Goal: Information Seeking & Learning: Learn about a topic

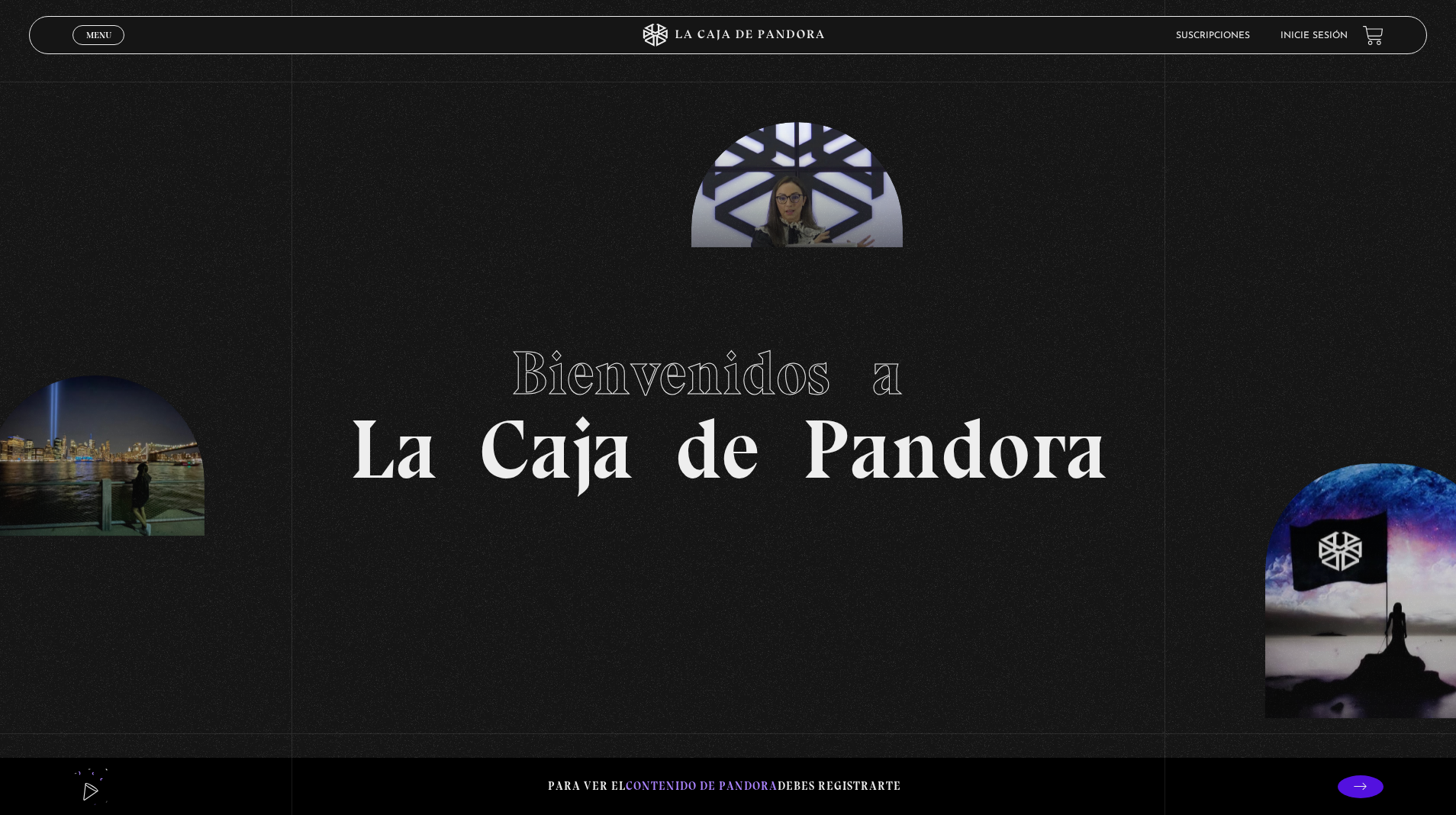
click at [1333, 33] on link "Inicie sesión" at bounding box center [1314, 35] width 67 height 9
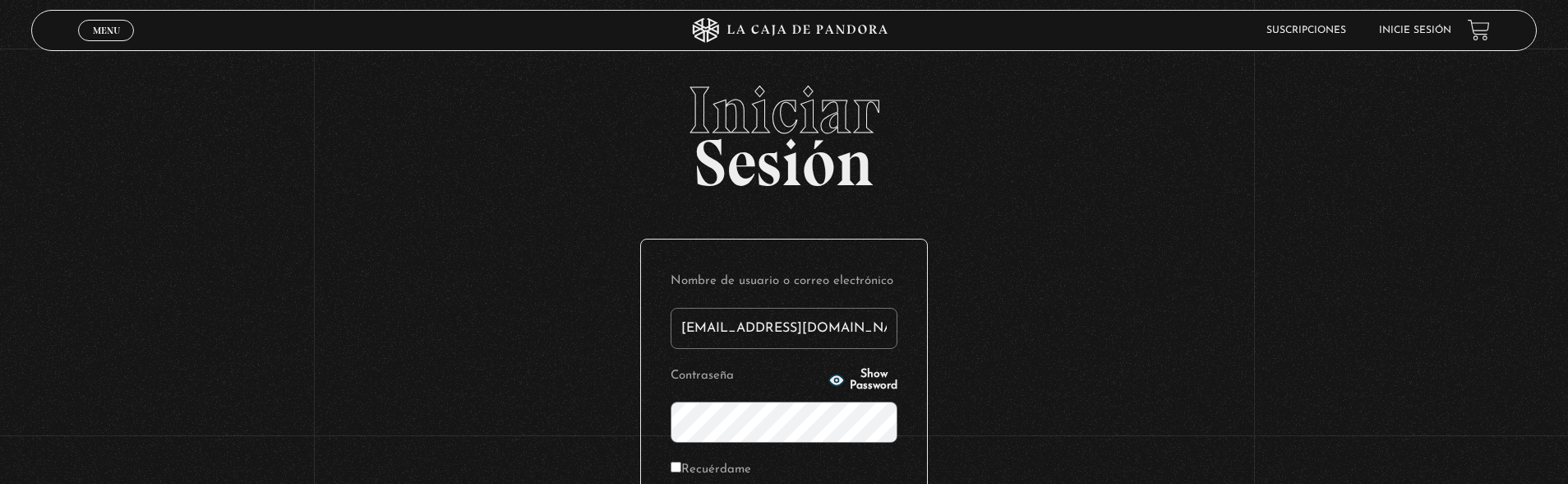
type input "svh29@hotmail.com"
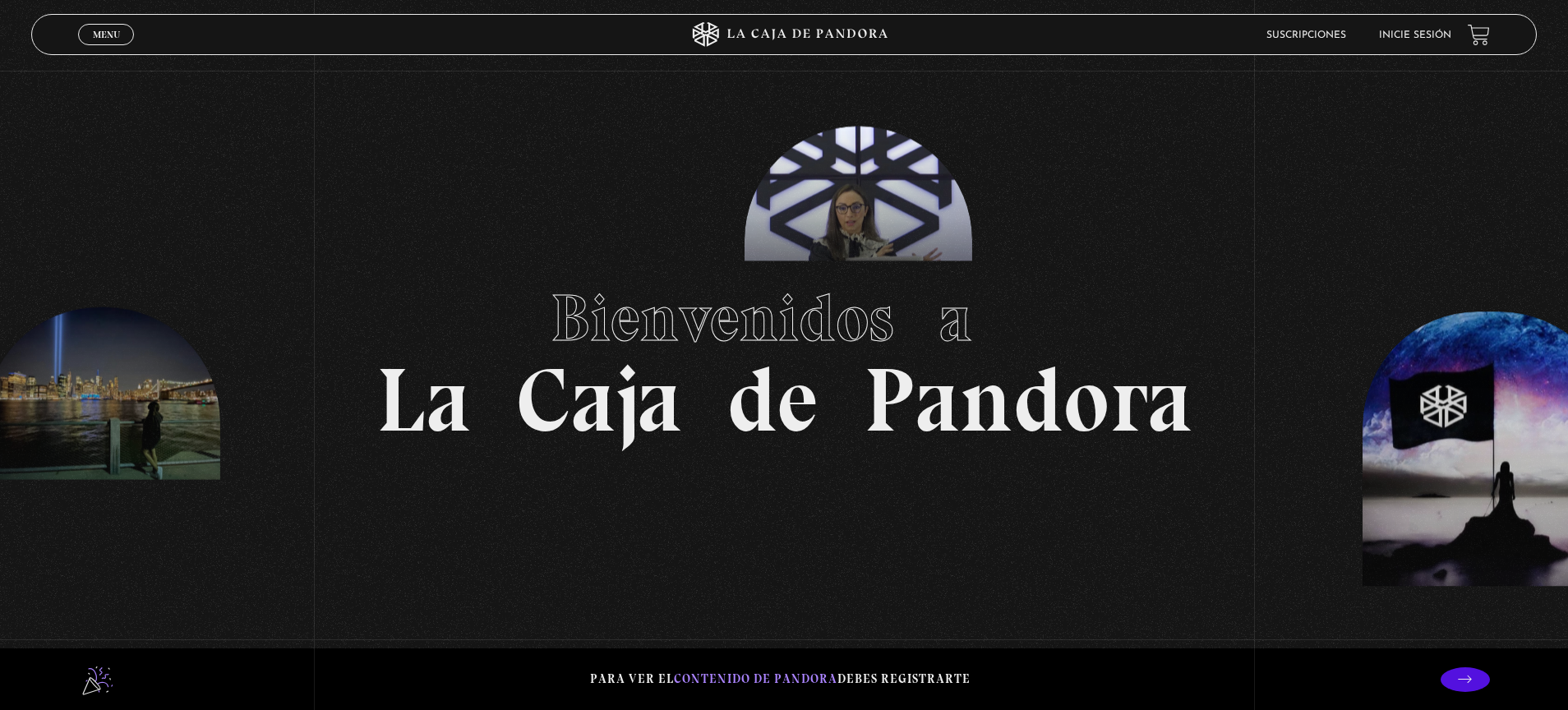
click at [1402, 32] on link "Inicie sesión" at bounding box center [1415, 35] width 73 height 10
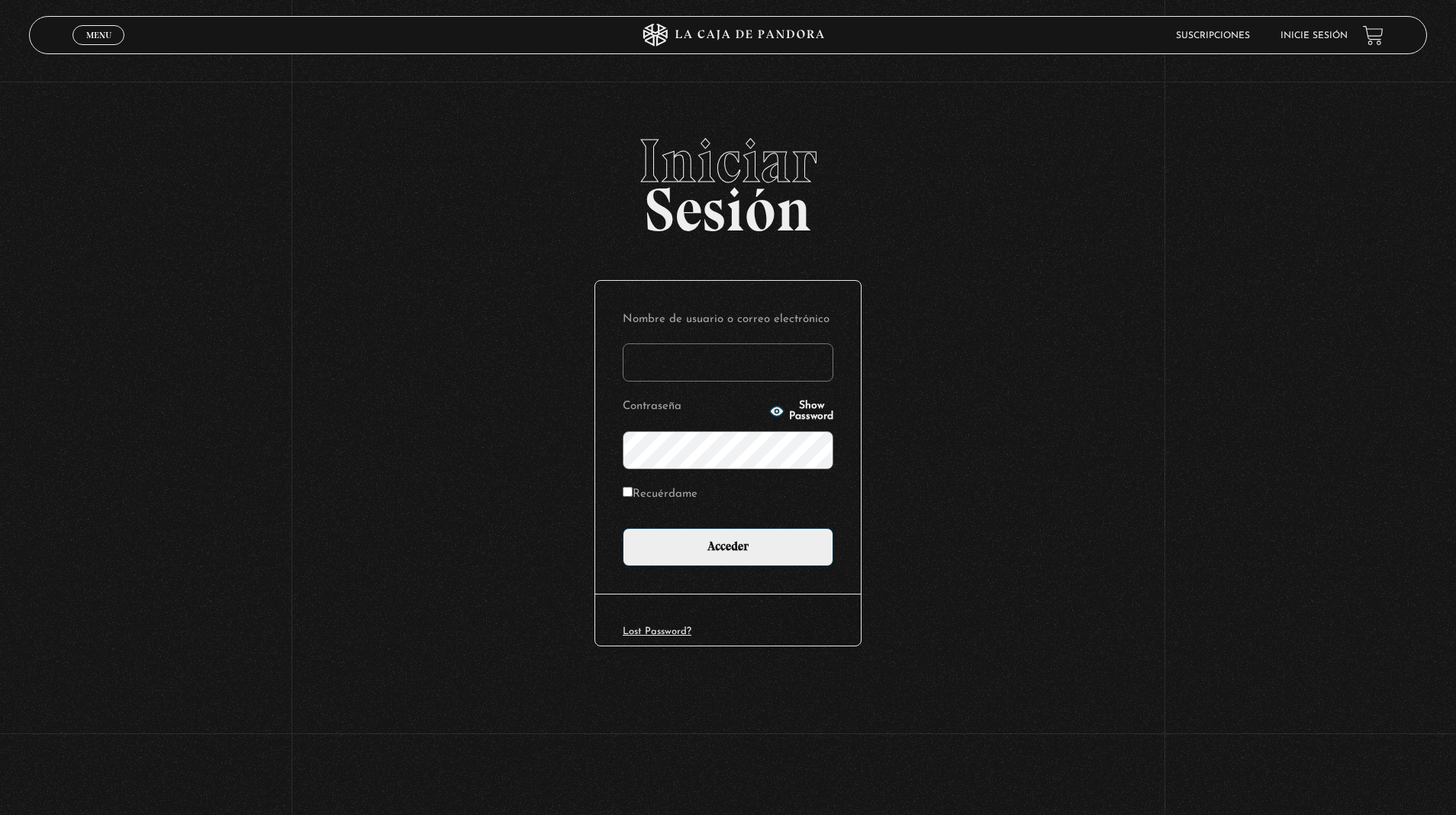
click at [630, 489] on input "Recuérdame" at bounding box center [627, 491] width 9 height 9
checkbox input "true"
click at [733, 363] on input "Nombre de usuario o correo electrónico" at bounding box center [728, 363] width 211 height 38
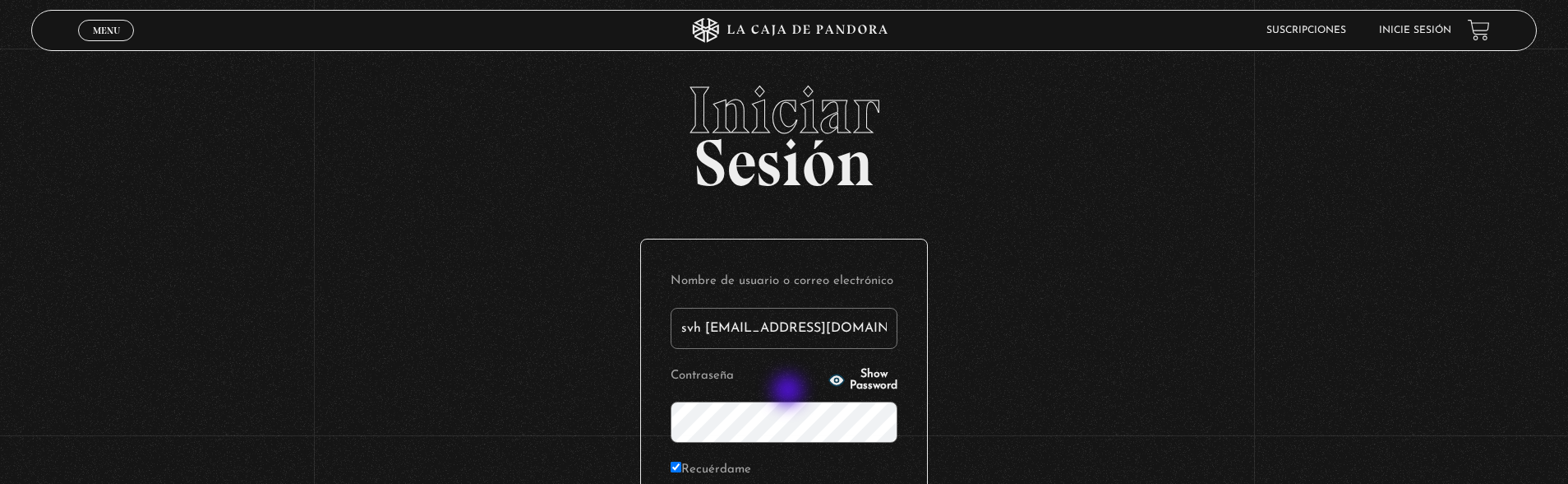
type input "svh 29@hotmail.com"
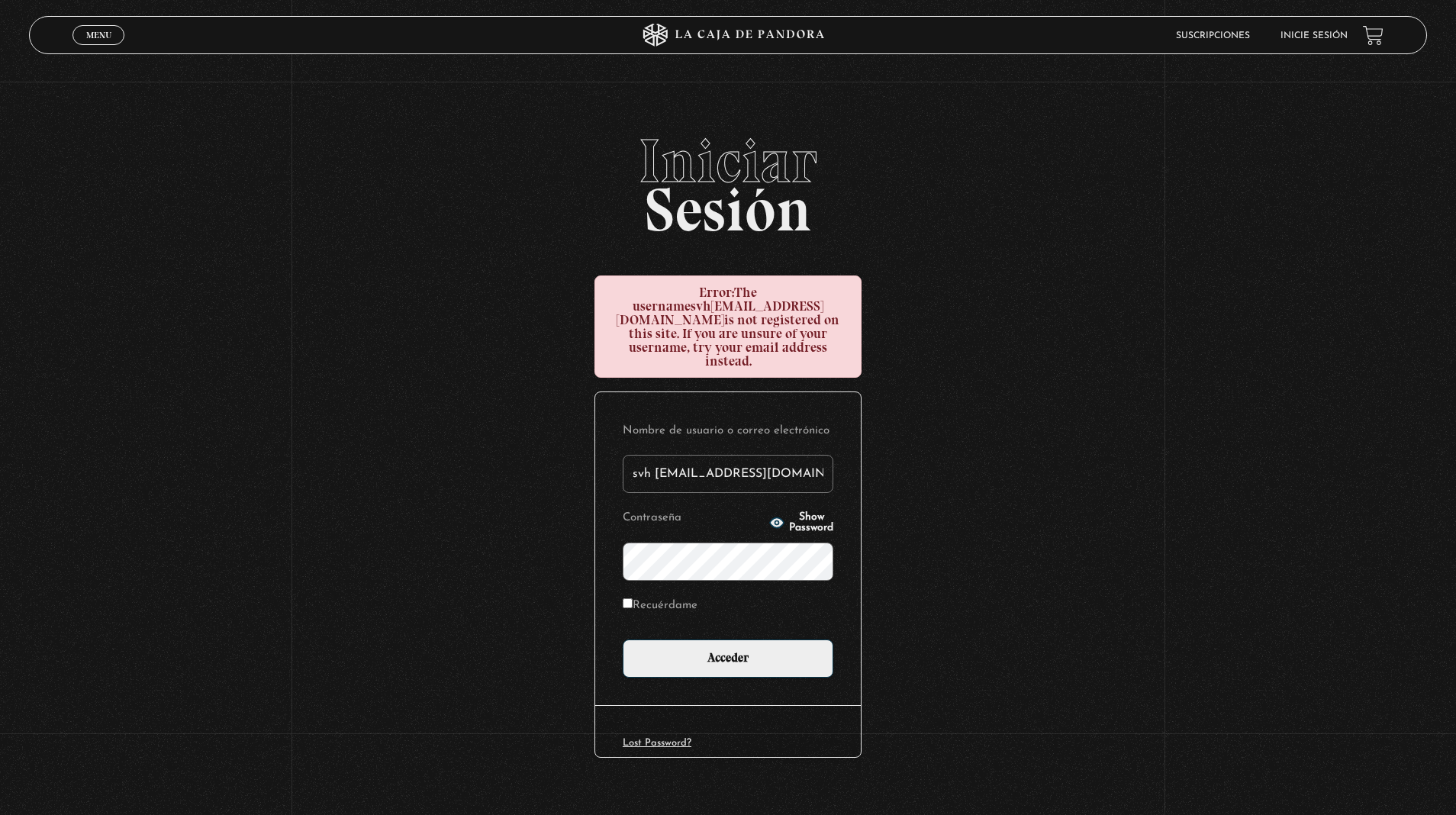
click at [712, 456] on input "svh 29@hotmail.com" at bounding box center [728, 474] width 211 height 38
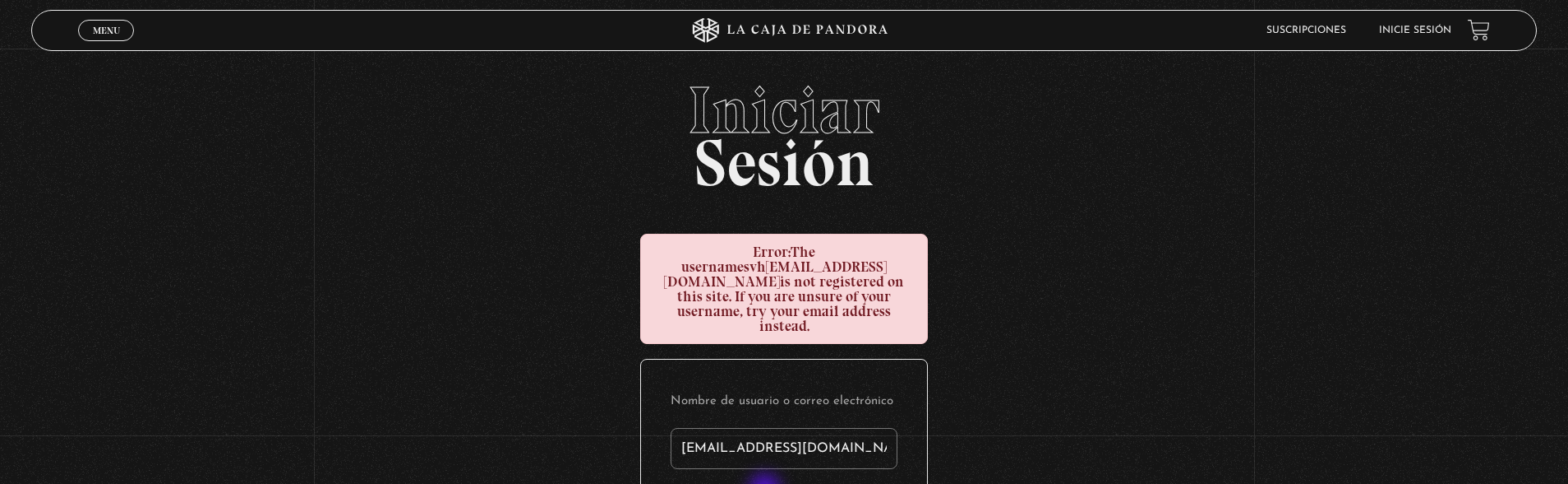
type input "svh29@hotmail.com"
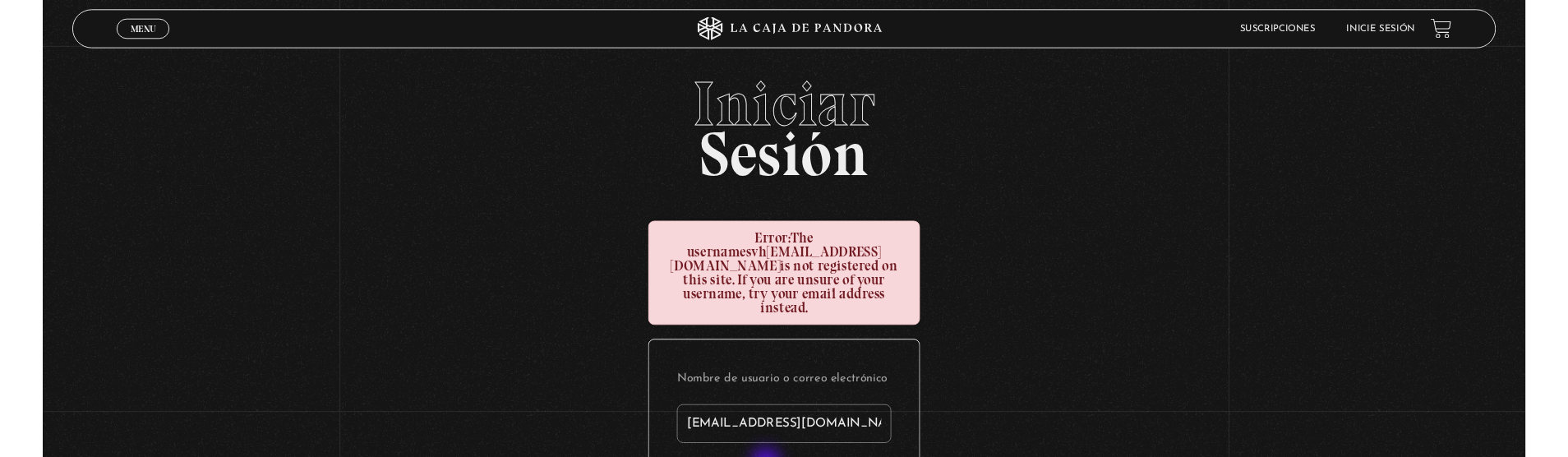
scroll to position [286, 0]
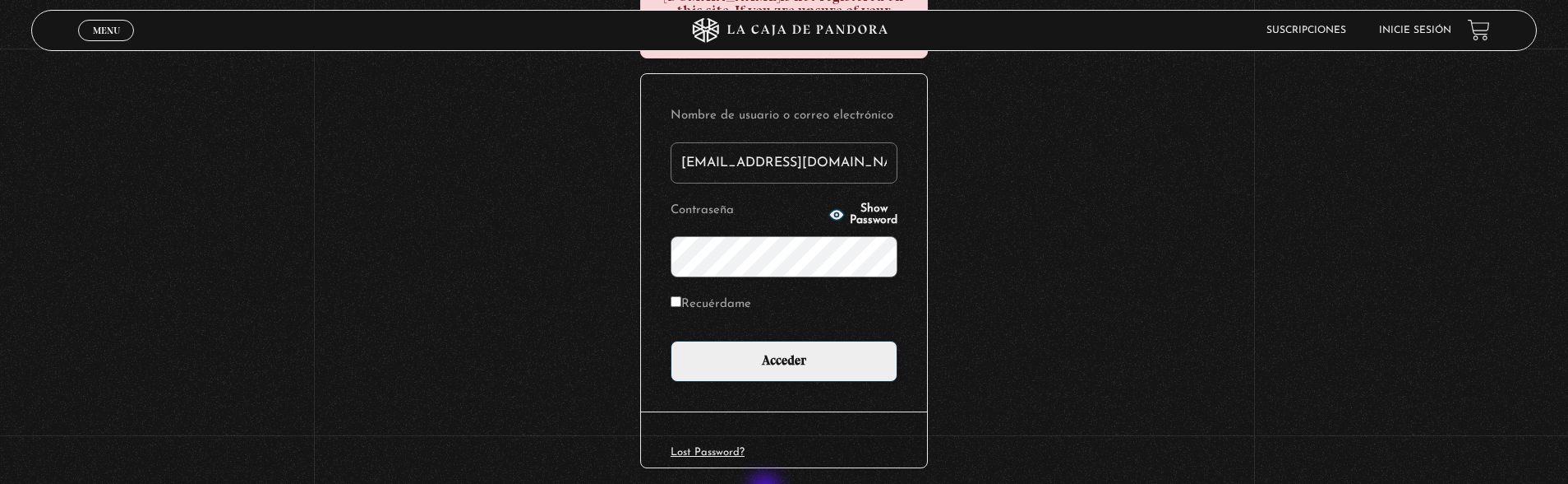
click at [671, 341] on input "Acceder" at bounding box center [784, 361] width 227 height 41
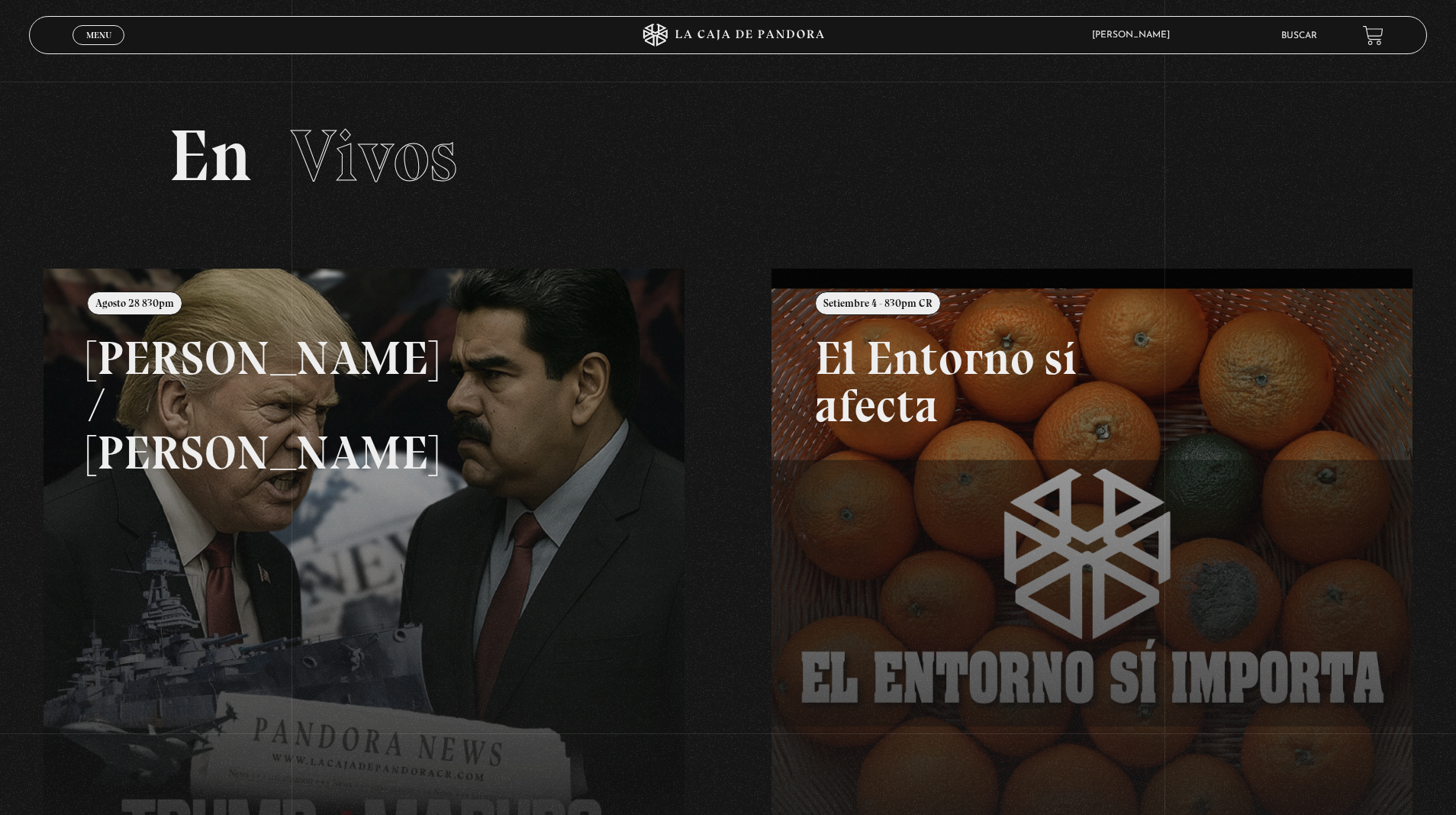
click at [1284, 36] on link "Buscar" at bounding box center [1300, 35] width 36 height 9
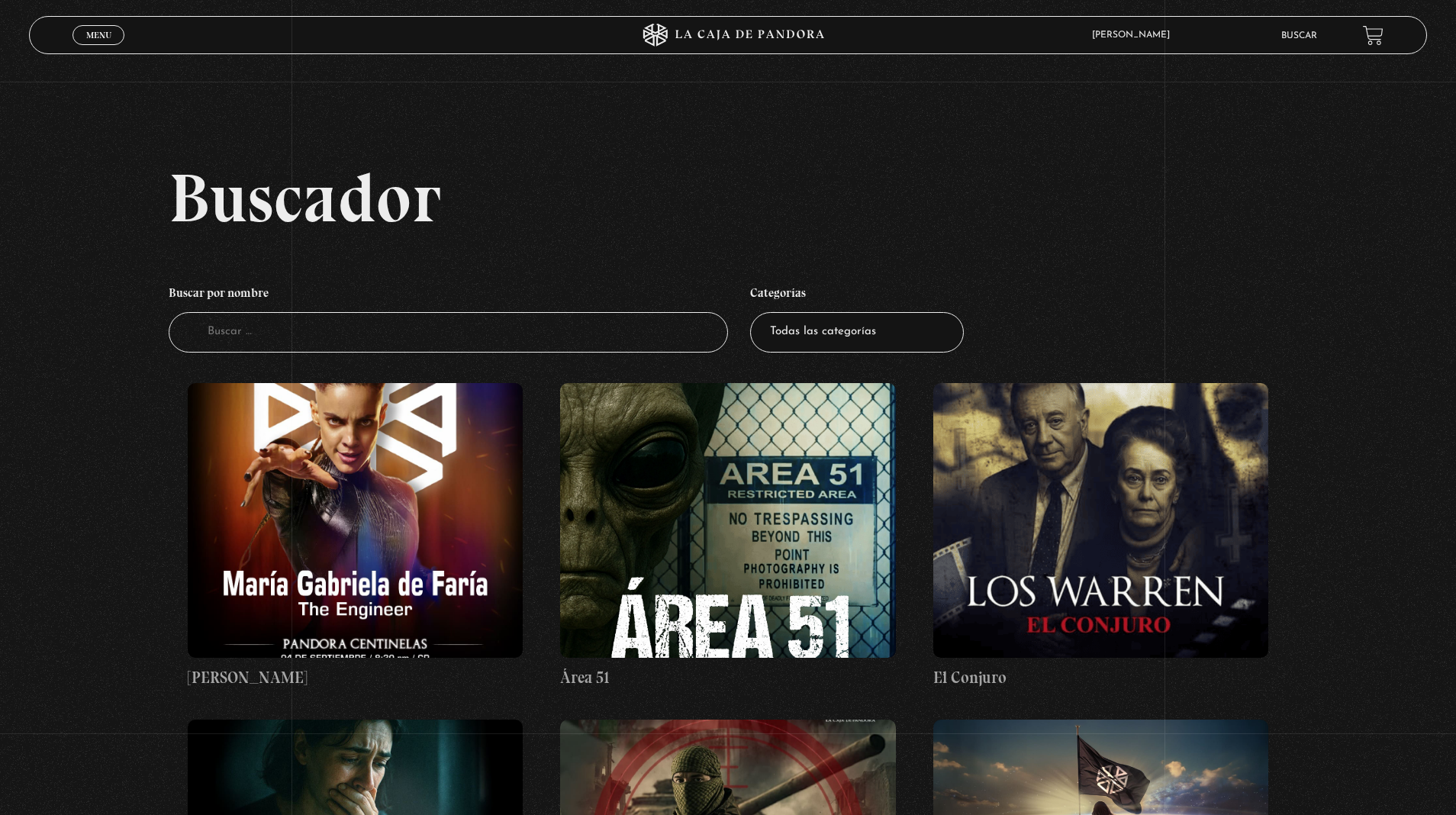
click at [584, 325] on input "Buscador" at bounding box center [448, 332] width 560 height 41
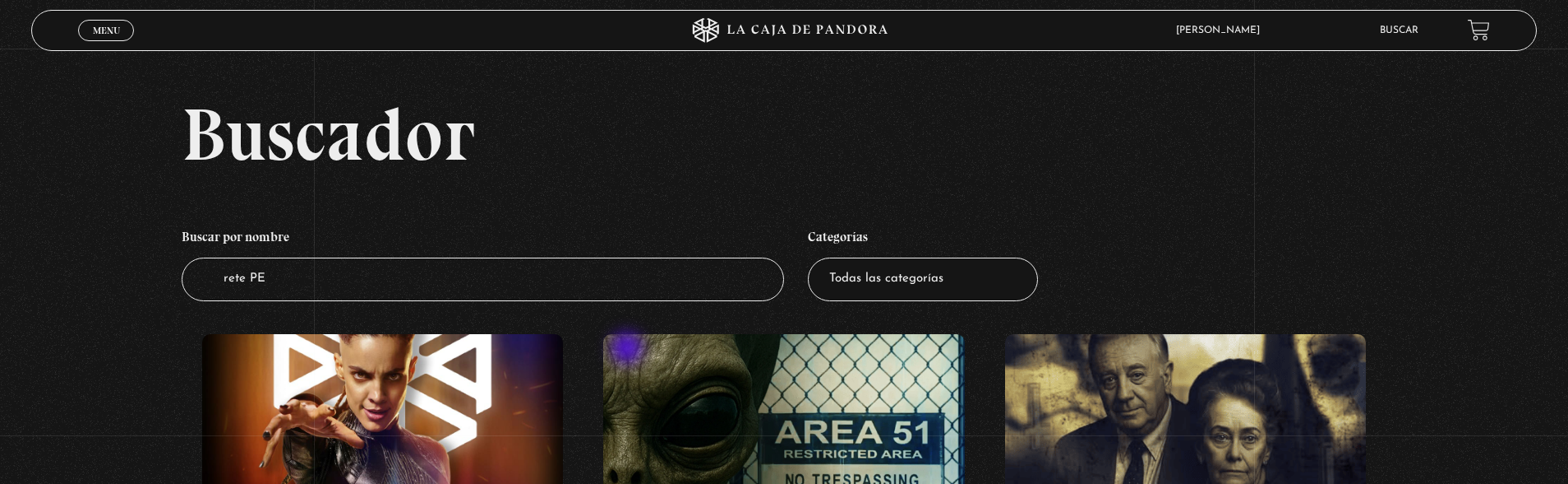
type input "rete PE"
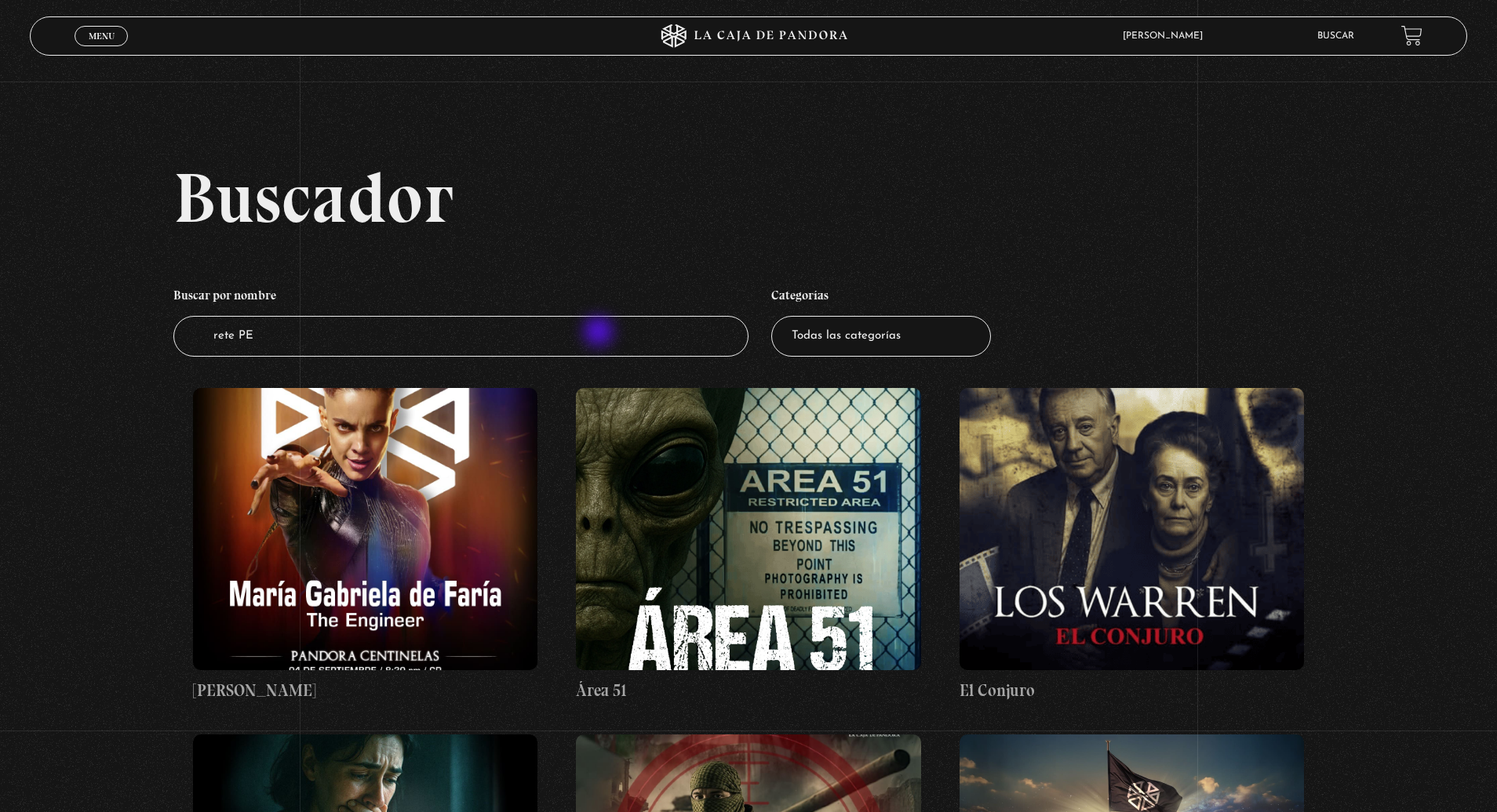
click at [707, 342] on input "rete PE" at bounding box center [461, 336] width 575 height 42
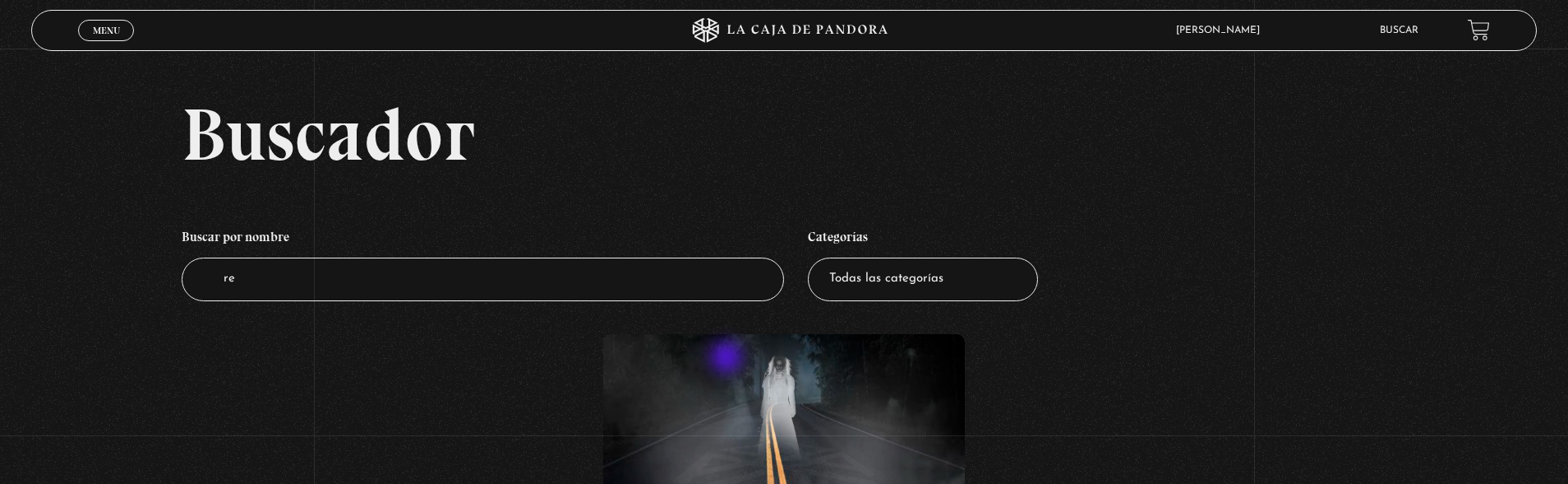
type input "r"
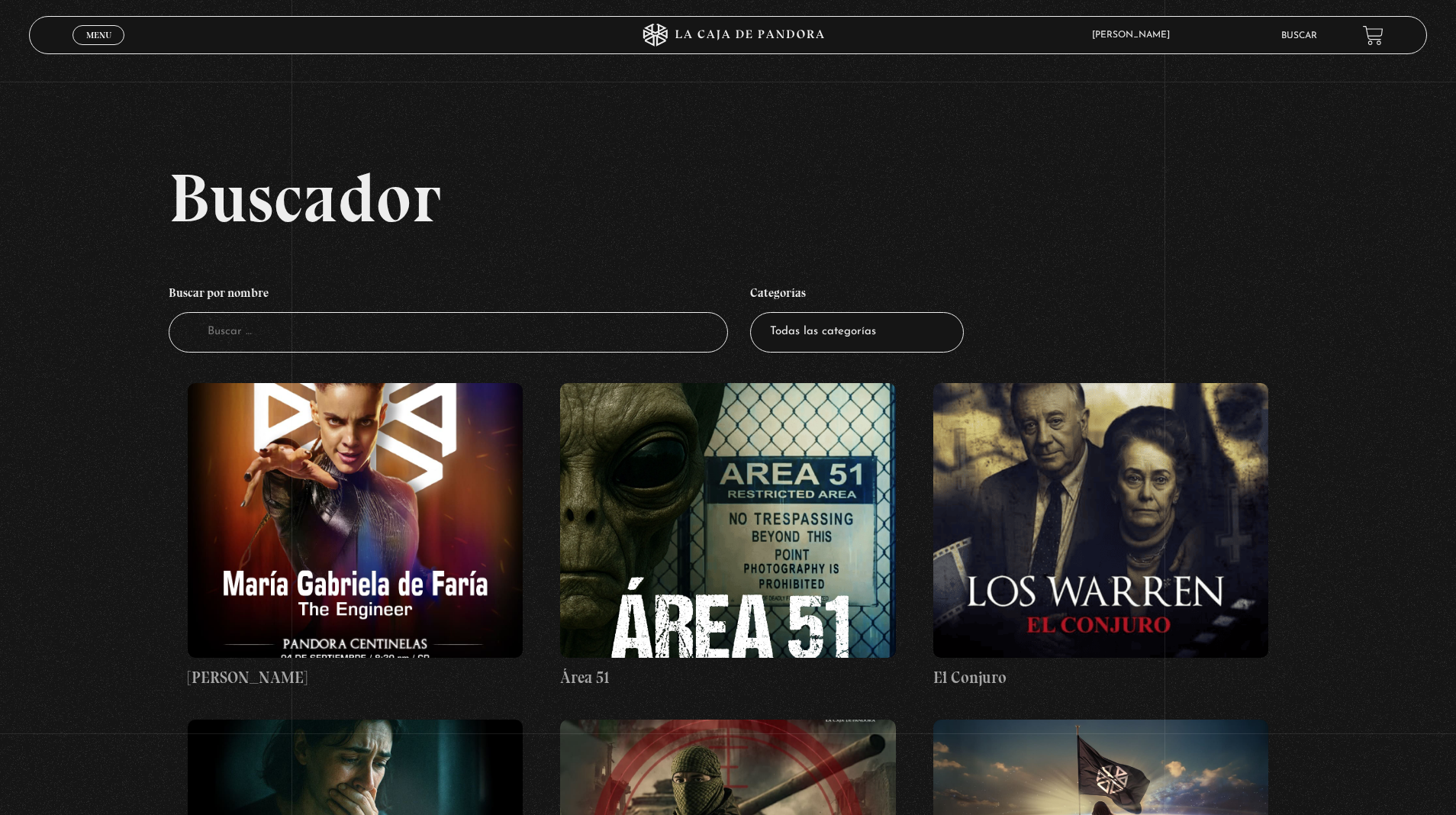
click at [610, 333] on input "Buscador" at bounding box center [448, 332] width 560 height 41
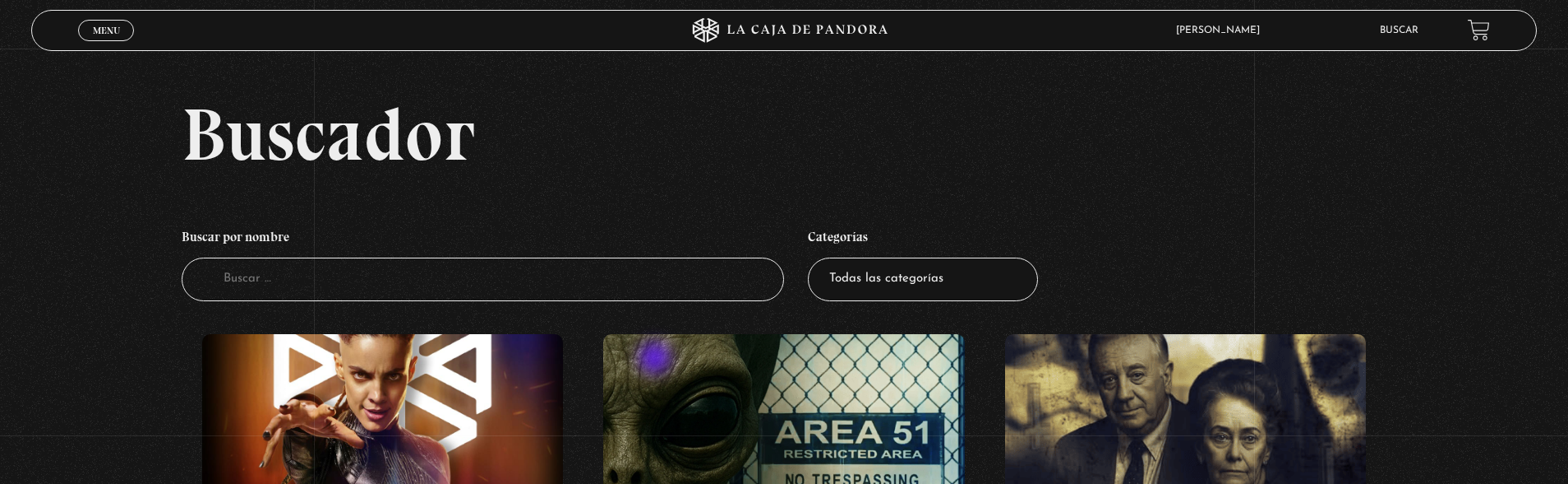
type input "pedofi"
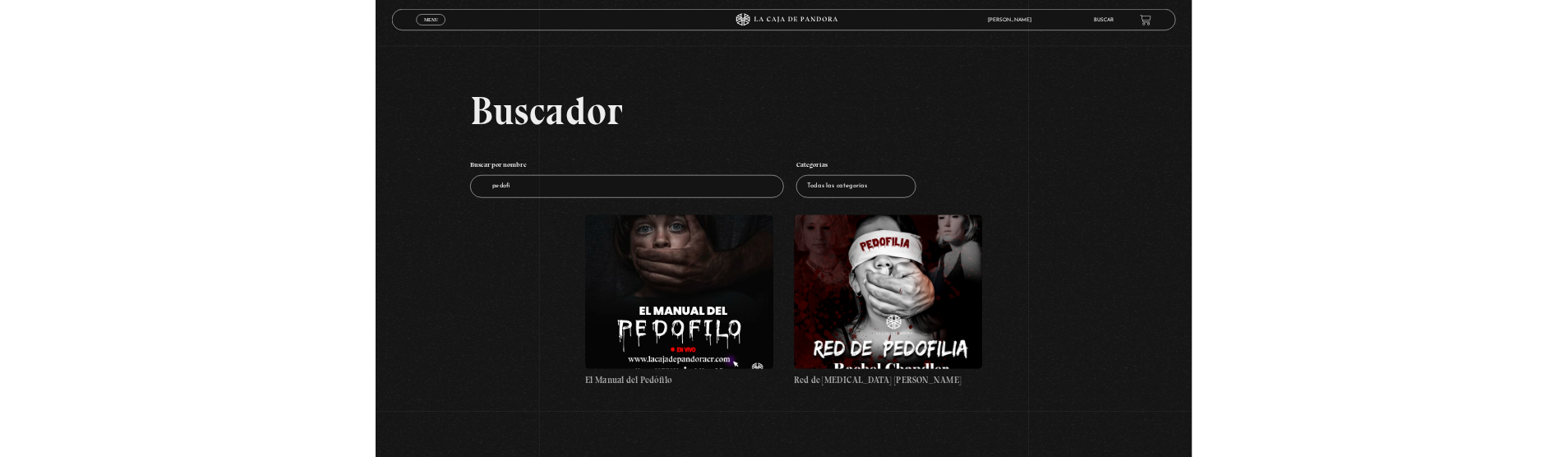
scroll to position [230, 0]
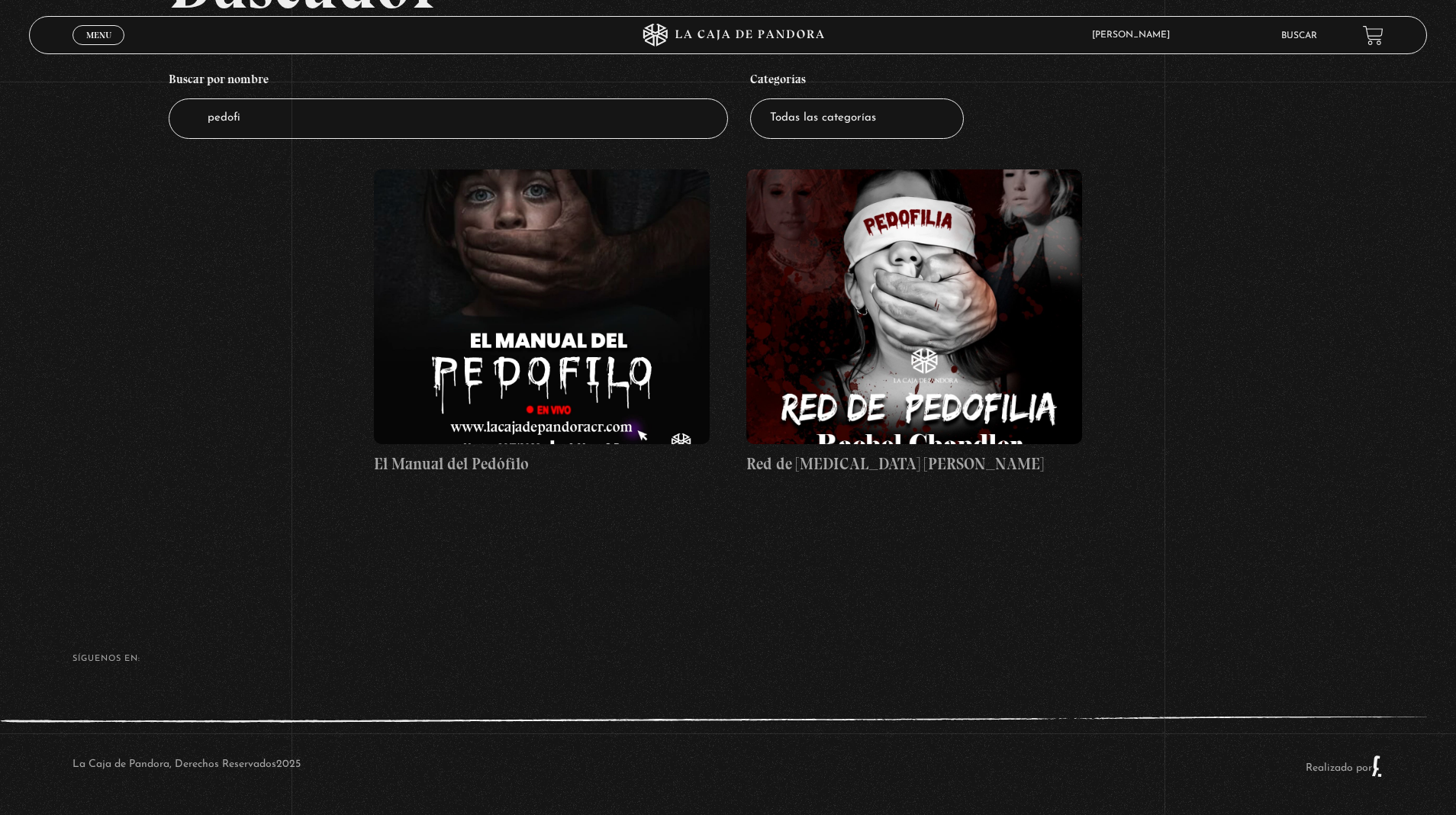
click at [830, 118] on select "Todas las categorías 11:11 Humanitario (1) Amo los [DATE] (2) Análisis de serie…" at bounding box center [857, 118] width 213 height 41
click at [750, 98] on select "Todas las categorías 11:11 Humanitario (1) Amo los [DATE] (2) Análisis de serie…" at bounding box center [857, 118] width 213 height 41
click at [674, 117] on input "pedofi" at bounding box center [448, 118] width 560 height 41
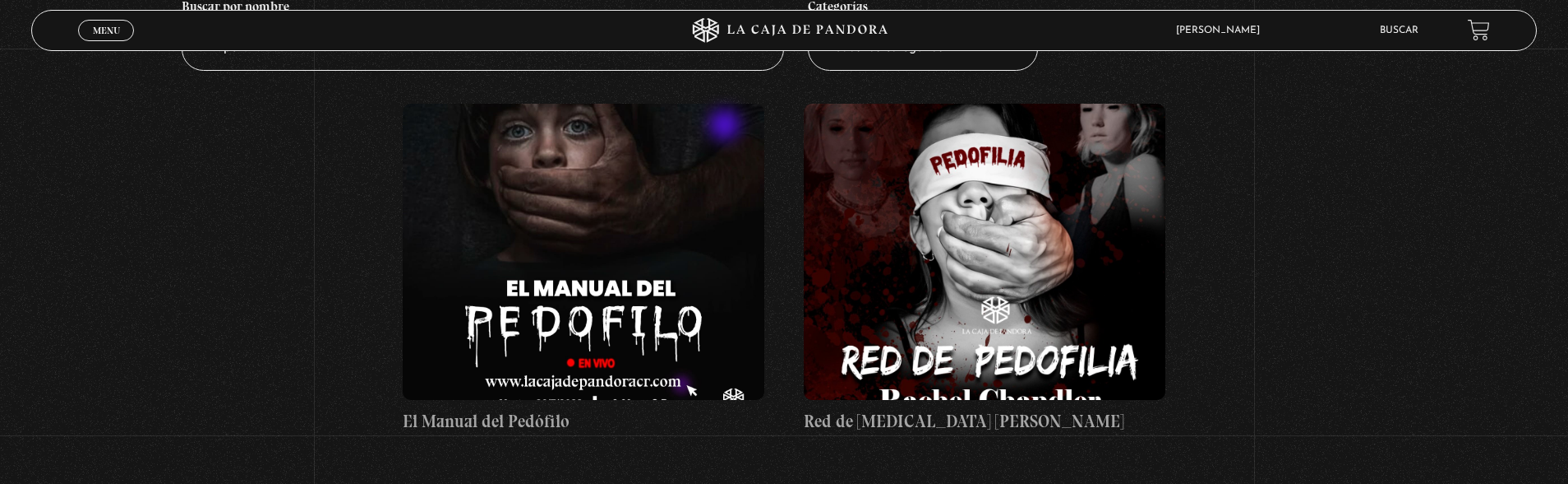
type input "p"
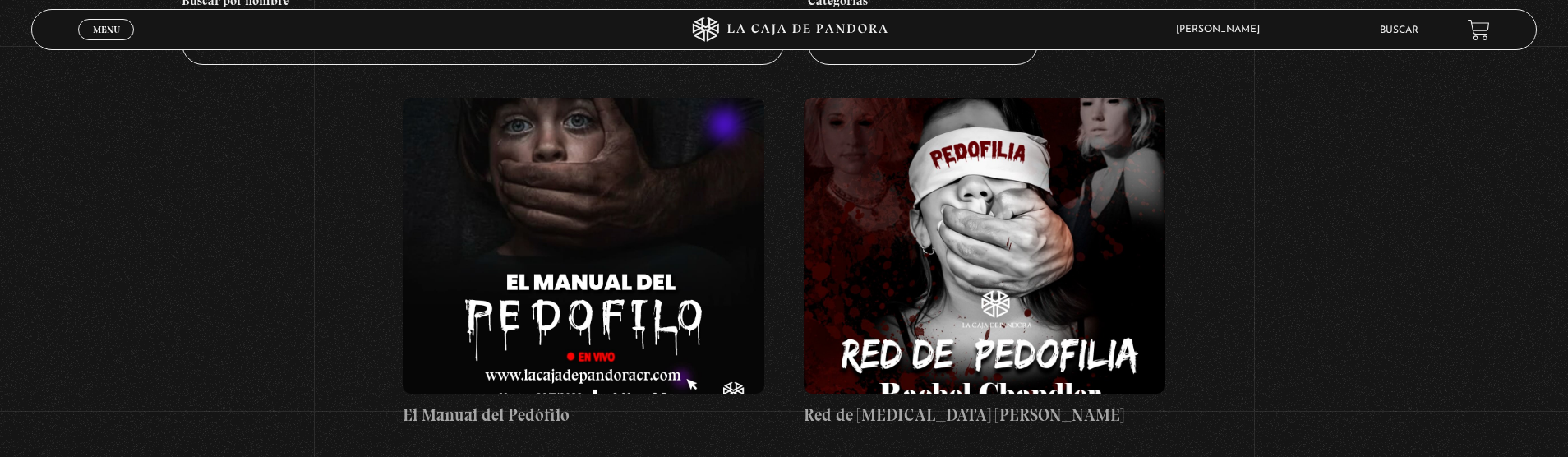
type input "R"
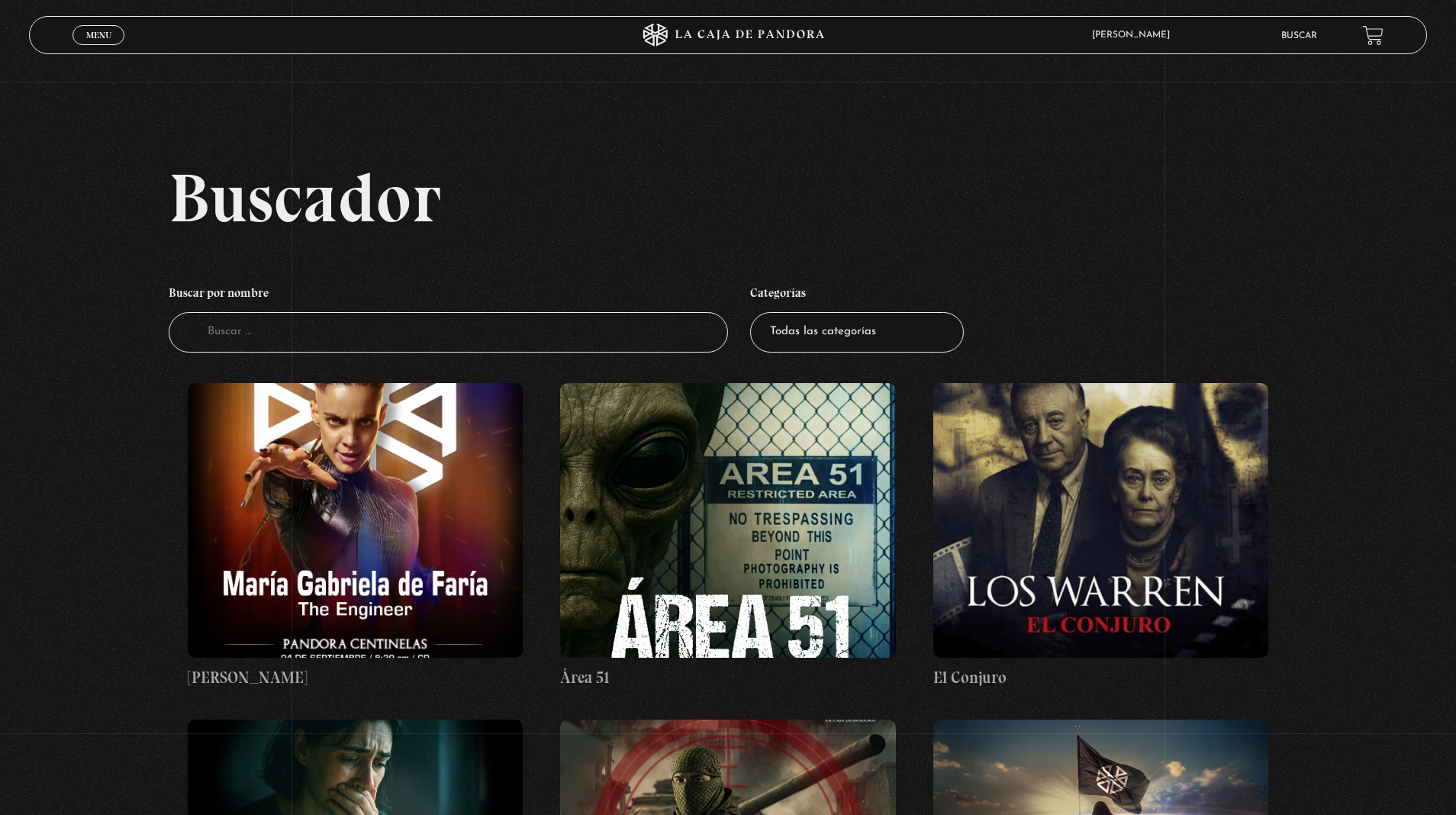
click at [540, 331] on input "Buscador" at bounding box center [448, 332] width 560 height 41
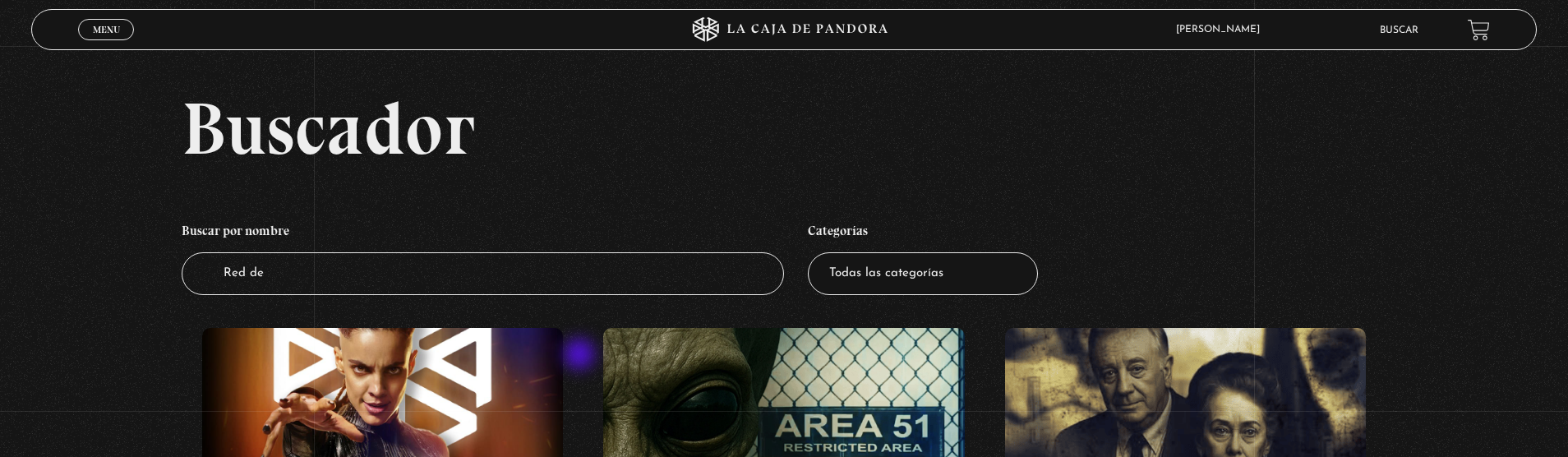
type input "Red de"
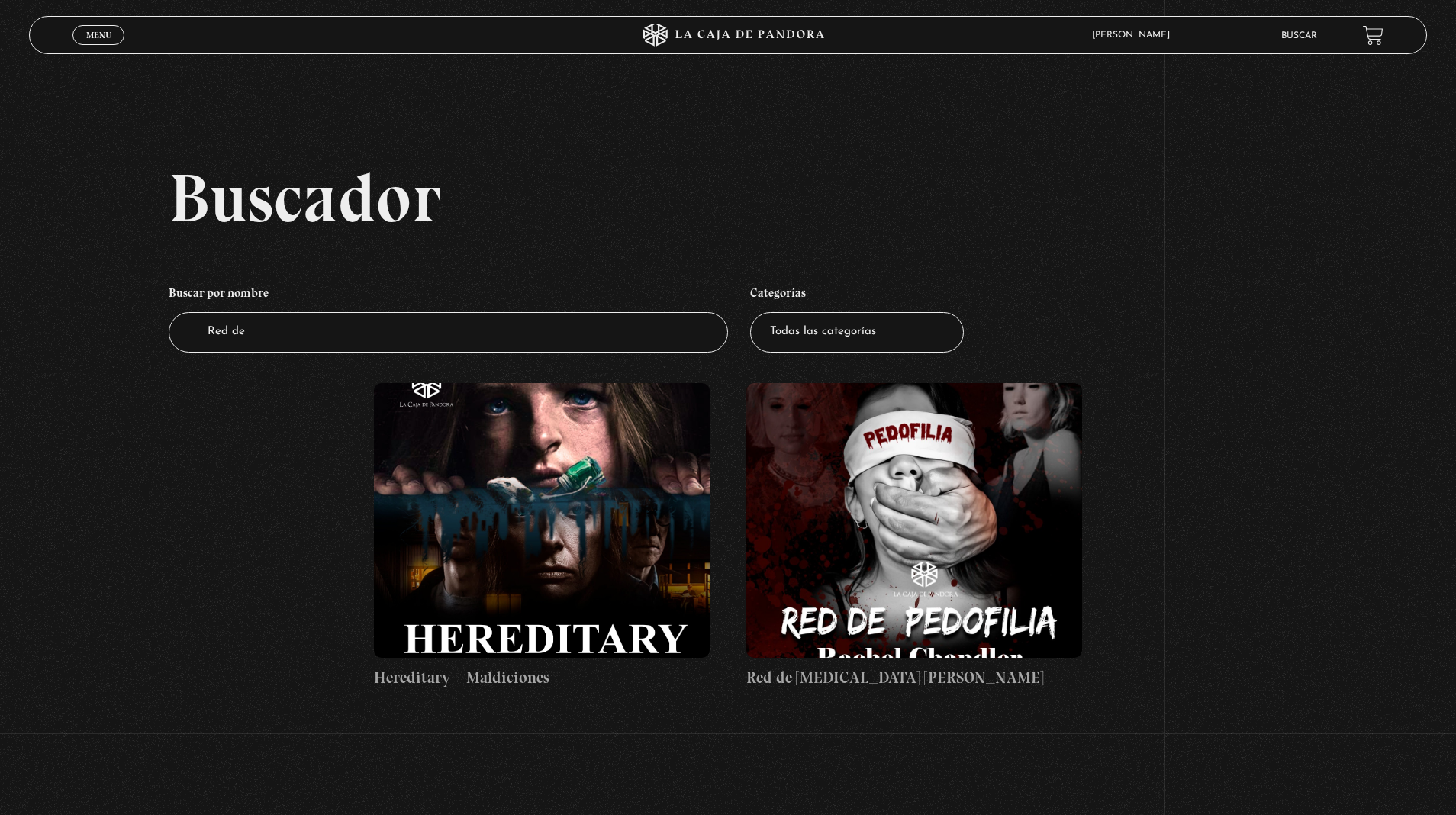
click at [821, 336] on select "Todas las categorías 11:11 Humanitario (1) Amo los [DATE] (2) Análisis de serie…" at bounding box center [857, 332] width 213 height 41
select select "nuevo-orden-mundial-nwo"
click at [750, 312] on select "Todas las categorías 11:11 Humanitario (1) Amo los [DATE] (2) Análisis de serie…" at bounding box center [857, 332] width 213 height 41
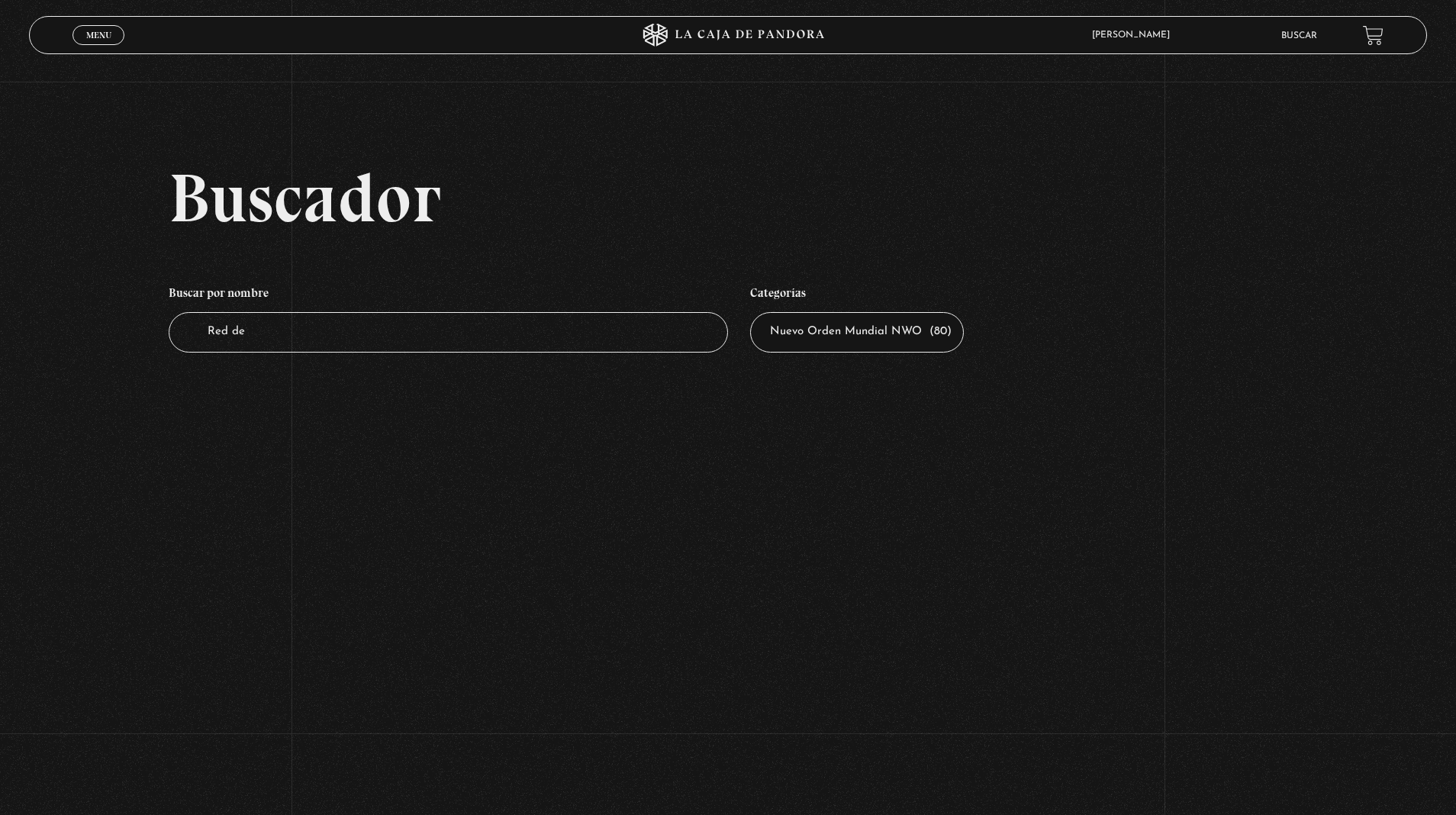
click at [601, 336] on input "Red de" at bounding box center [448, 332] width 560 height 41
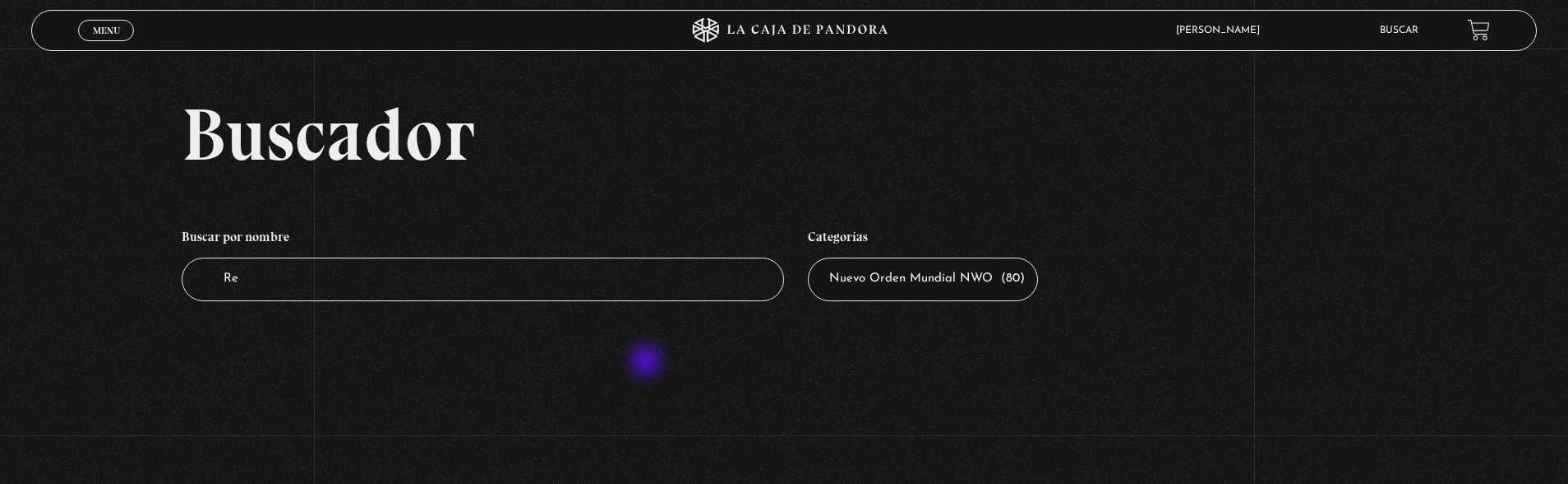
type input "R"
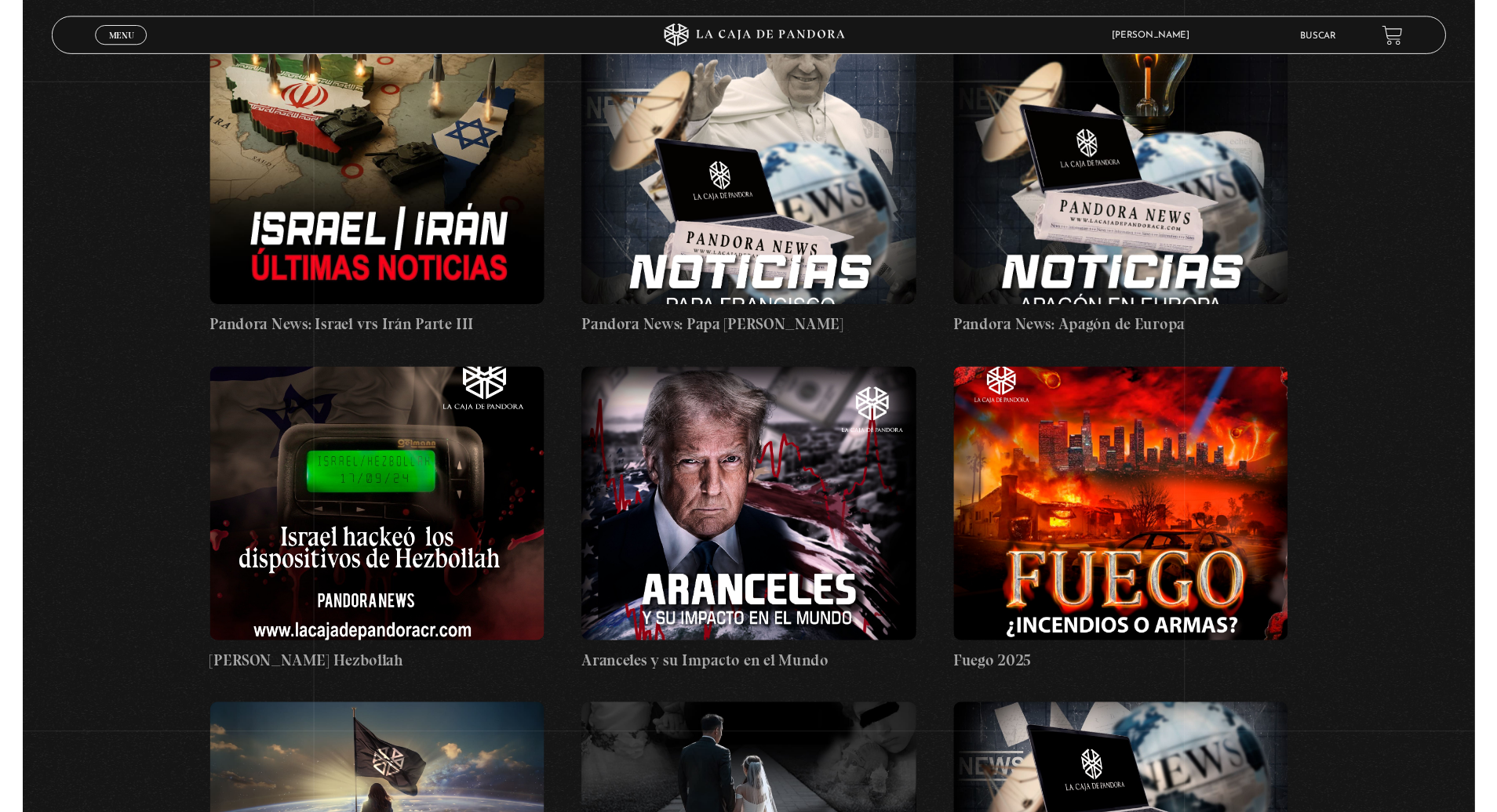
scroll to position [89, 0]
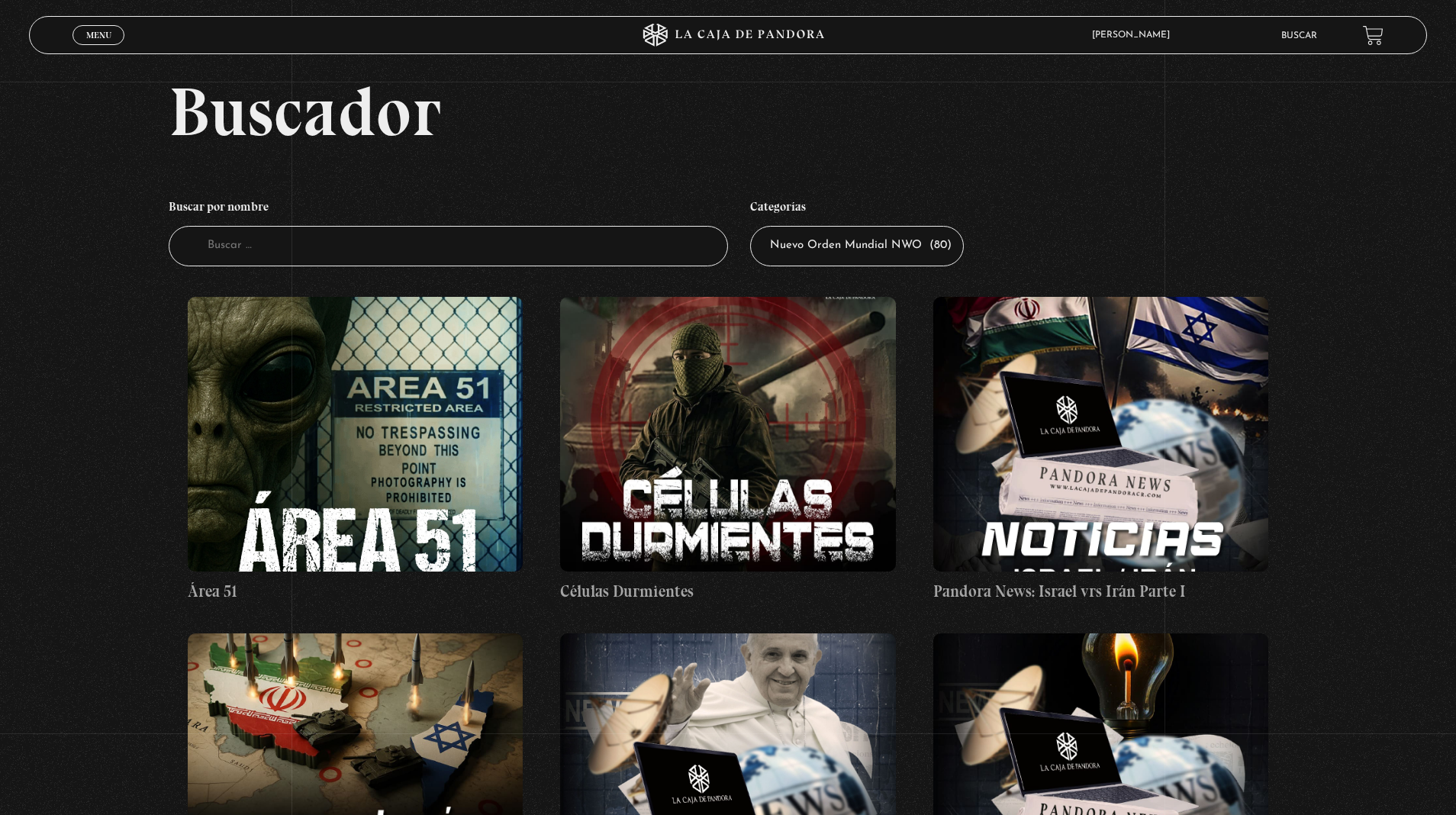
click at [834, 250] on select "Todas las categorías 11:11 Humanitario (1) Amo los Lunes (2) Análisis de series…" at bounding box center [857, 246] width 213 height 41
select select "series-y-peliculas"
click at [750, 226] on select "Todas las categorías 11:11 Humanitario (1) Amo los Lunes (2) Análisis de series…" at bounding box center [857, 246] width 213 height 41
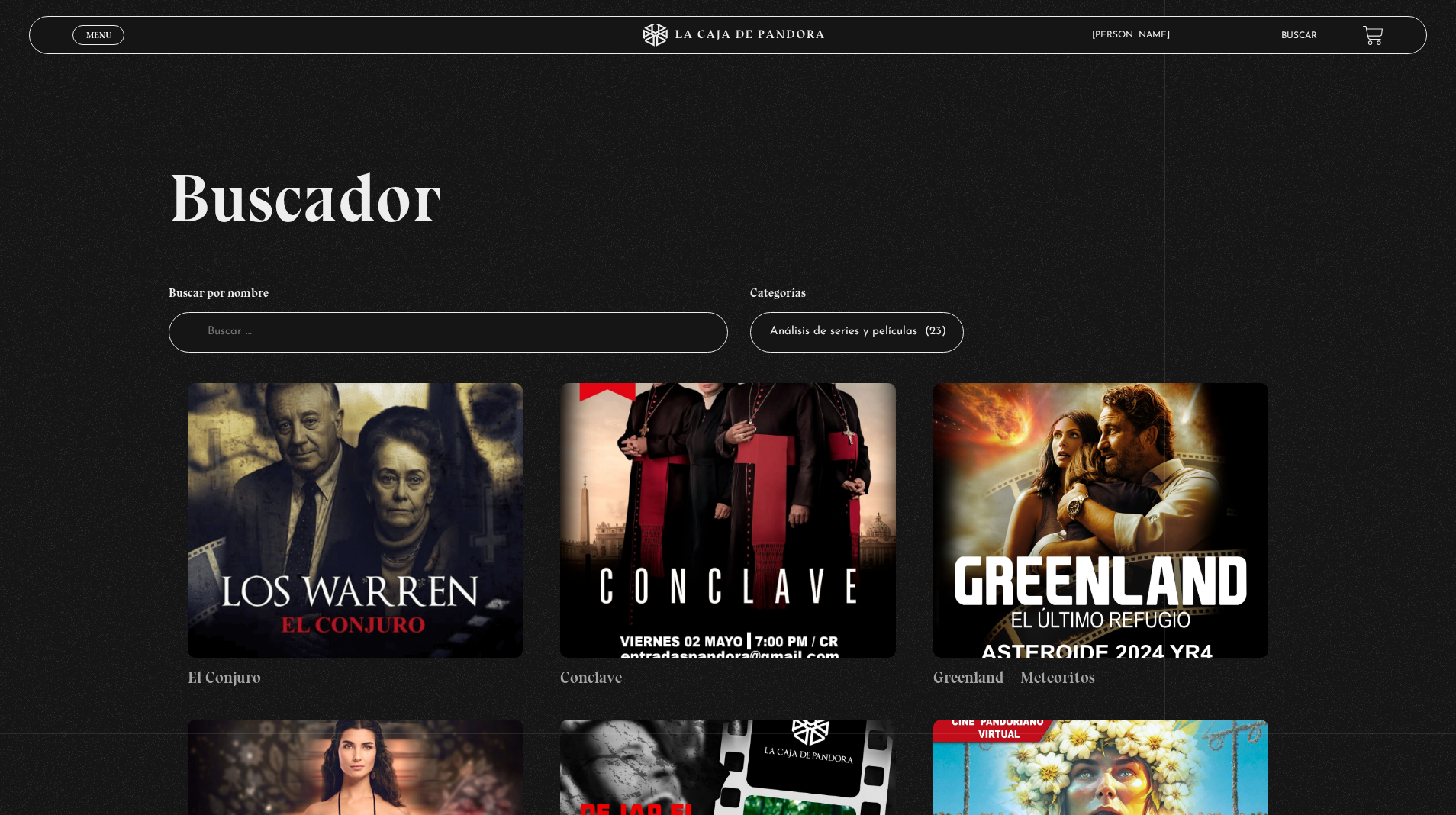
click at [834, 329] on select "Todas las categorías 11:11 Humanitario (1) Amo los [DATE] (2) Análisis de serie…" at bounding box center [857, 332] width 213 height 41
select select
click at [750, 312] on select "Todas las categorías 11:11 Humanitario (1) Amo los [DATE] (2) Análisis de serie…" at bounding box center [857, 332] width 213 height 41
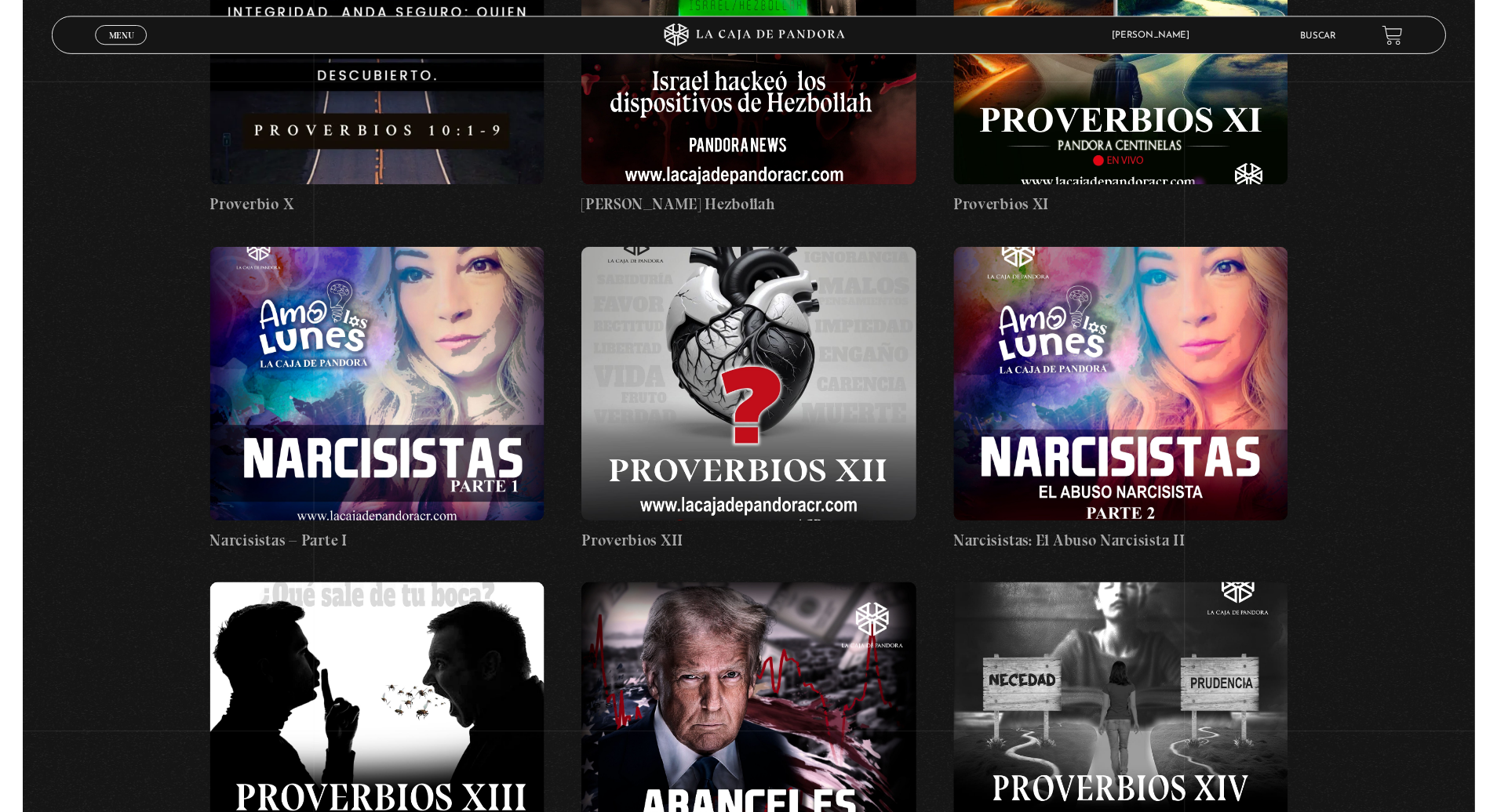
scroll to position [3630, 0]
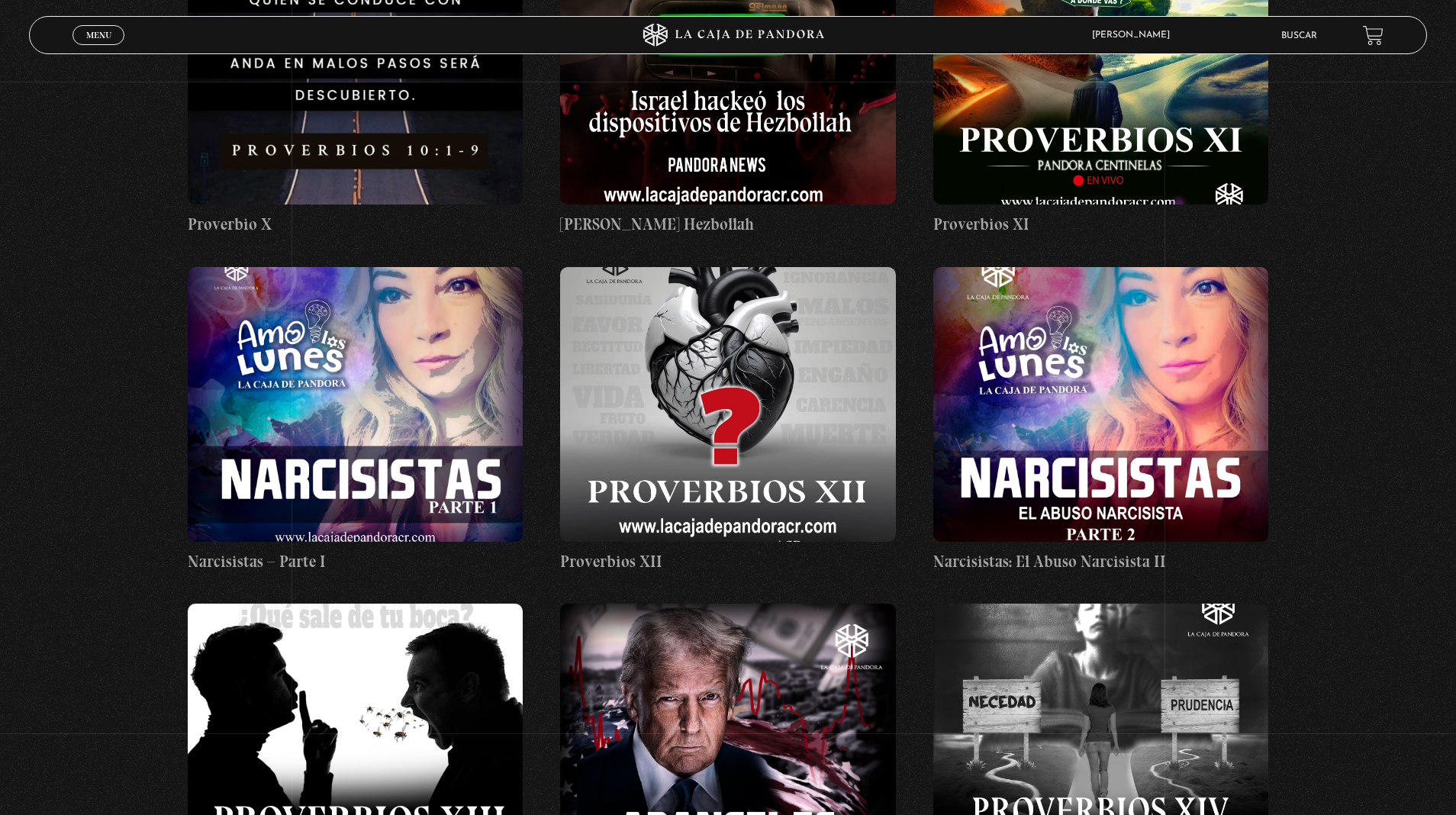
click at [1295, 36] on link "Buscar" at bounding box center [1300, 35] width 36 height 9
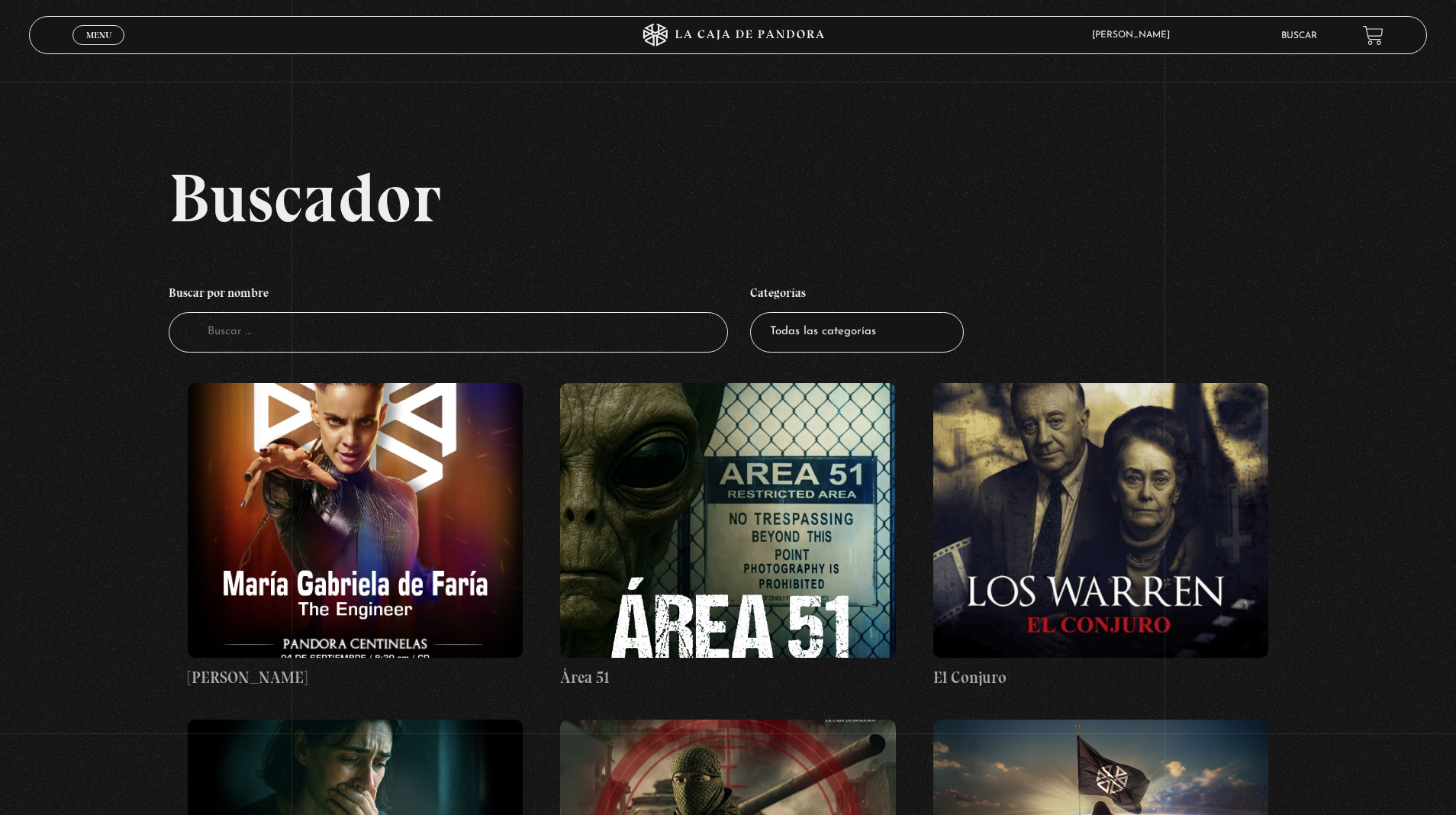
click at [421, 338] on input "Buscador" at bounding box center [448, 332] width 560 height 41
click at [388, 329] on input "Buscador" at bounding box center [448, 332] width 560 height 41
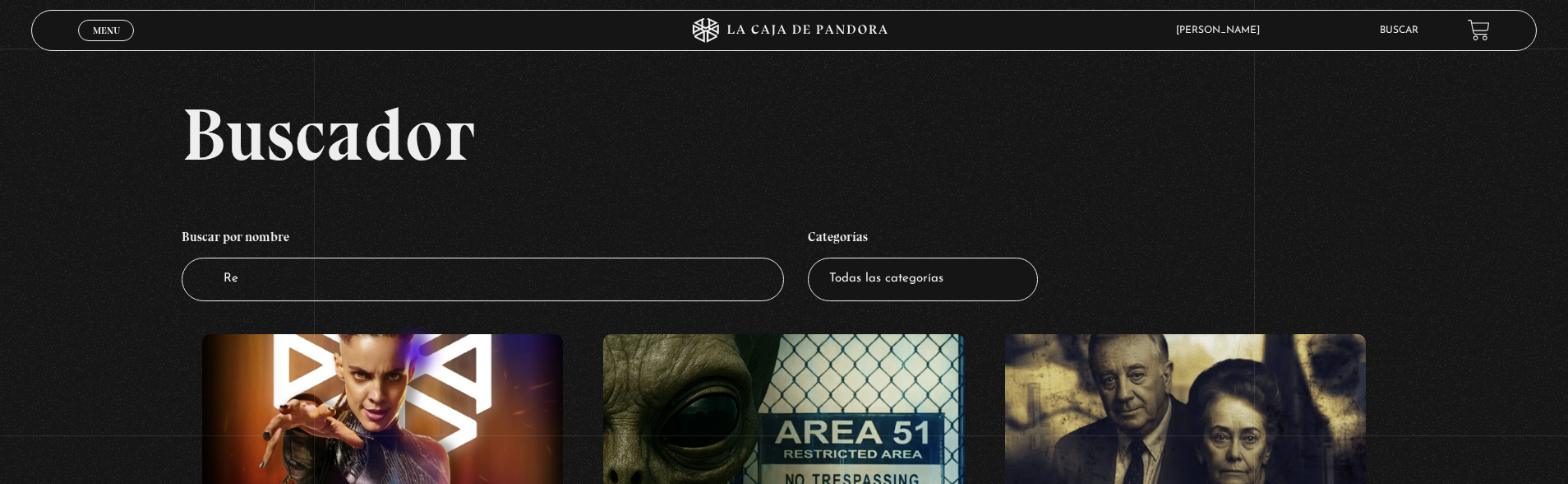
type input "Red"
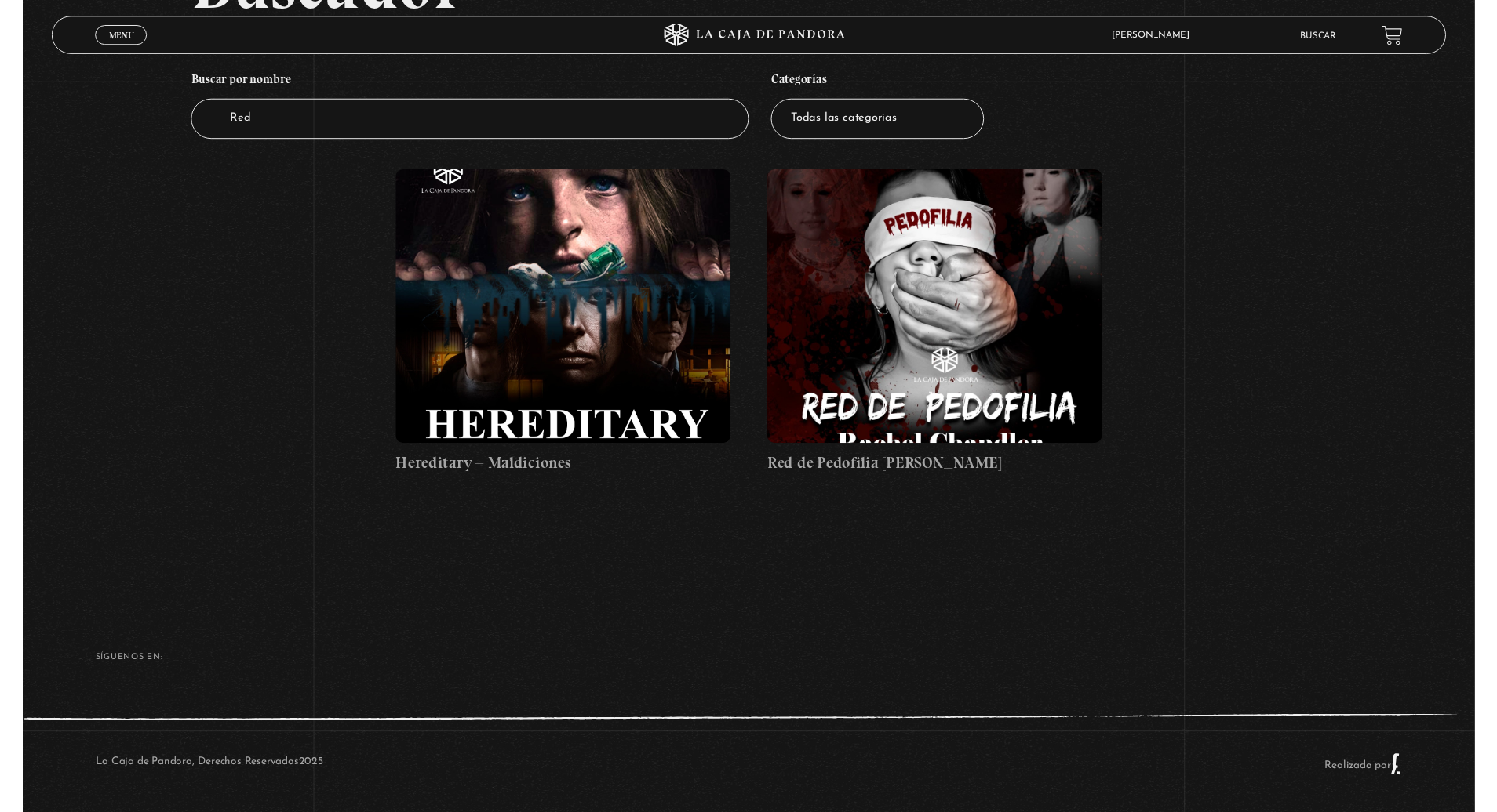
scroll to position [220, 0]
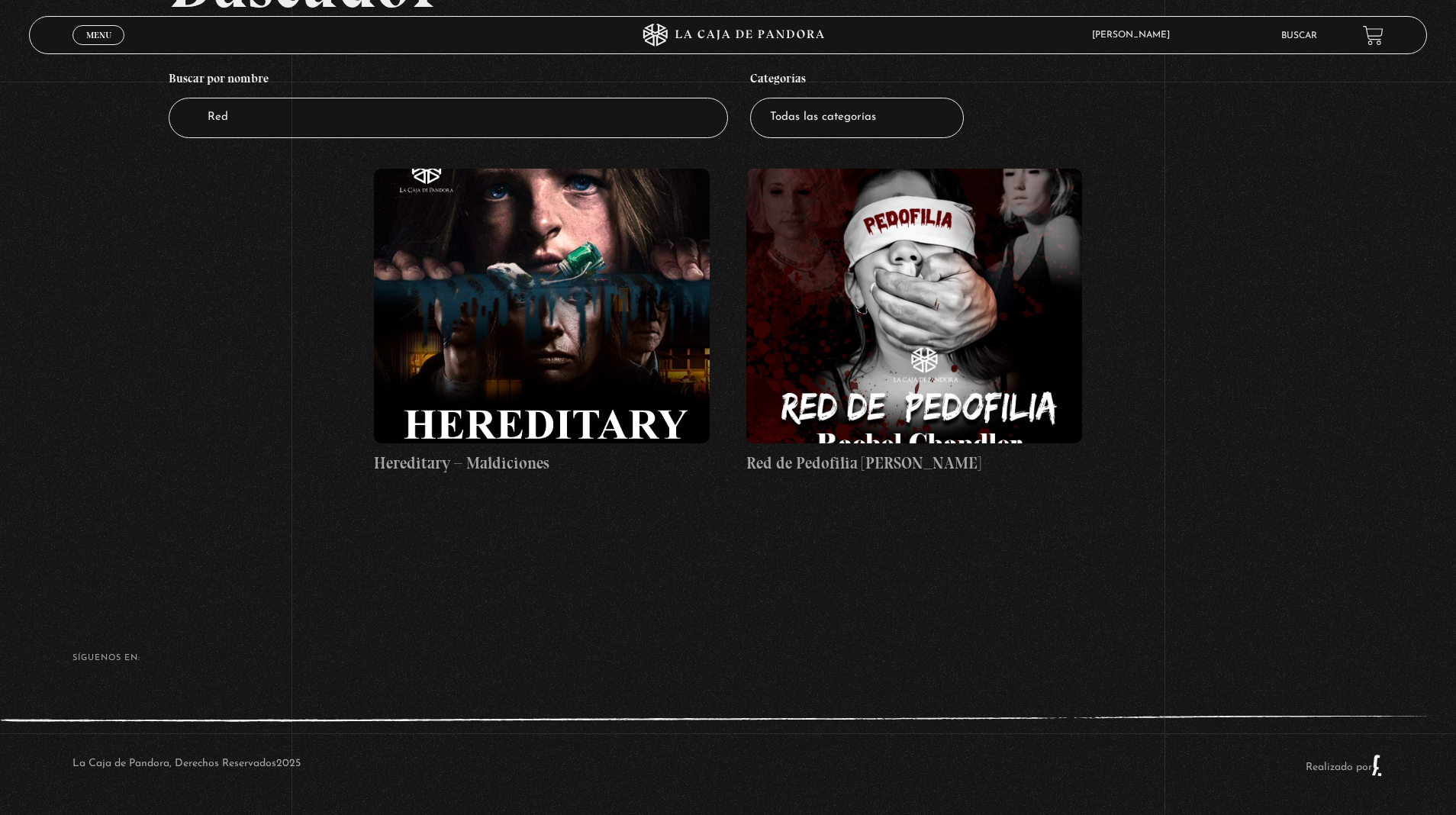
click at [913, 365] on figure at bounding box center [914, 306] width 336 height 275
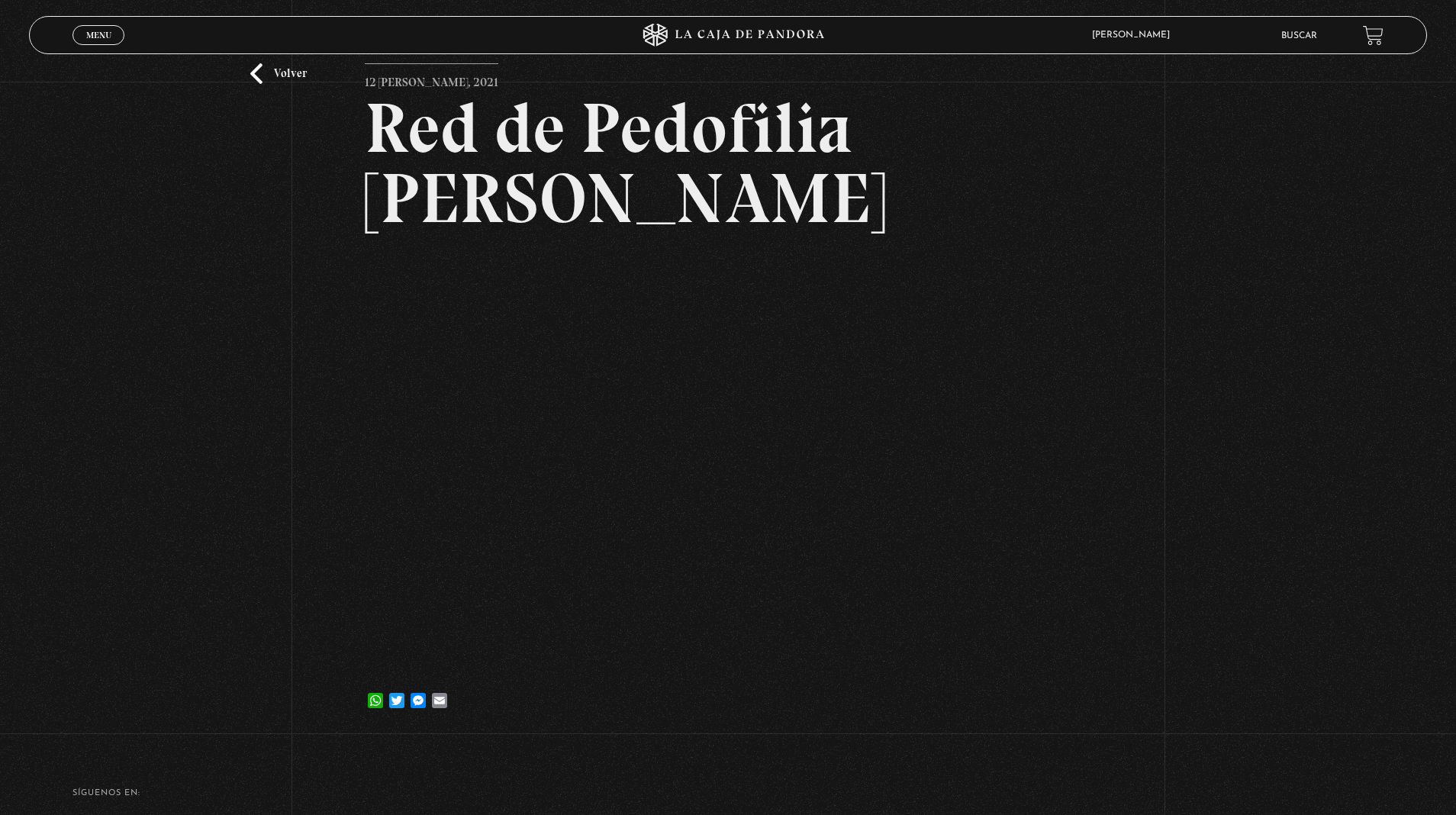
scroll to position [21, 0]
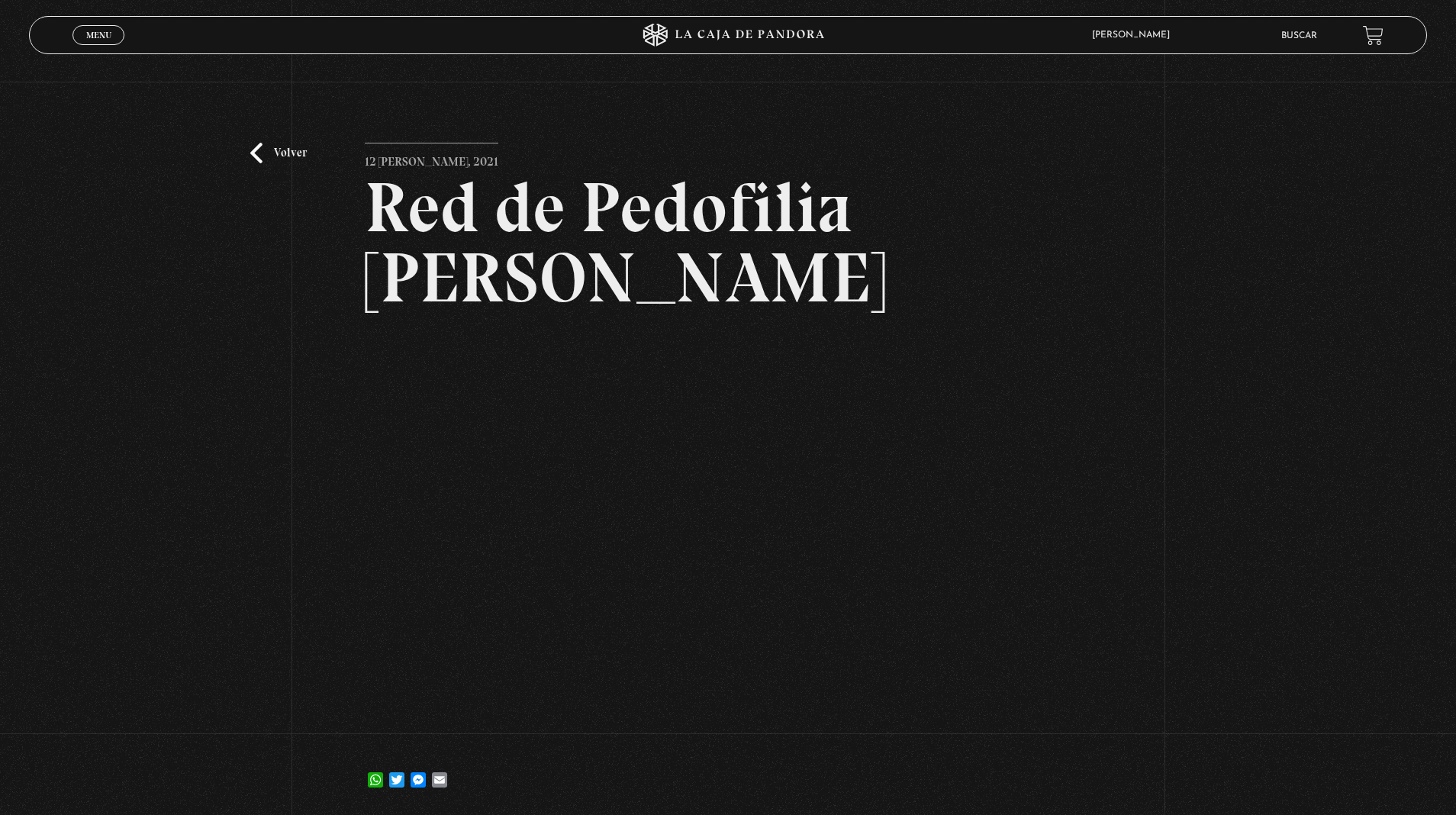
click at [1138, 471] on div "Volver 12 [PERSON_NAME], 2021 Red de Pedofilia [PERSON_NAME] WhatsApp Twitter M…" at bounding box center [728, 438] width 1456 height 754
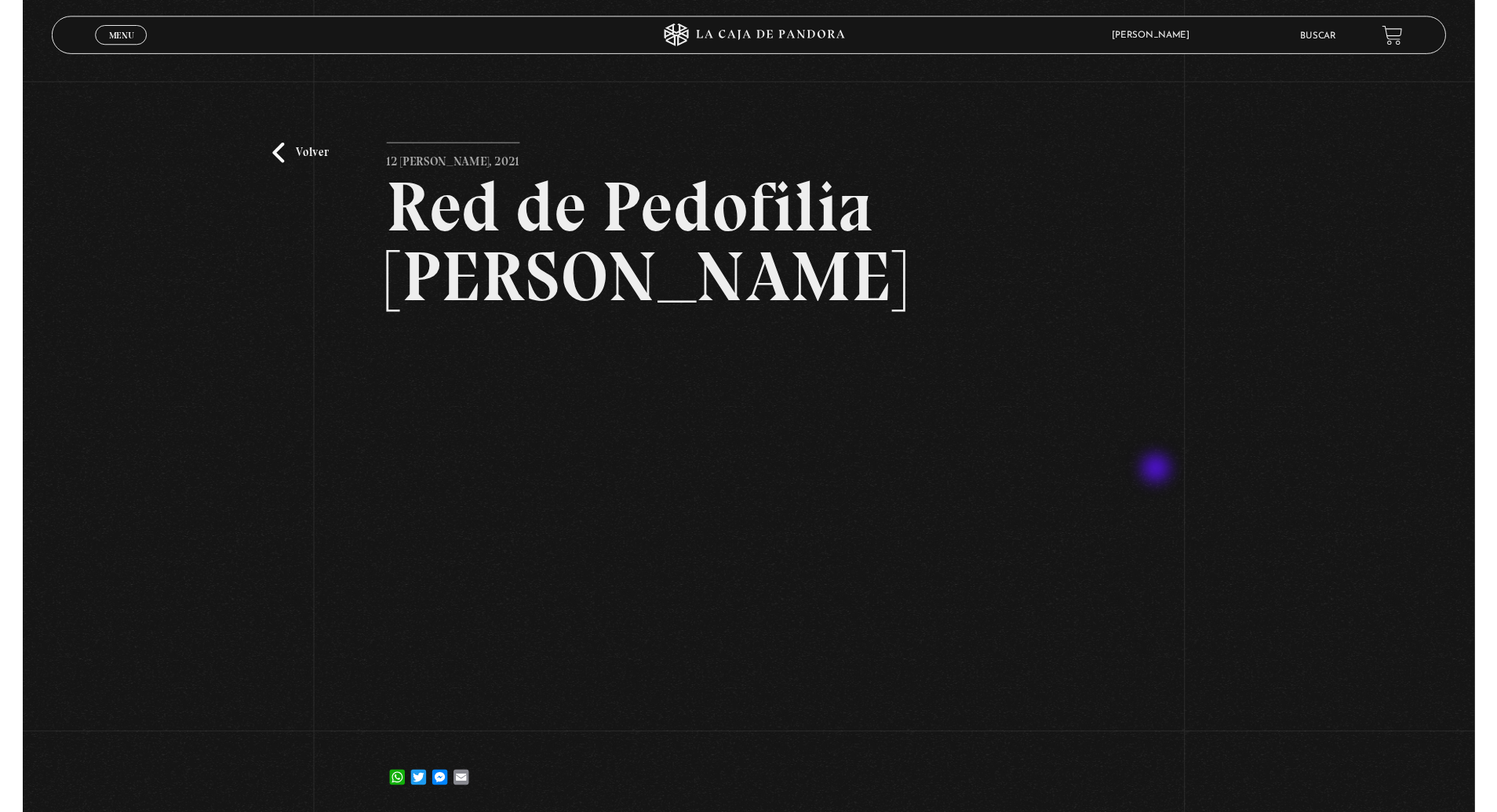
scroll to position [0, 0]
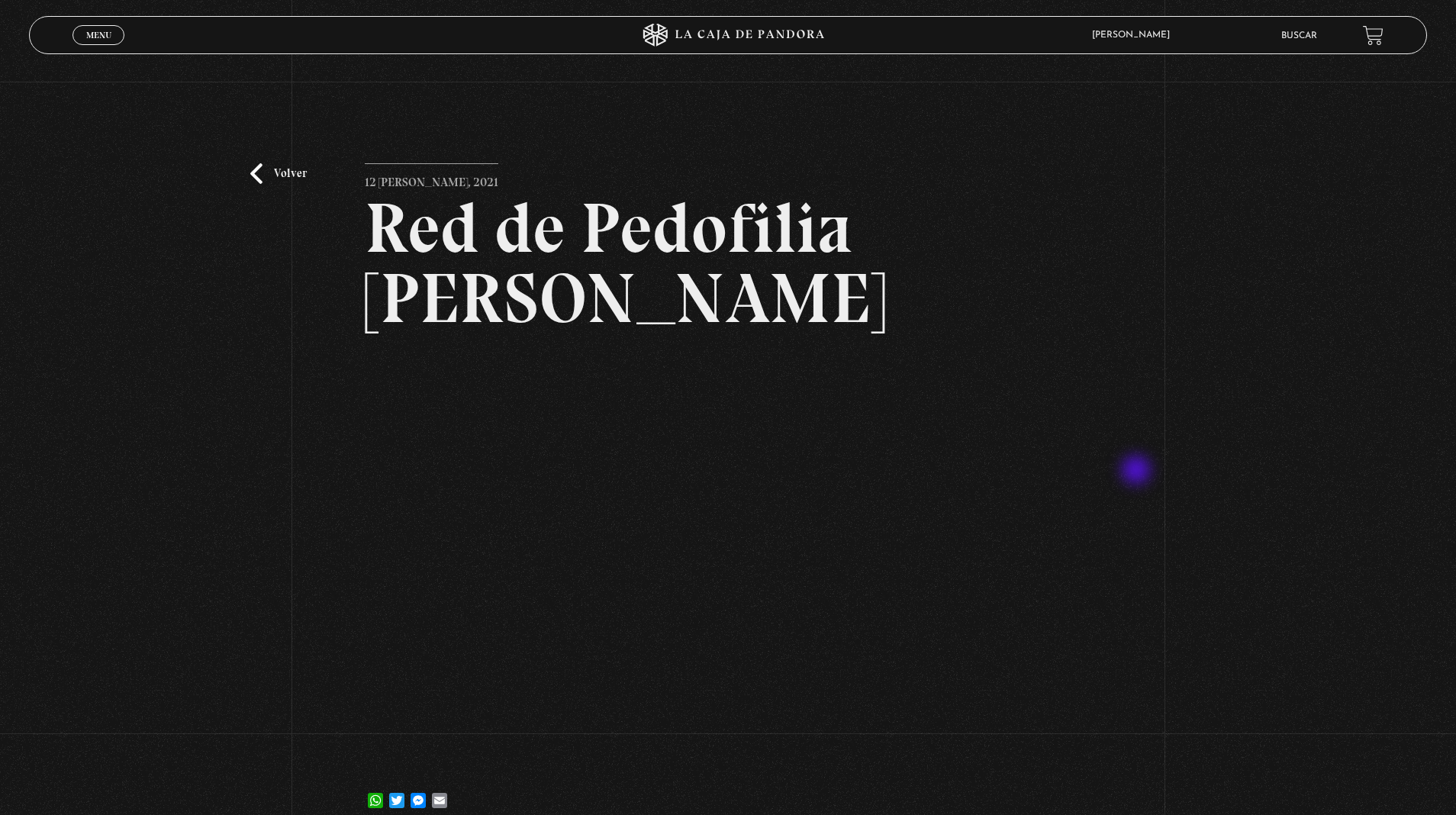
click at [75, 27] on div "Menu Cerrar" at bounding box center [290, 35] width 436 height 36
click at [86, 35] on span "Menu" at bounding box center [98, 35] width 25 height 9
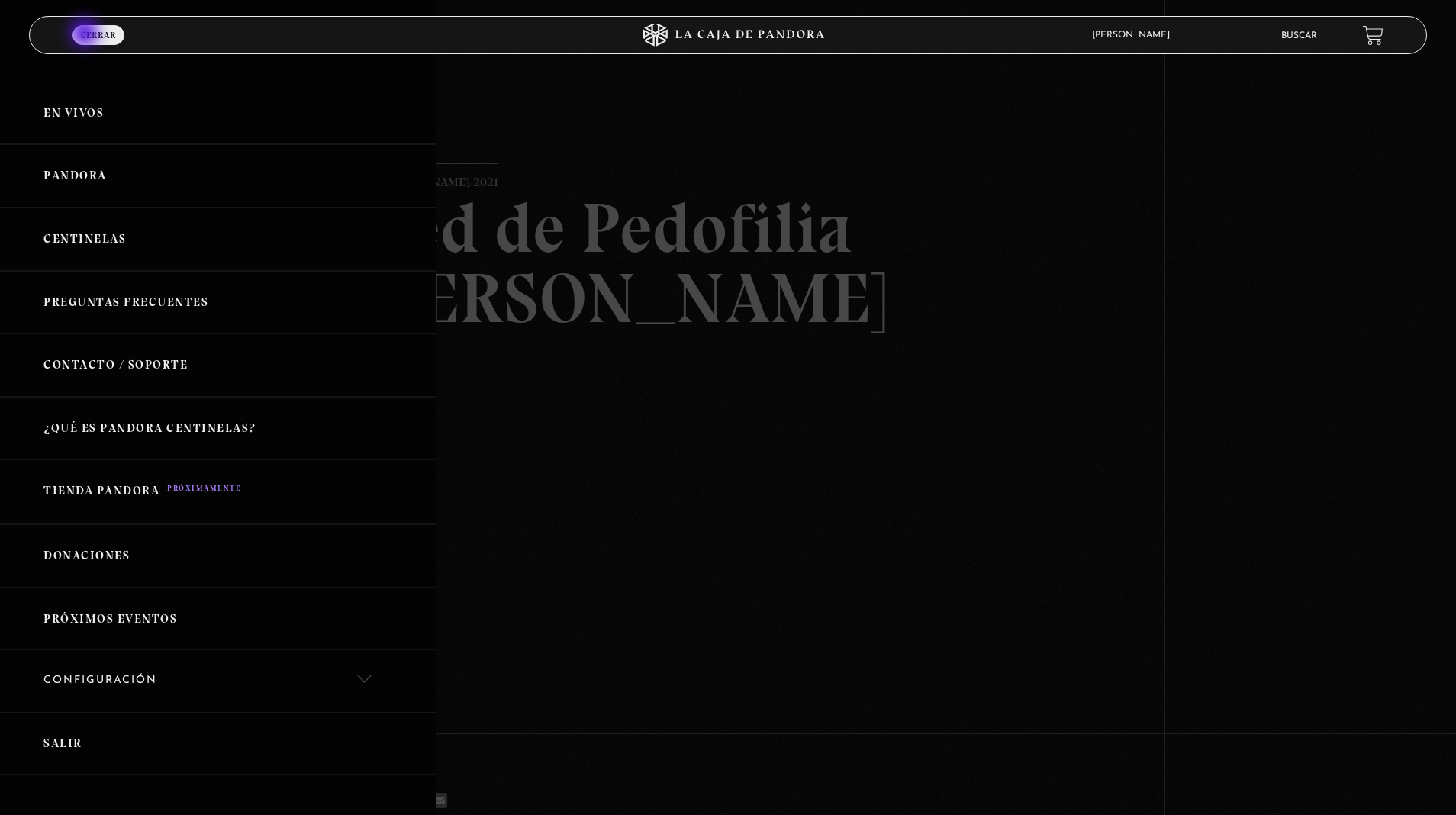
click at [86, 165] on link "Pandora" at bounding box center [218, 175] width 436 height 63
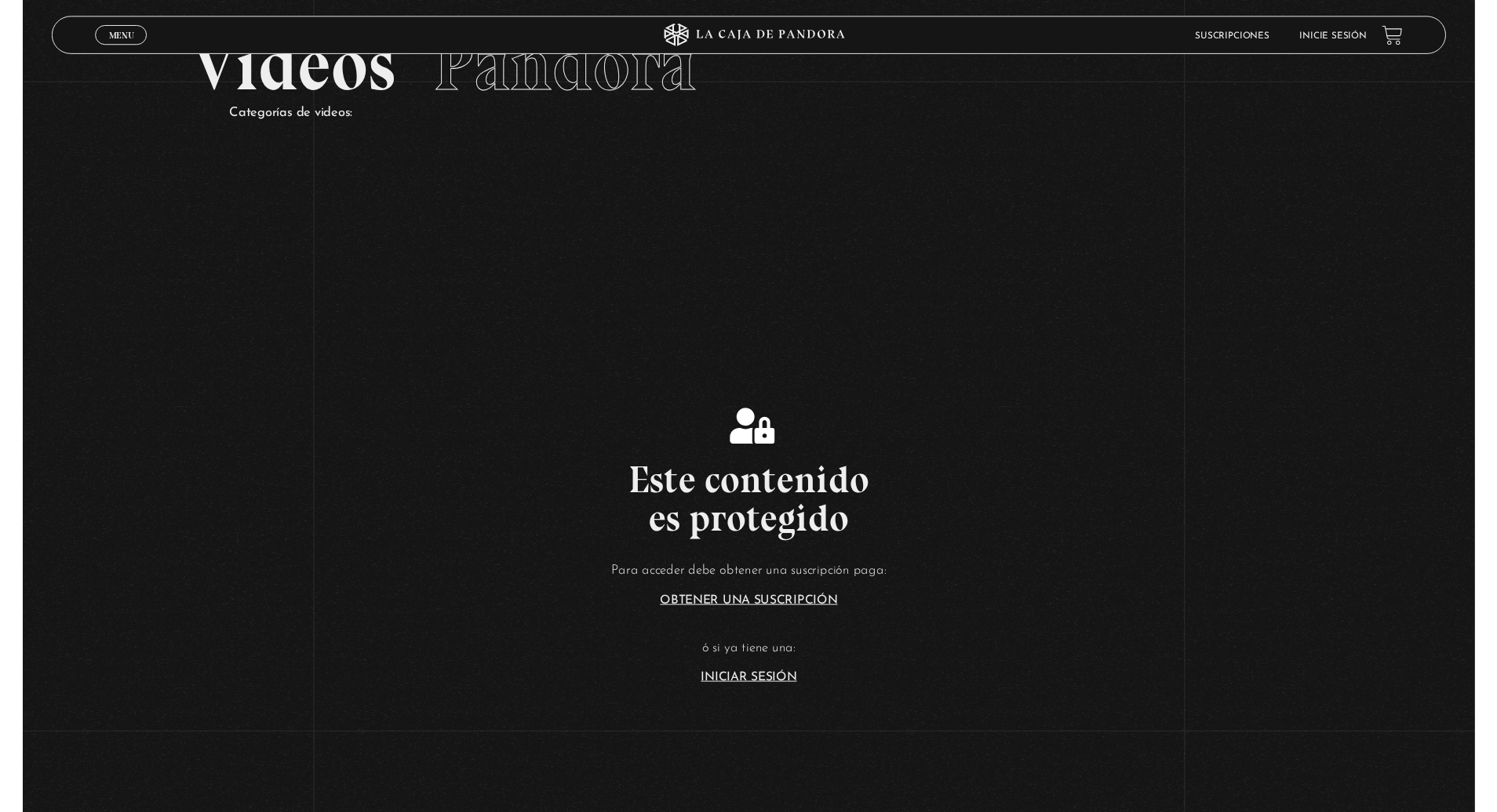
scroll to position [172, 0]
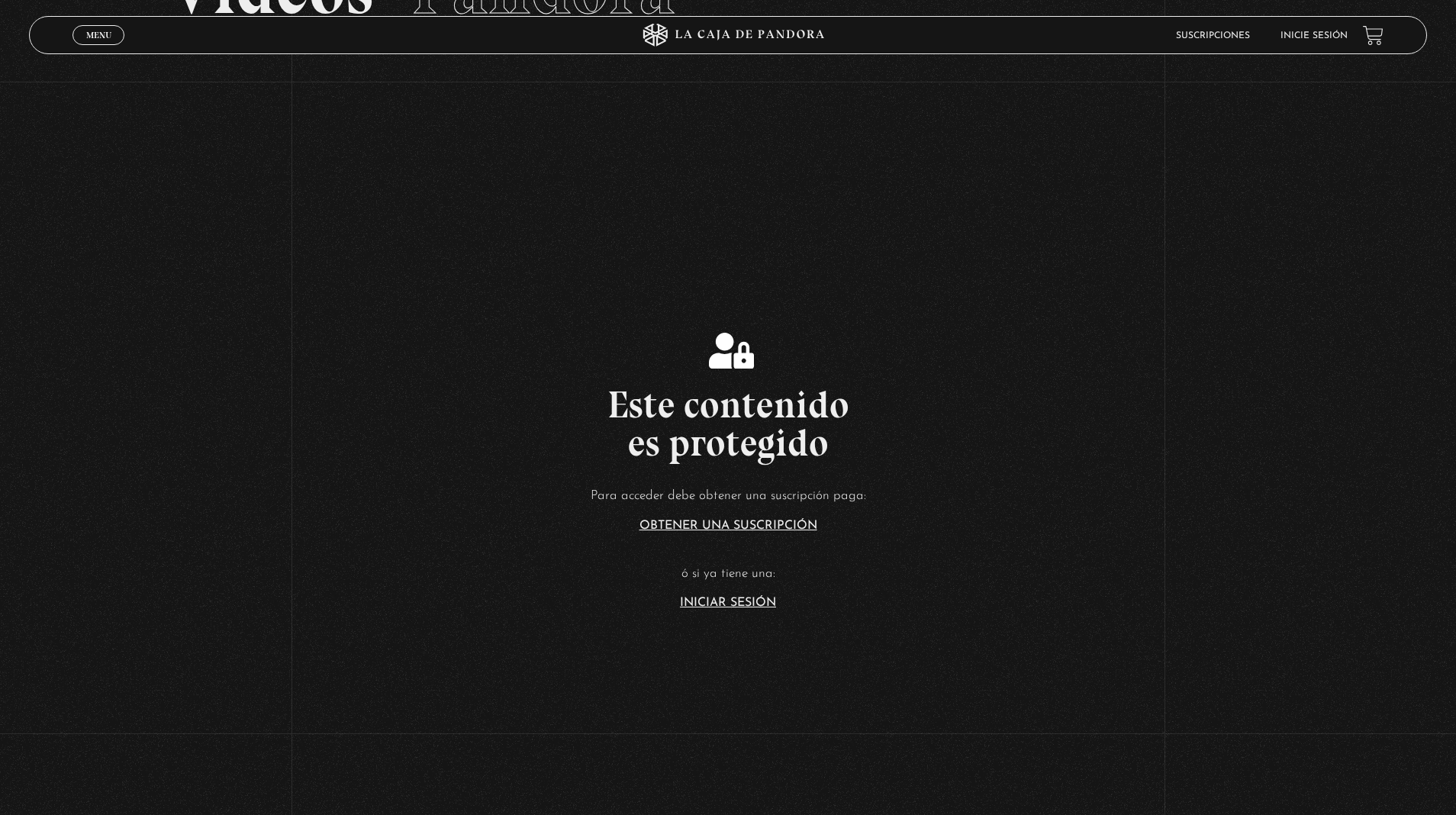
click at [742, 603] on link "Iniciar Sesión" at bounding box center [727, 603] width 96 height 12
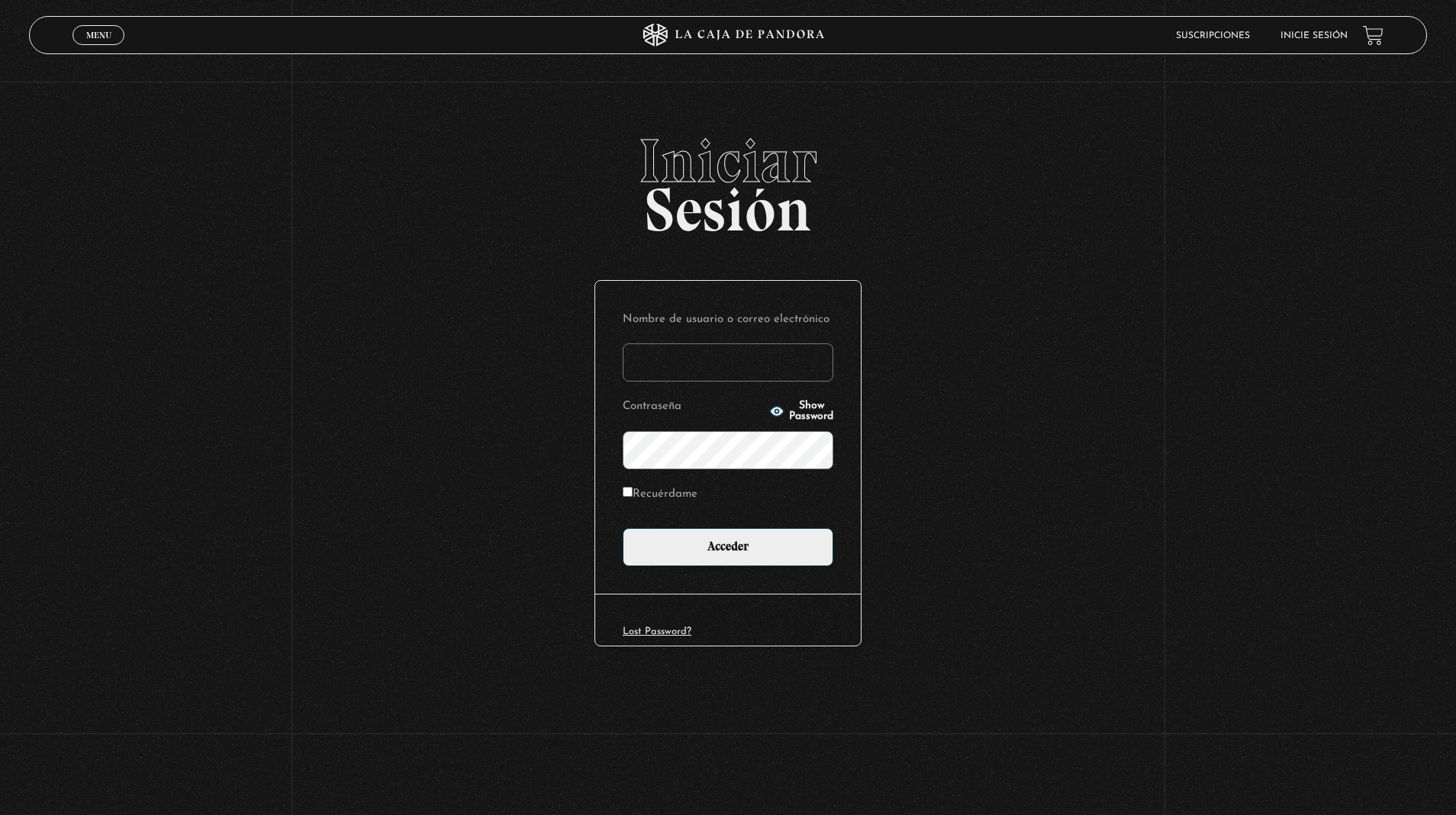
click at [669, 495] on label "Recuérdame" at bounding box center [660, 494] width 75 height 23
click at [633, 495] on input "Recuérdame" at bounding box center [627, 491] width 9 height 9
checkbox input "true"
click at [669, 356] on input "Nombre de usuario o correo electrónico" at bounding box center [728, 363] width 211 height 38
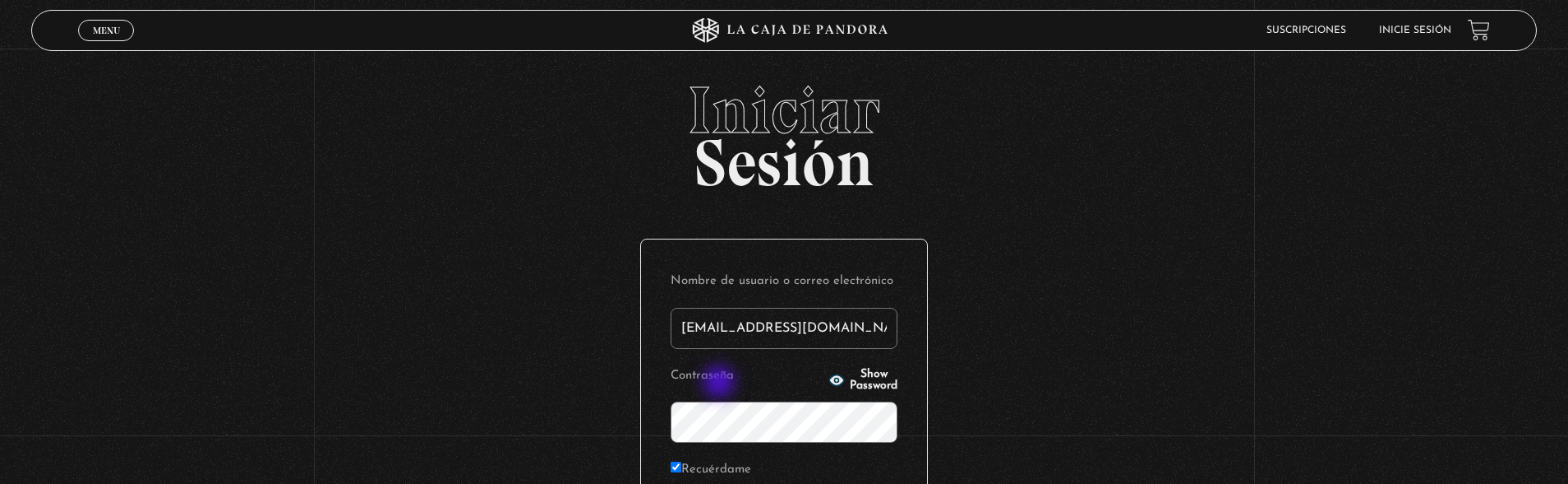
type input "svh29@hotmail.com"
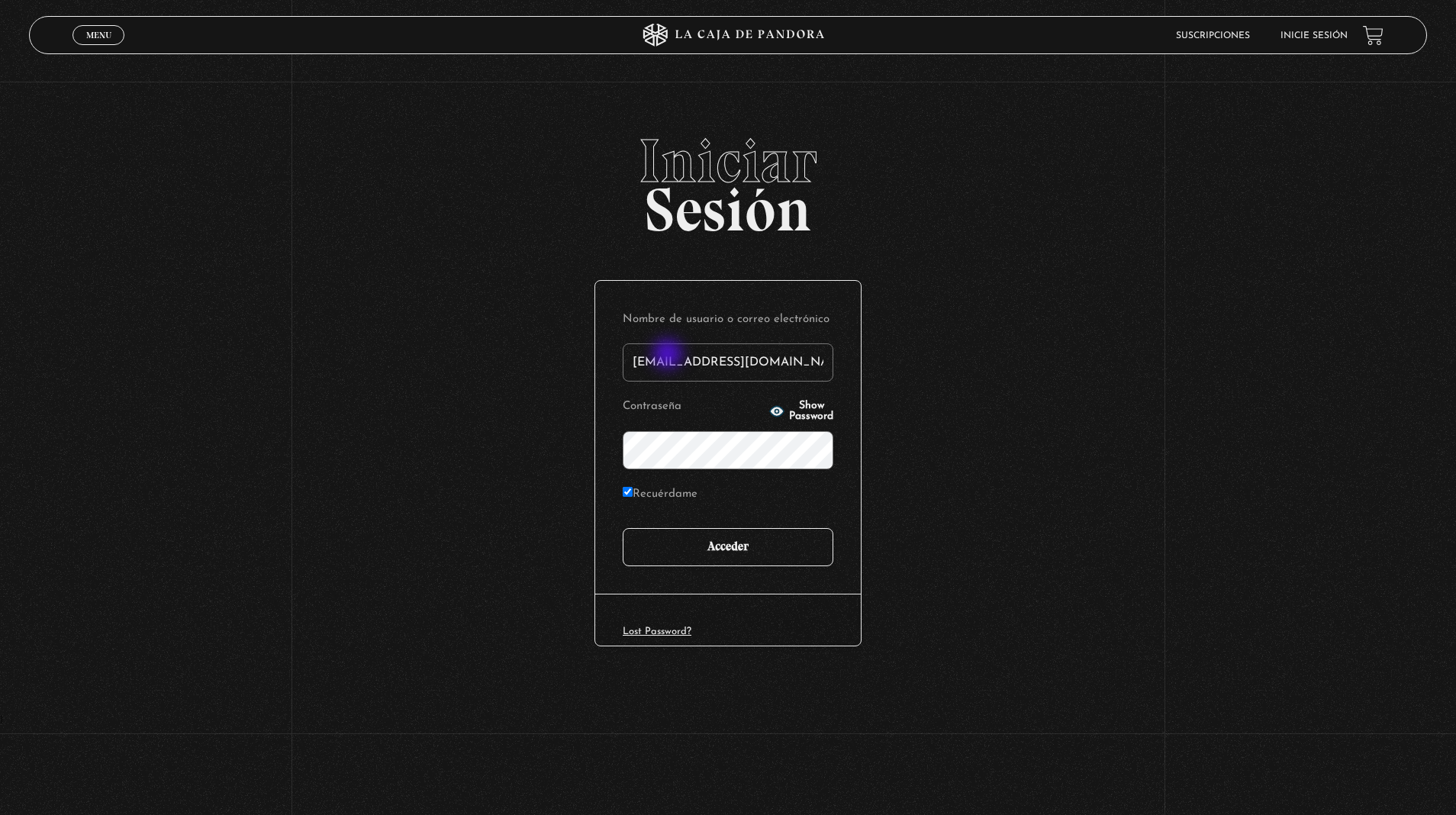
click at [728, 546] on input "Acceder" at bounding box center [728, 546] width 211 height 38
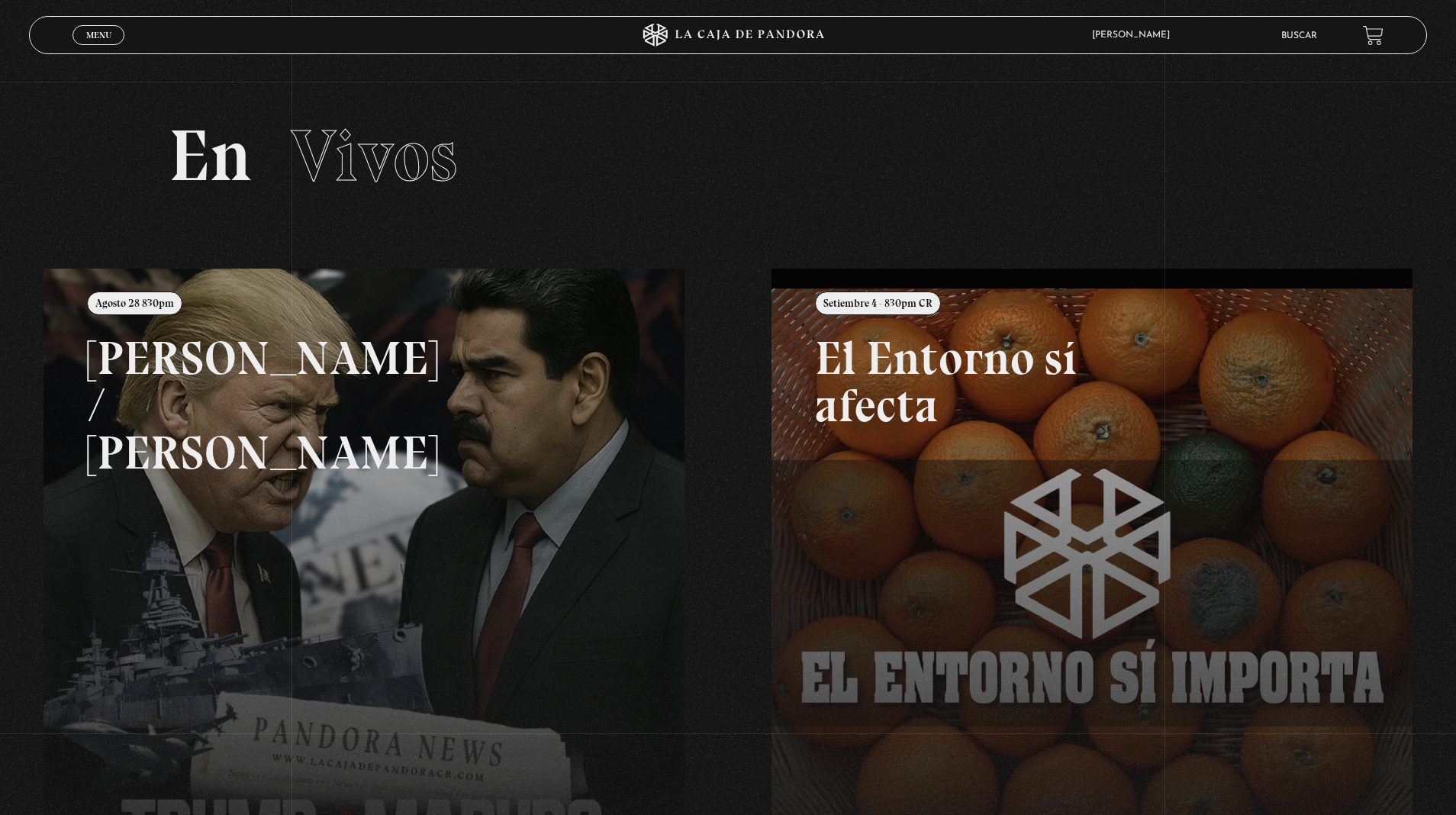
click at [92, 31] on span "Menu" at bounding box center [98, 35] width 25 height 9
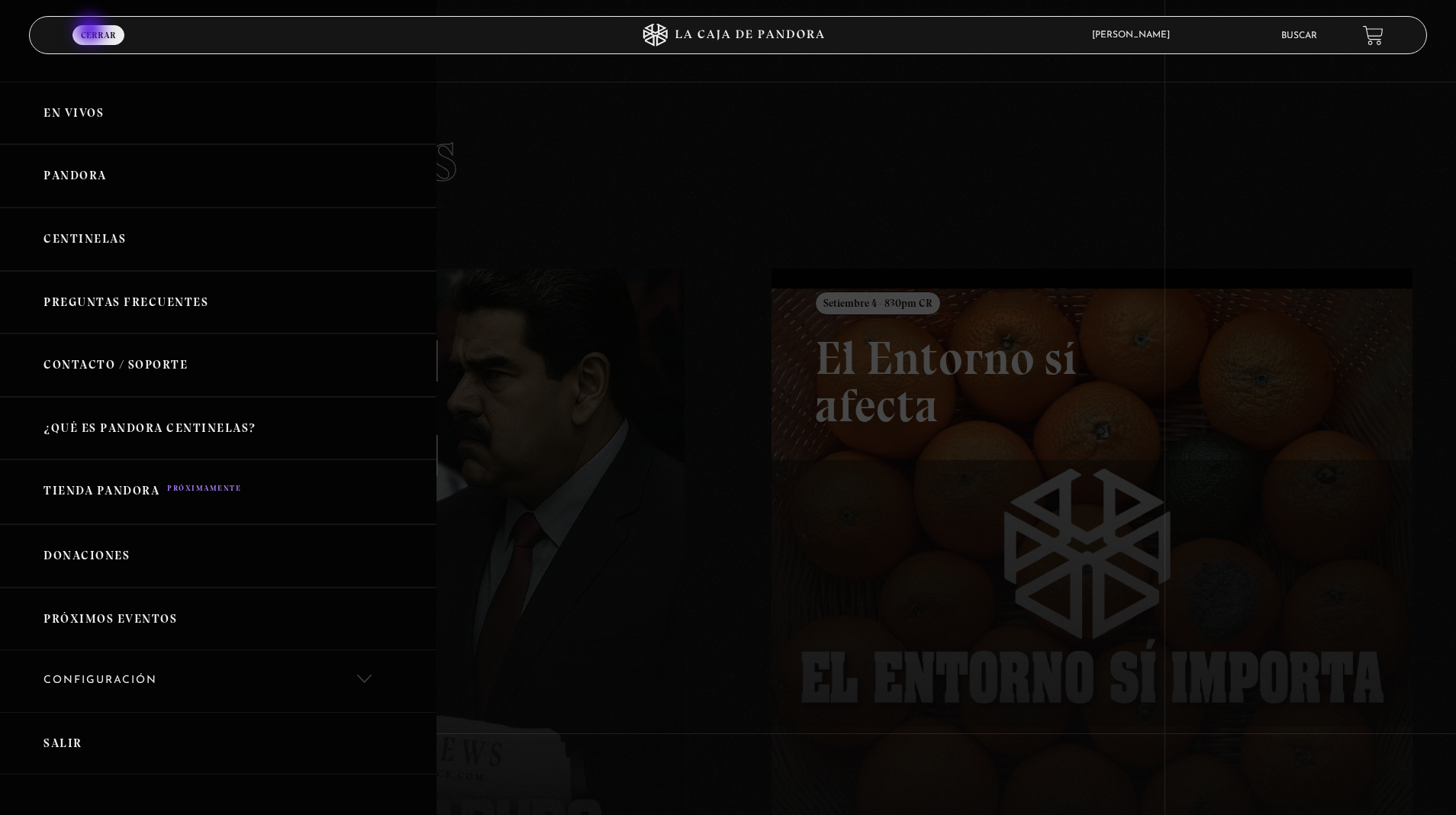
click at [92, 167] on link "Pandora" at bounding box center [218, 175] width 436 height 63
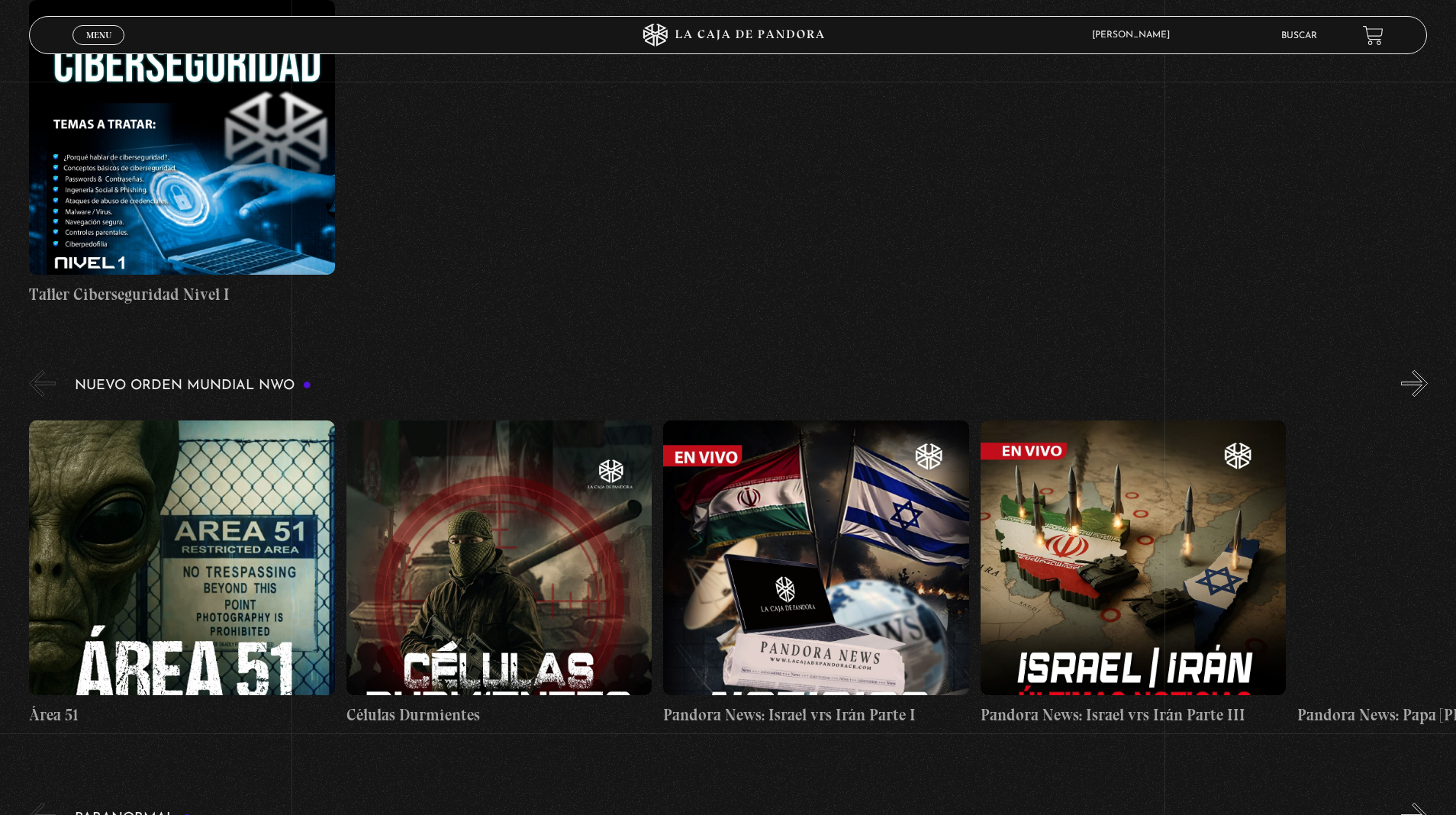
scroll to position [816, 0]
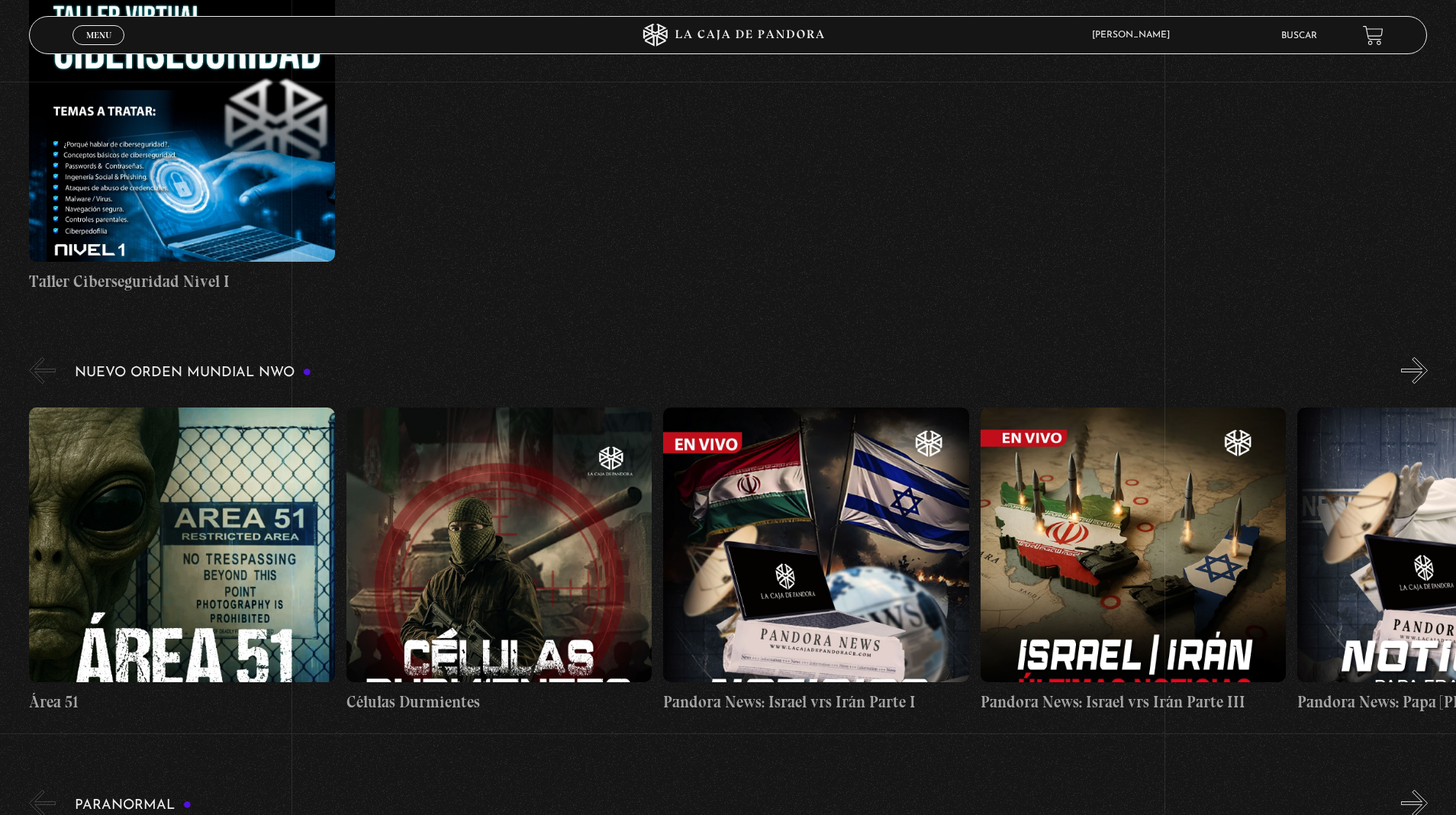
click at [1414, 371] on button "»" at bounding box center [1414, 370] width 27 height 27
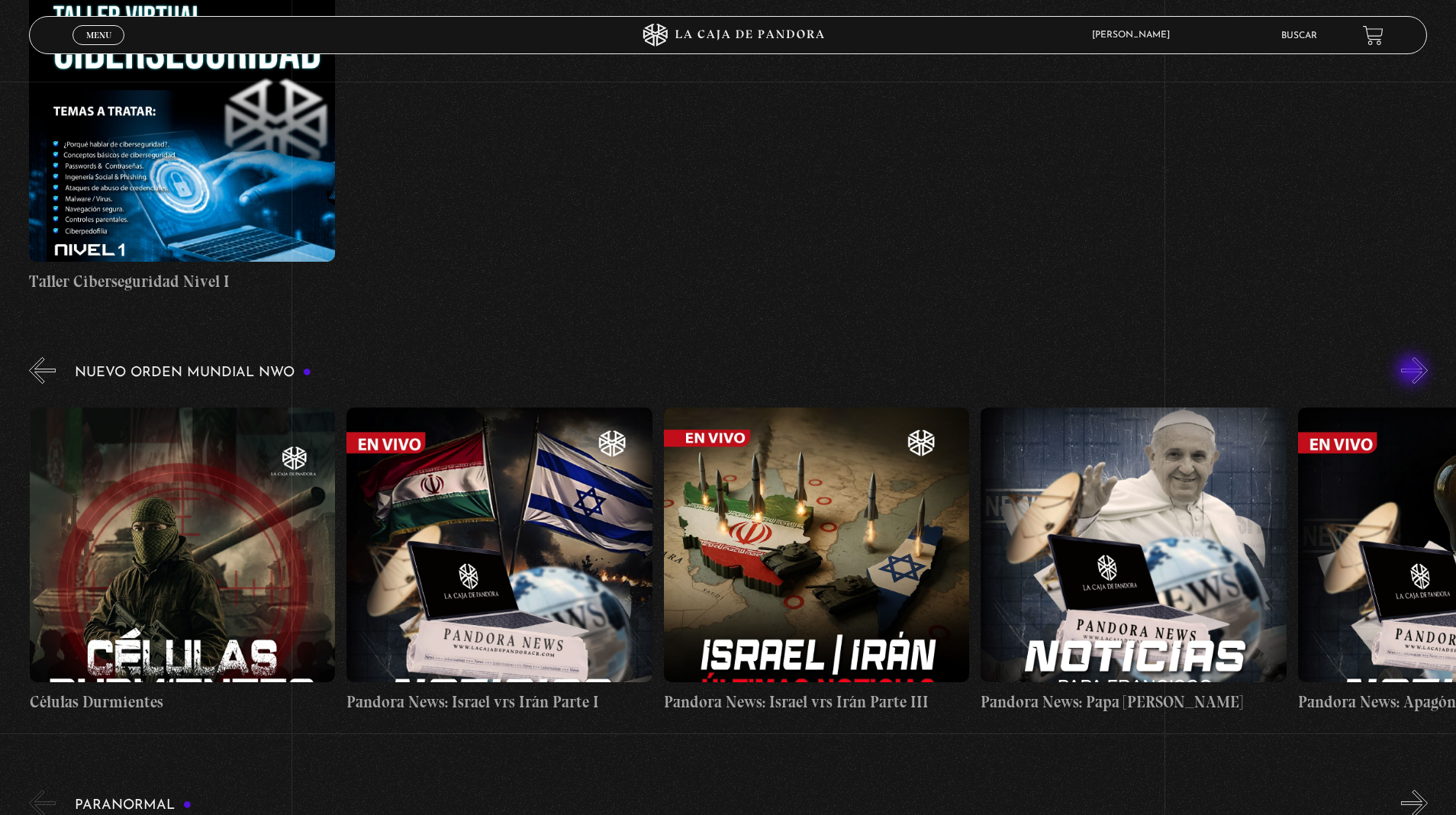
click at [1414, 371] on button "»" at bounding box center [1414, 370] width 27 height 27
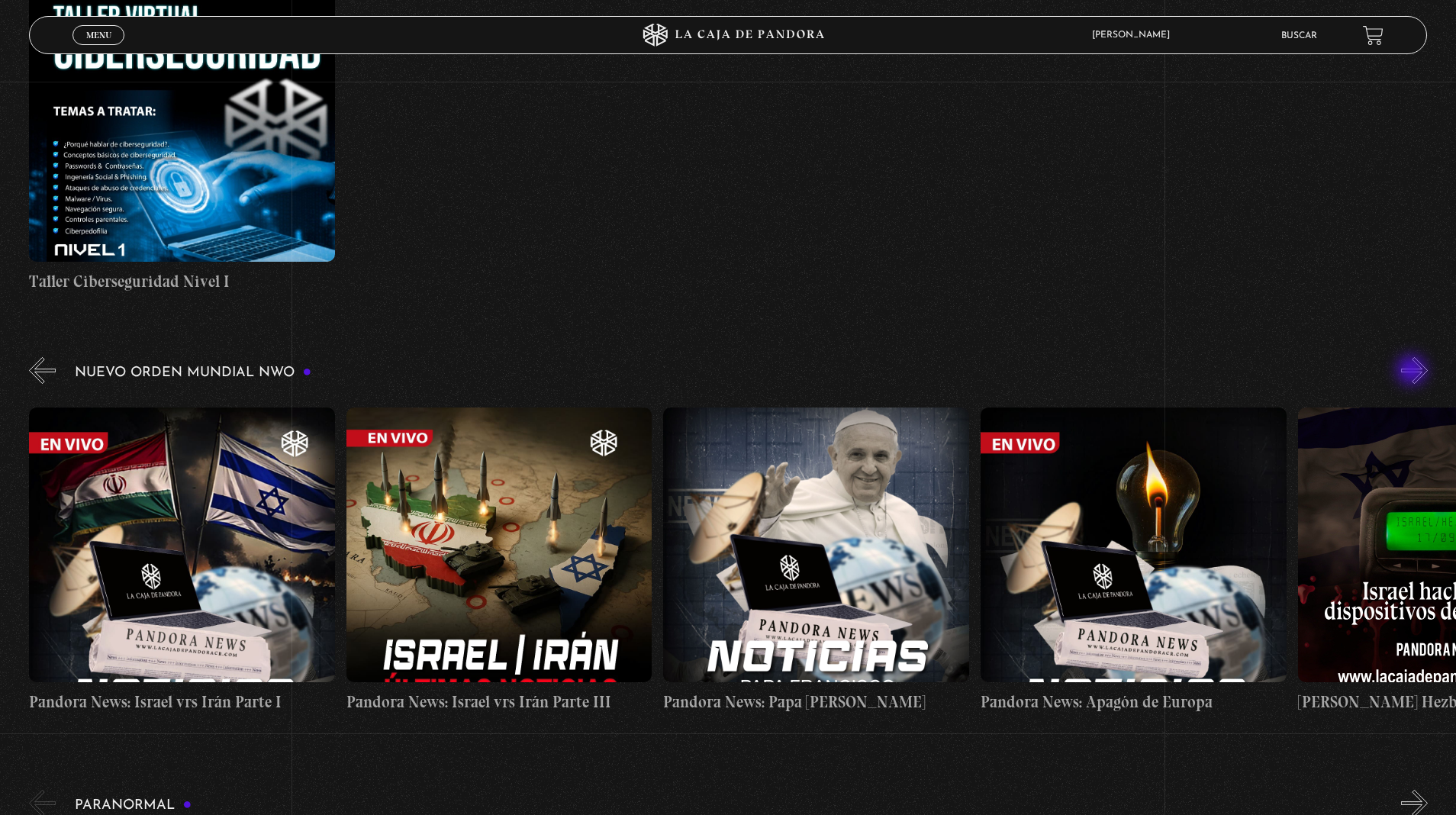
click at [1414, 371] on button "»" at bounding box center [1414, 370] width 27 height 27
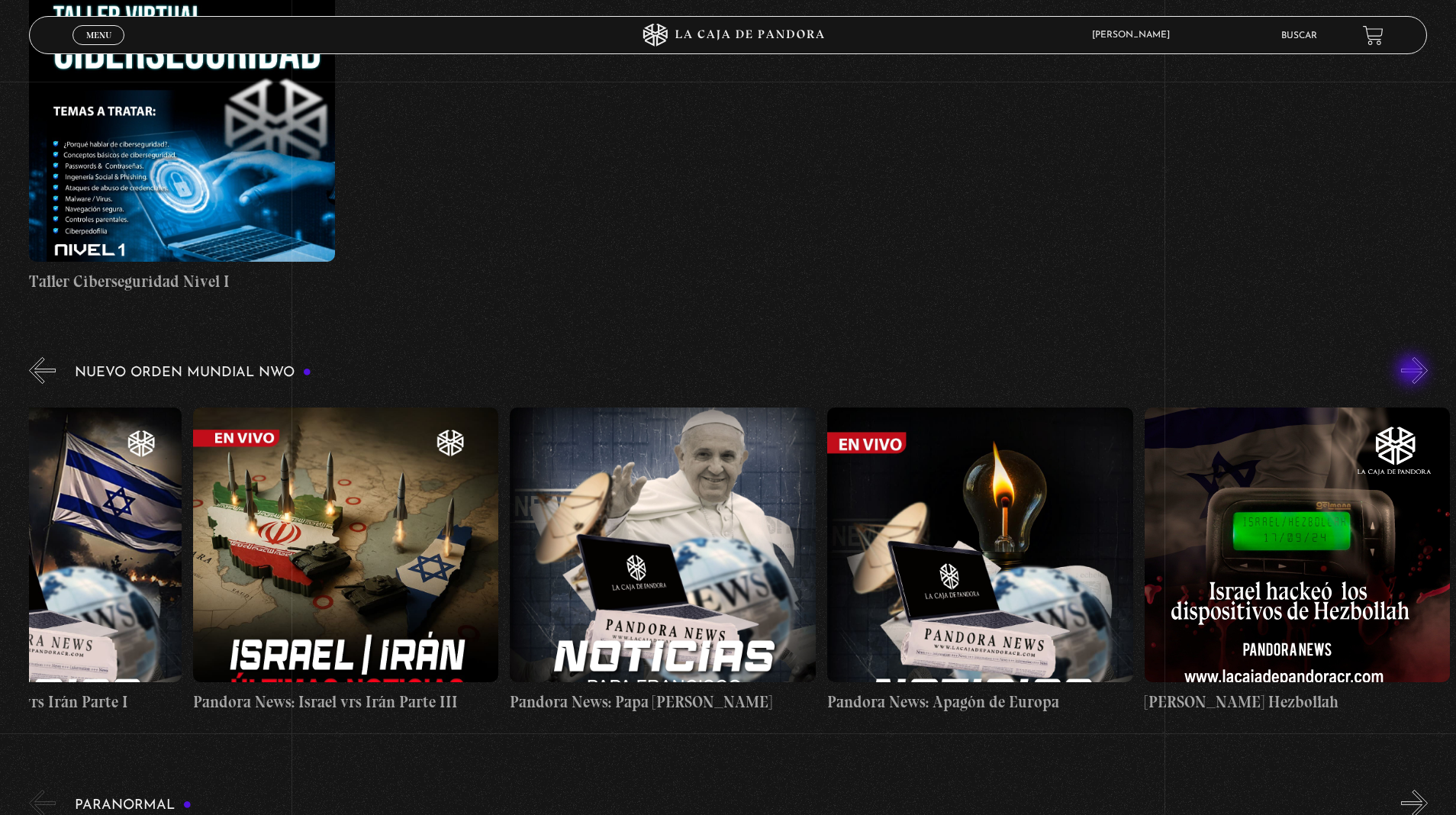
click at [1414, 371] on button "»" at bounding box center [1414, 370] width 27 height 27
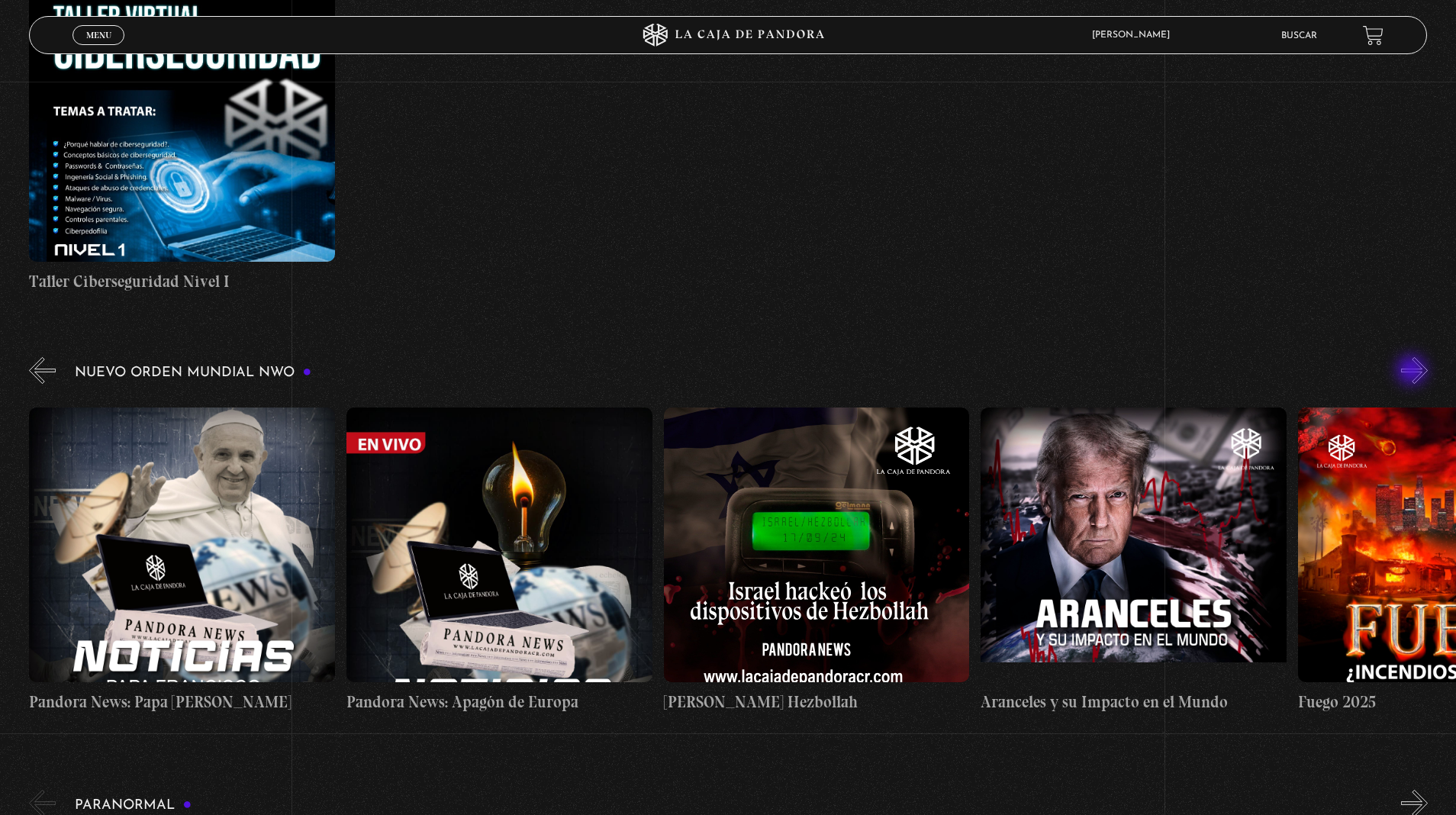
click at [1414, 371] on button "»" at bounding box center [1414, 370] width 27 height 27
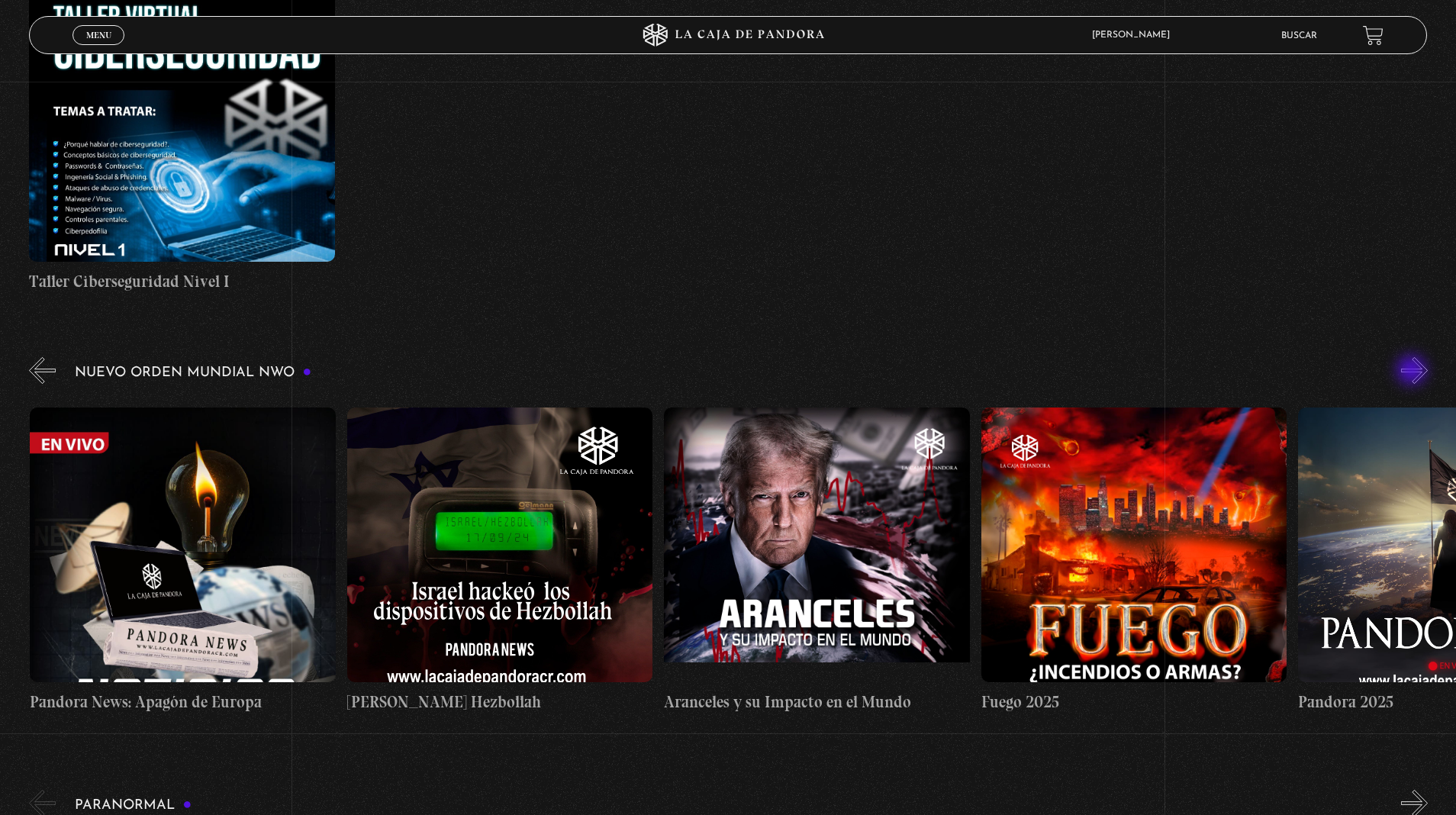
click at [1414, 371] on button "»" at bounding box center [1414, 370] width 27 height 27
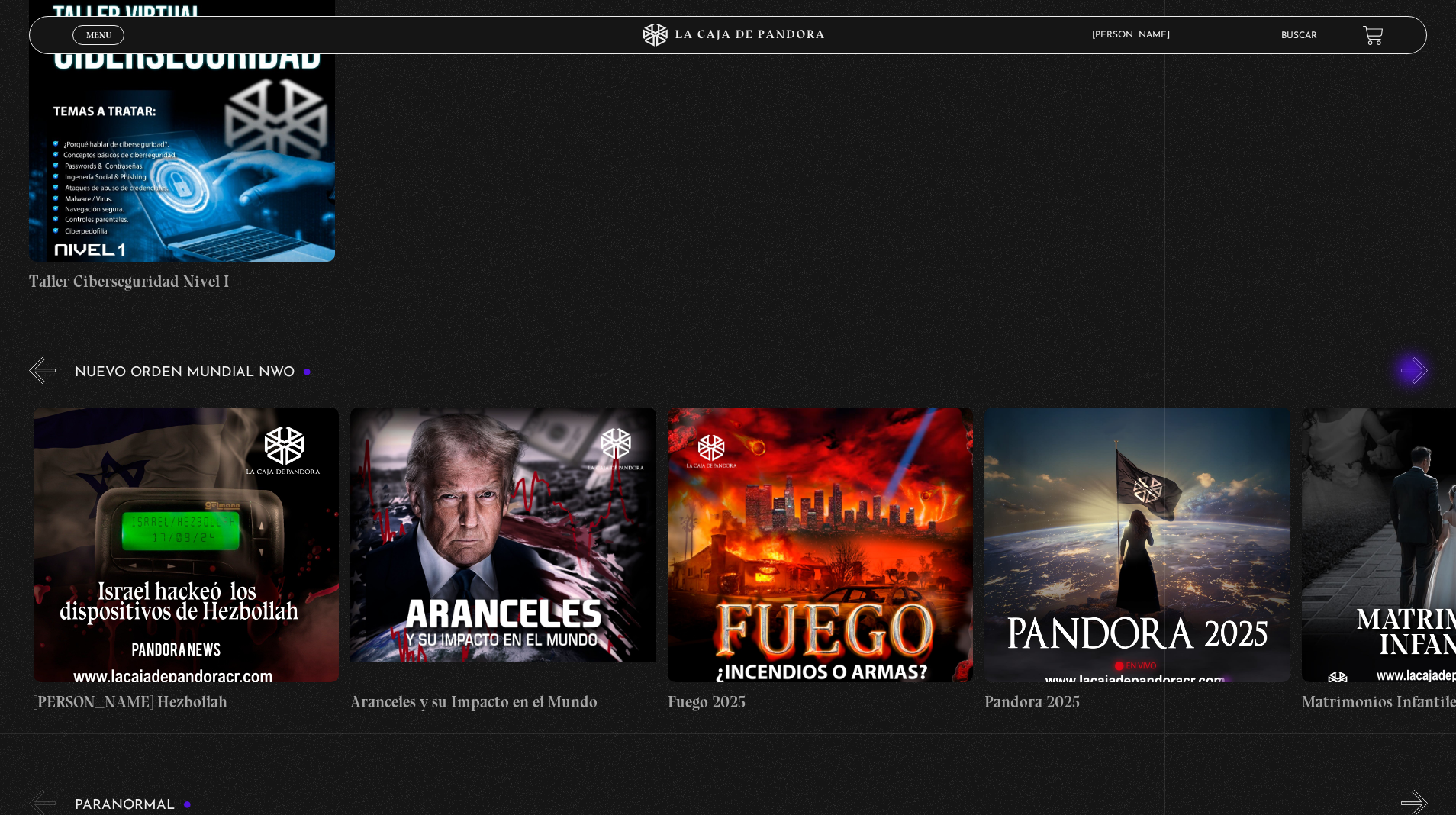
scroll to position [0, 1902]
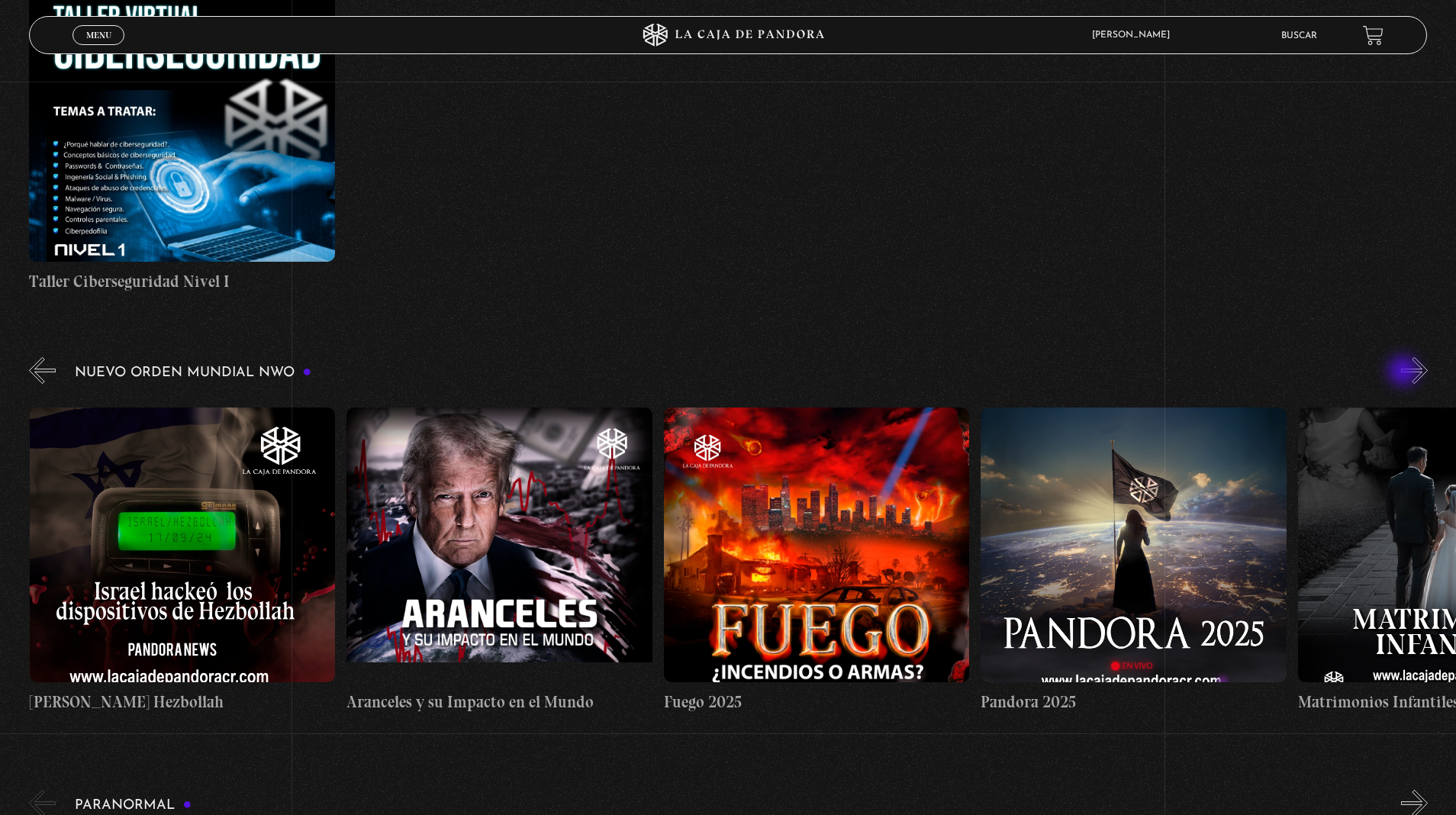
click at [1401, 357] on button "»" at bounding box center [1414, 370] width 27 height 27
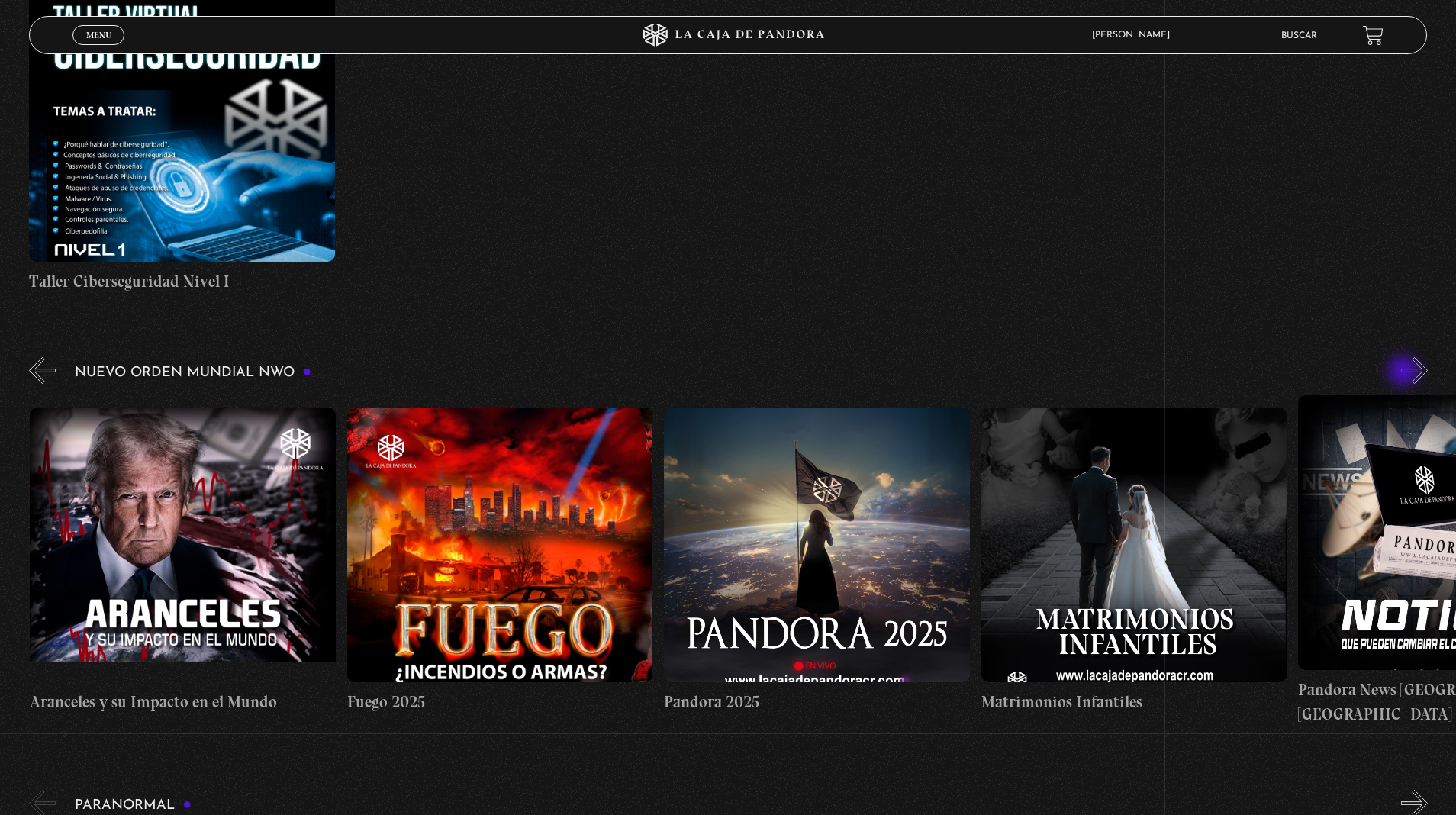
scroll to position [0, 2220]
click at [1401, 357] on button "»" at bounding box center [1414, 370] width 27 height 27
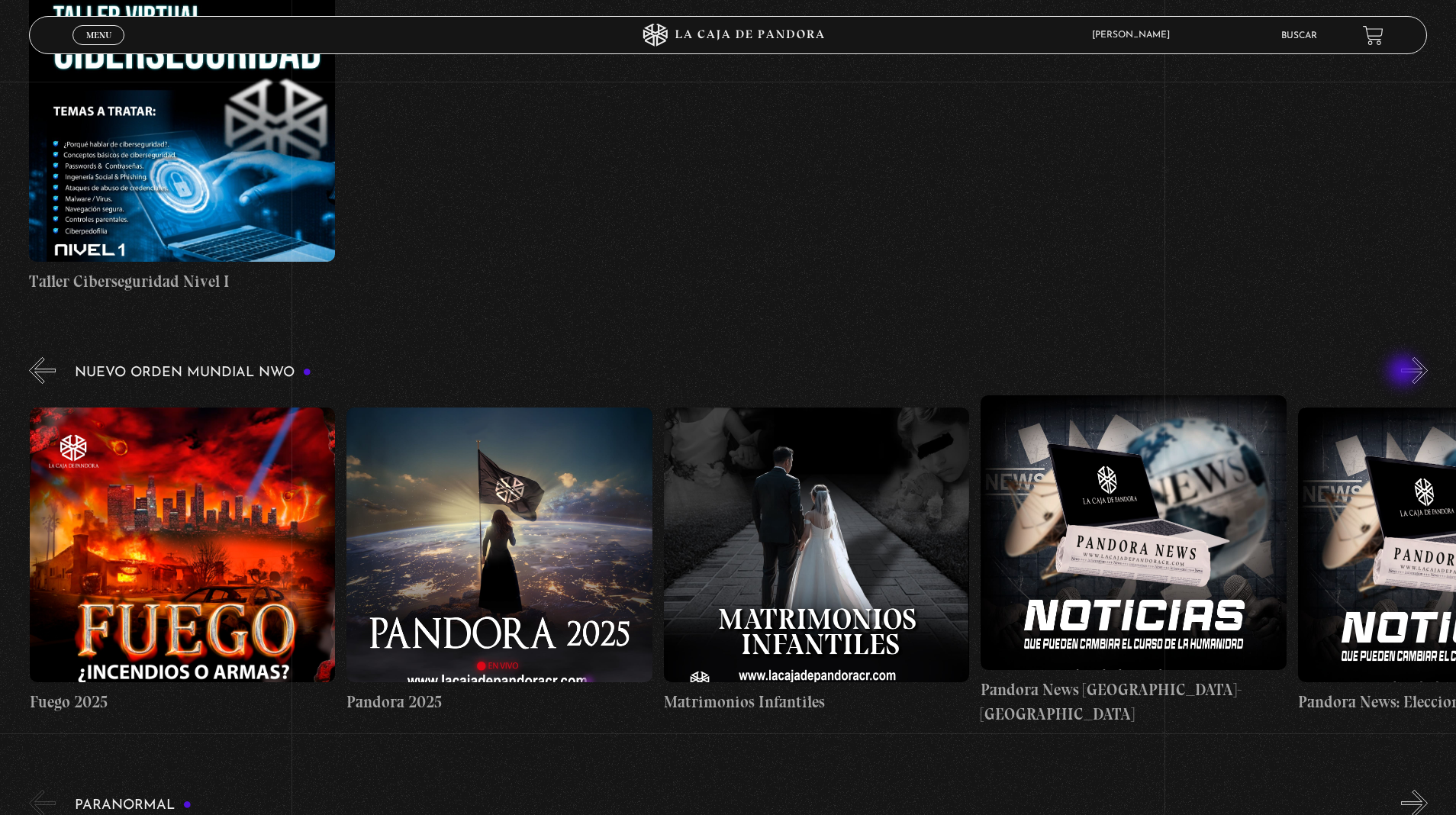
click at [1401, 357] on button "»" at bounding box center [1414, 370] width 27 height 27
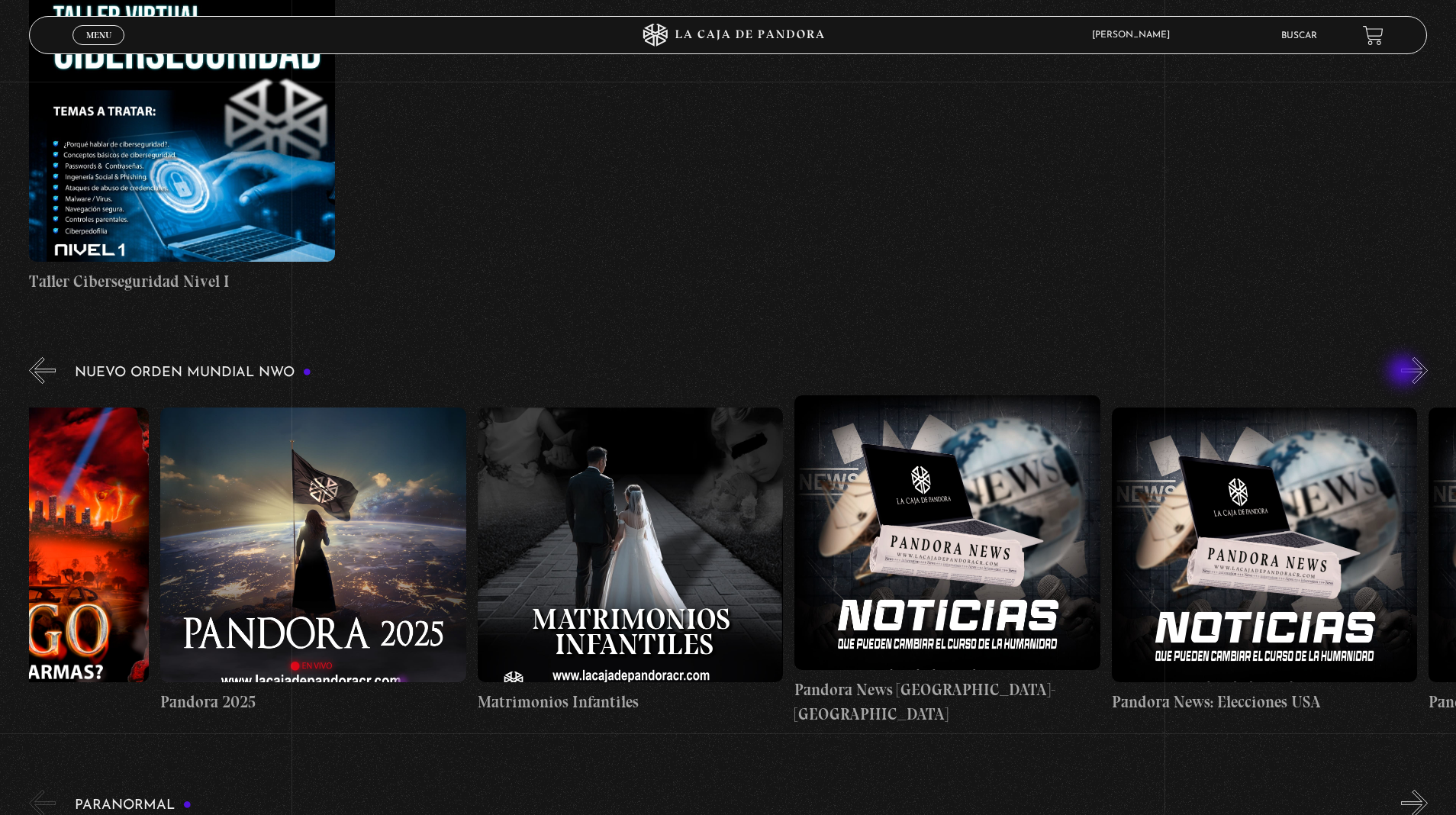
click at [1401, 357] on button "»" at bounding box center [1414, 370] width 27 height 27
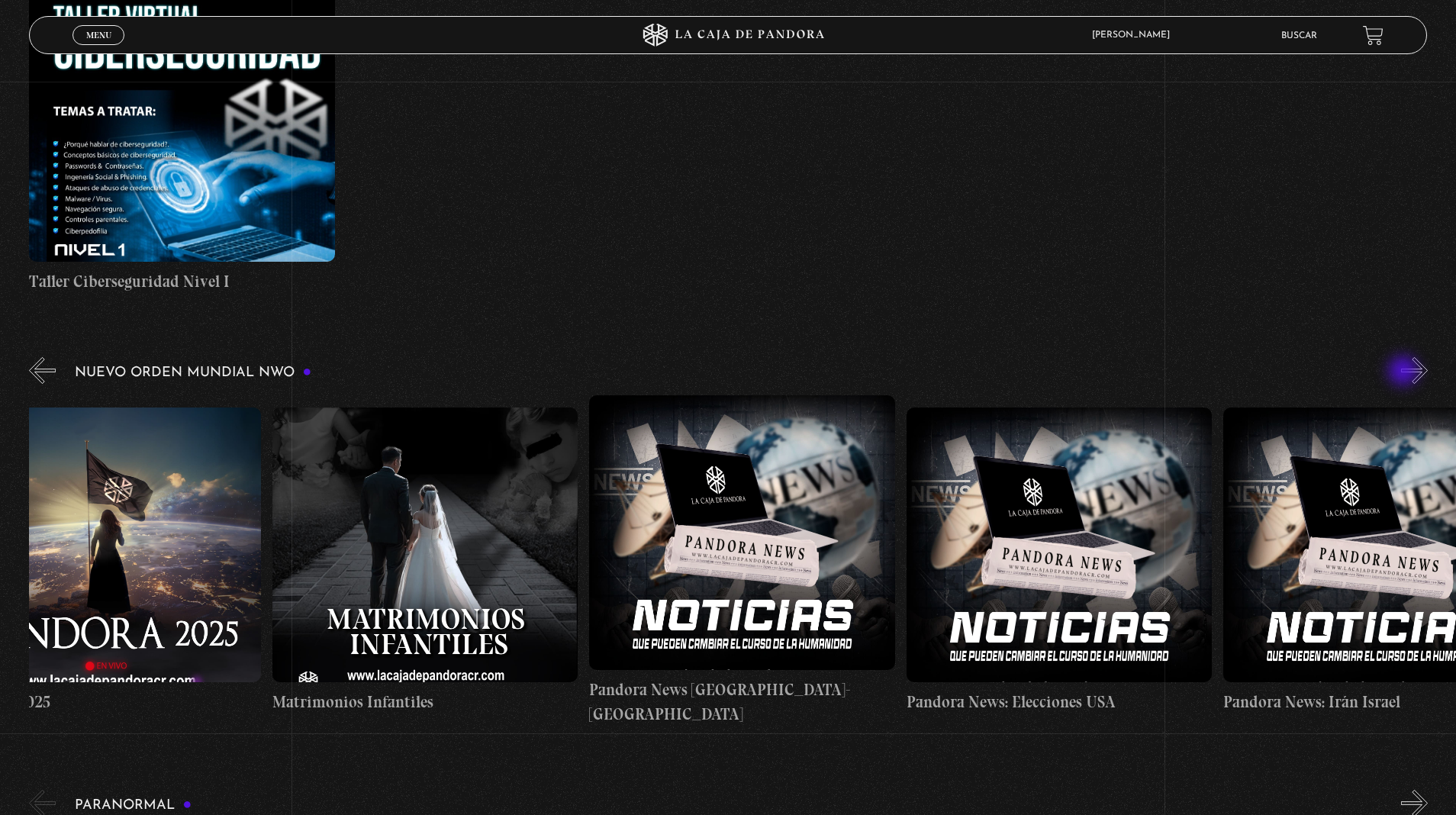
click at [1401, 357] on button "»" at bounding box center [1414, 370] width 27 height 27
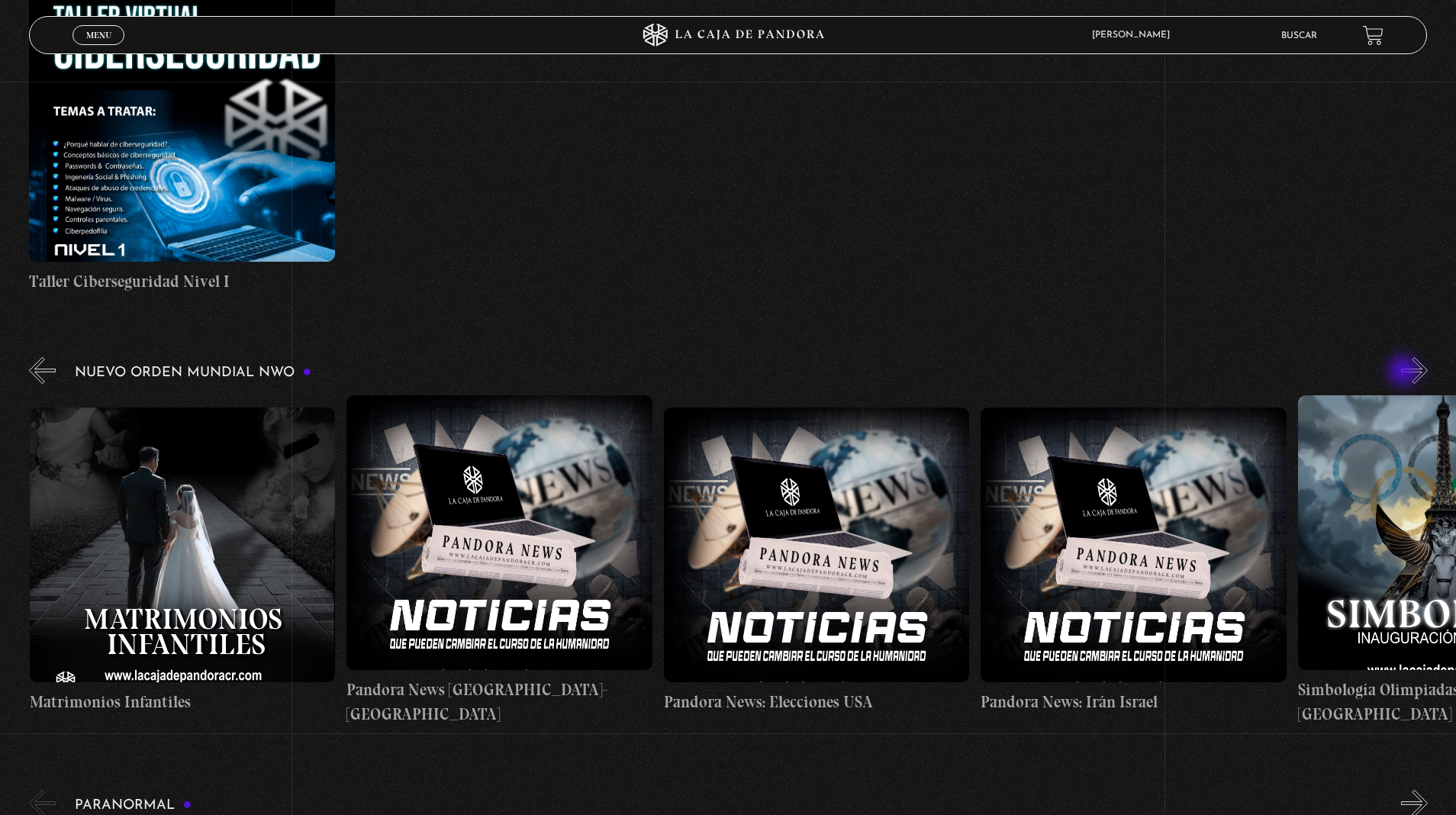
click at [1401, 357] on button "»" at bounding box center [1414, 370] width 27 height 27
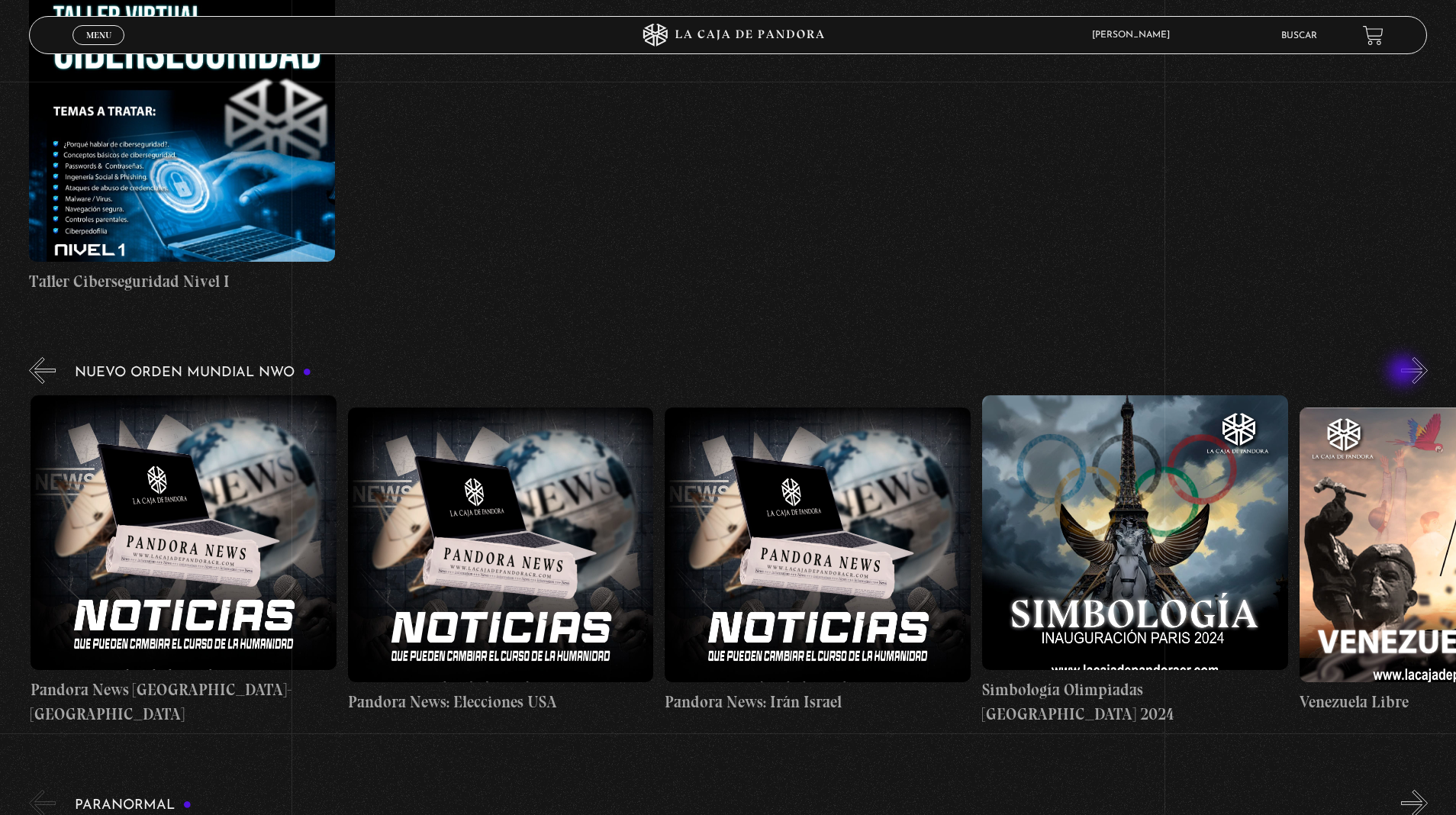
click at [1401, 357] on button "»" at bounding box center [1414, 370] width 27 height 27
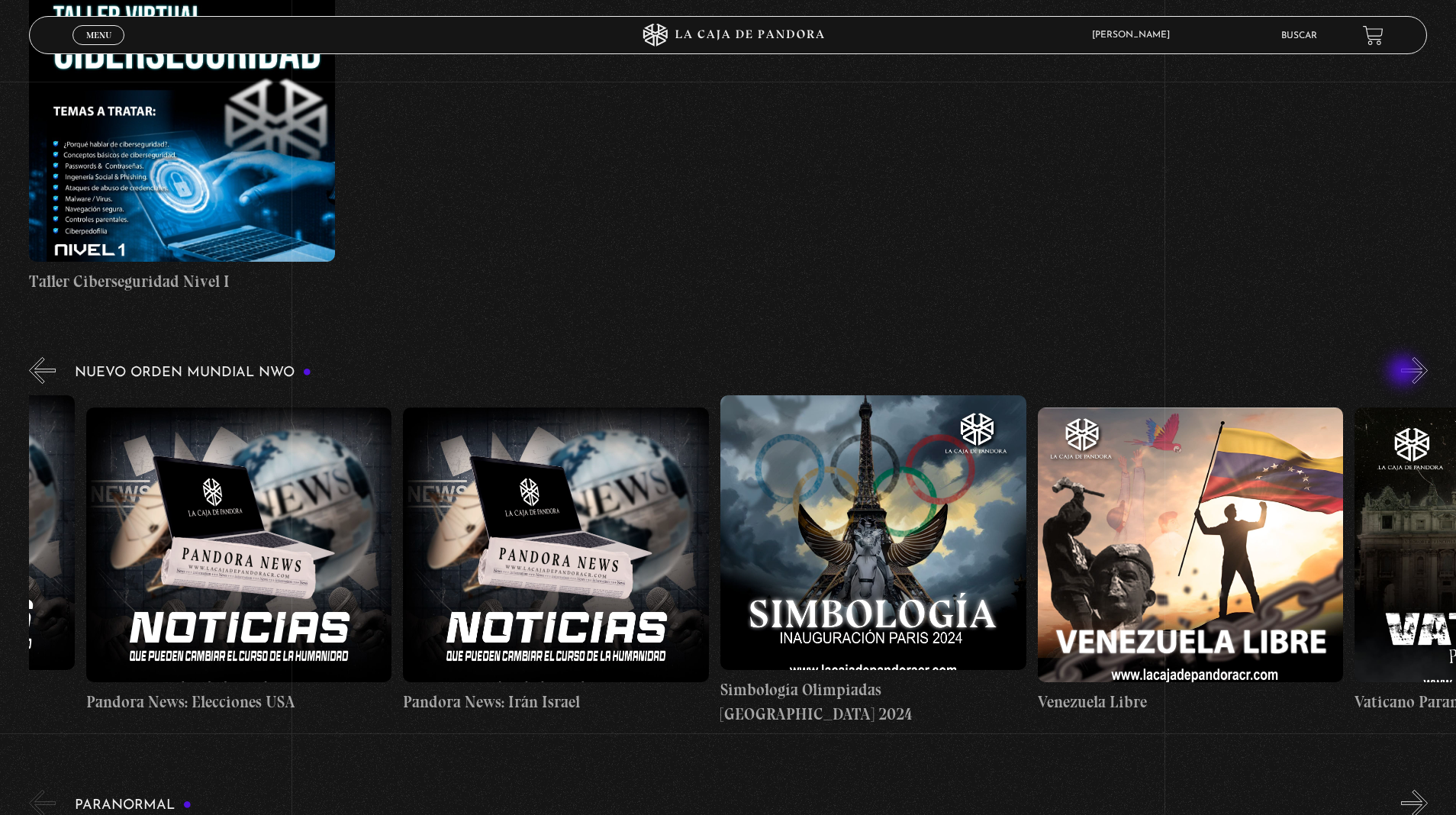
click at [1401, 357] on button "»" at bounding box center [1414, 370] width 27 height 27
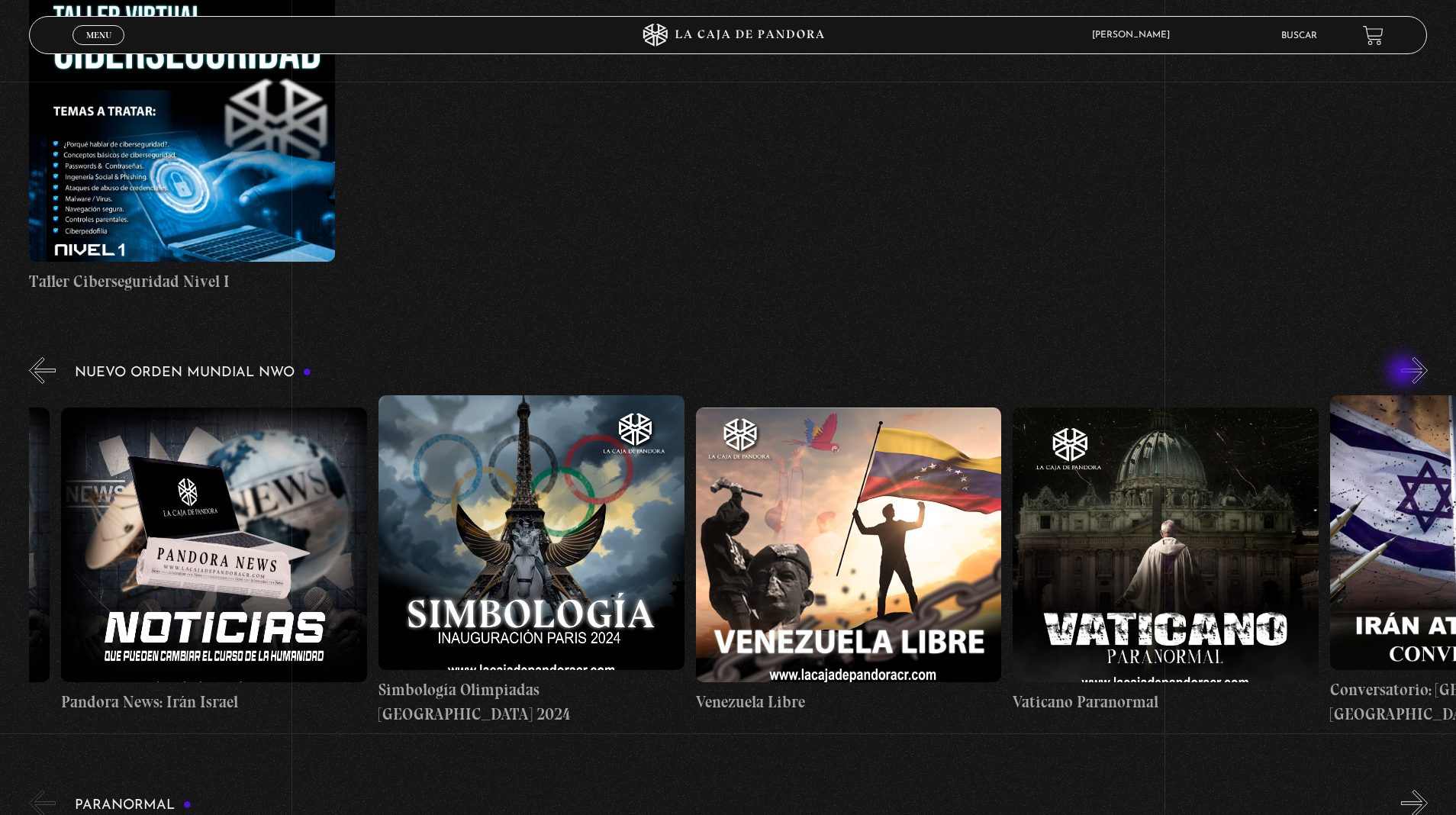
click at [1401, 357] on button "»" at bounding box center [1414, 370] width 27 height 27
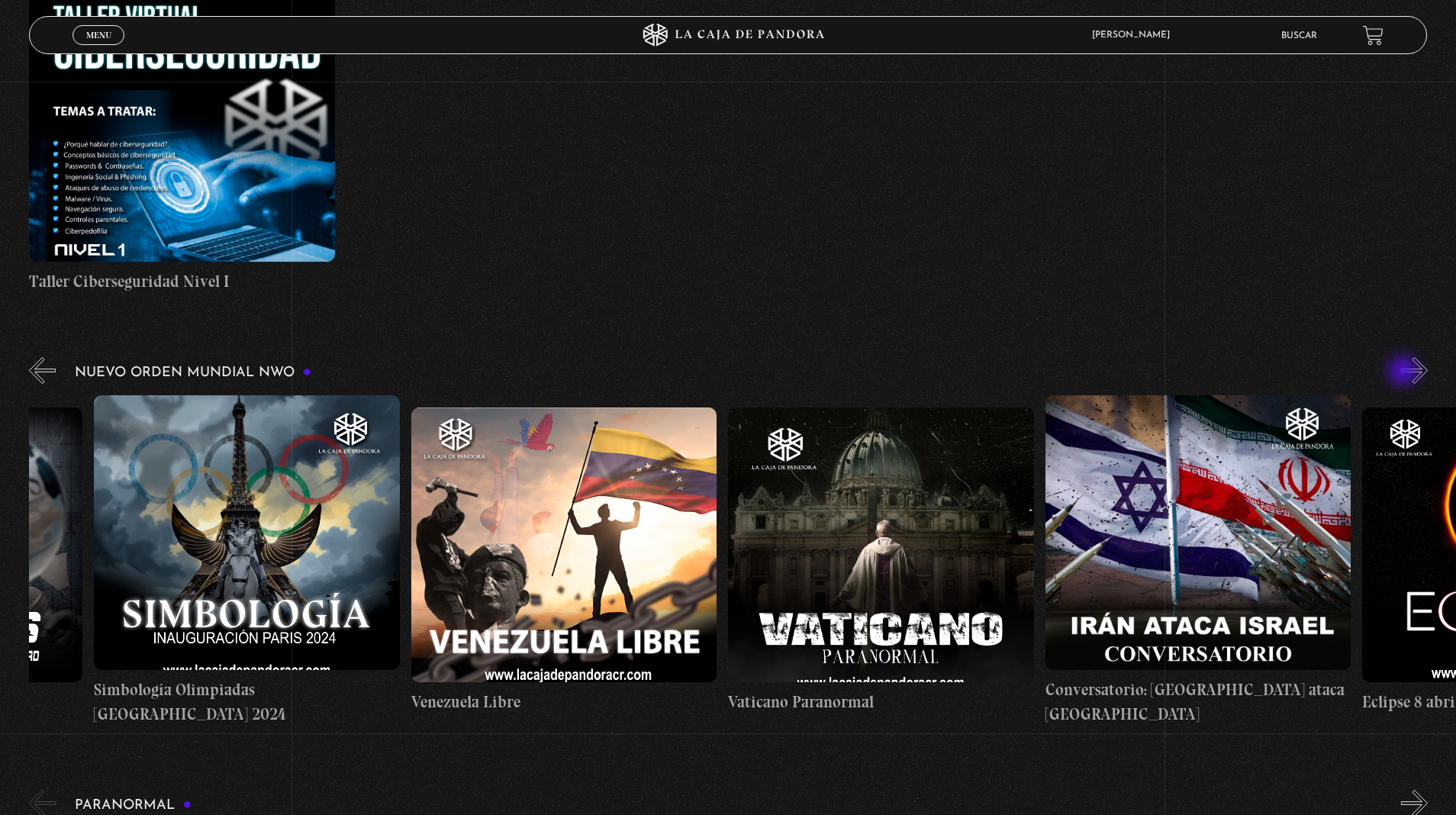
click at [1401, 357] on button "»" at bounding box center [1414, 370] width 27 height 27
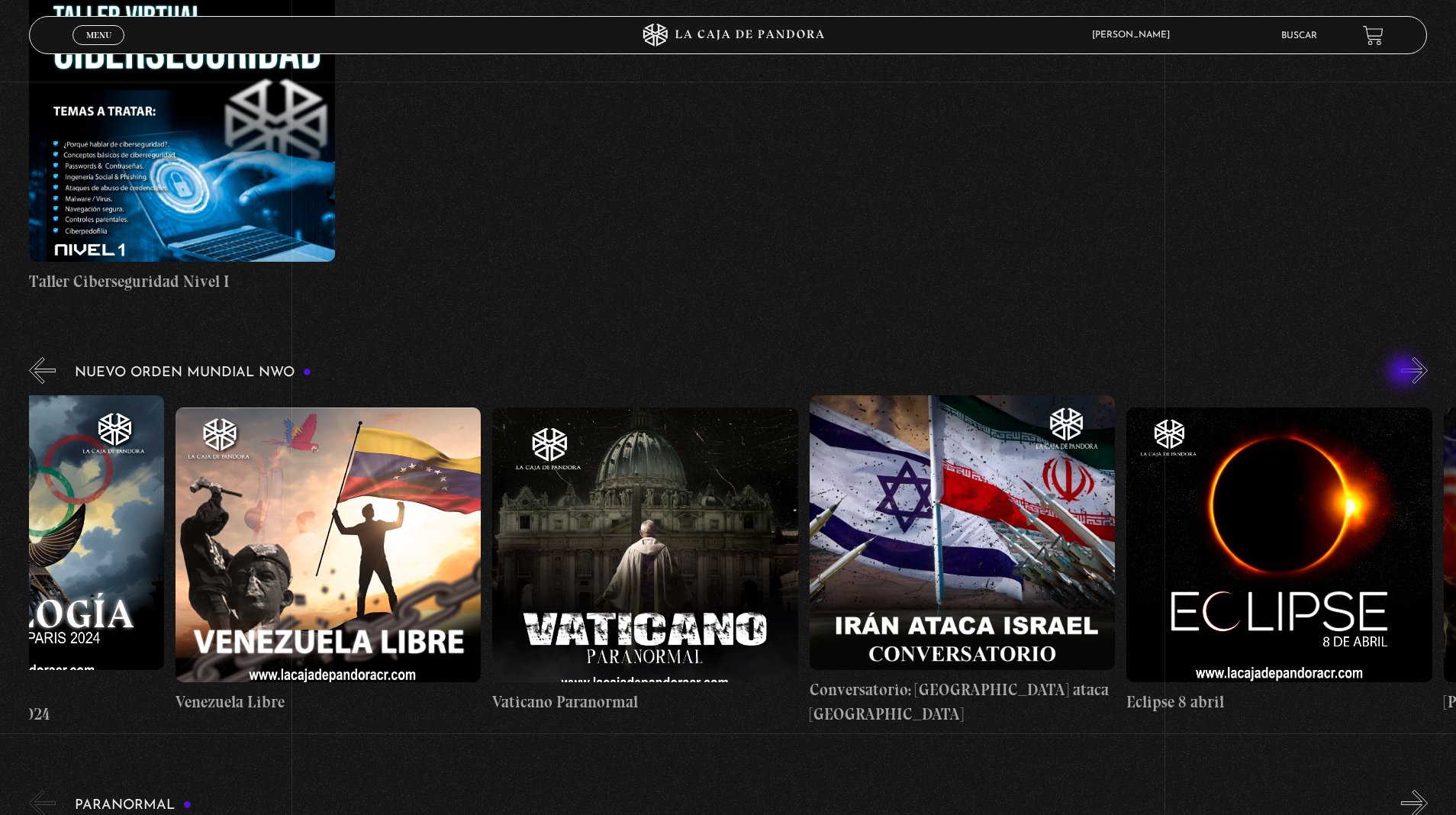
click at [1401, 357] on button "»" at bounding box center [1414, 370] width 27 height 27
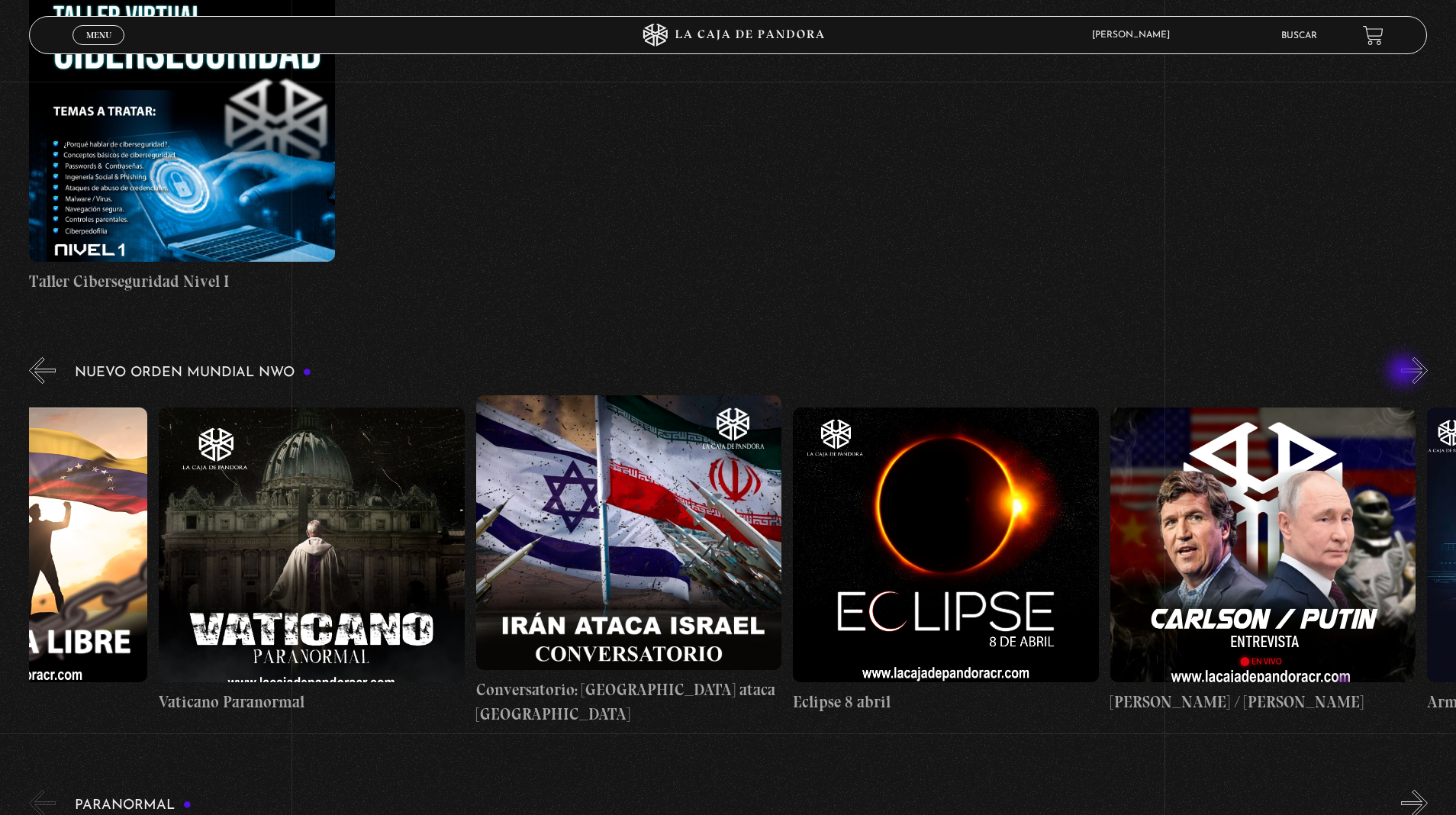
click at [1401, 357] on button "»" at bounding box center [1414, 370] width 27 height 27
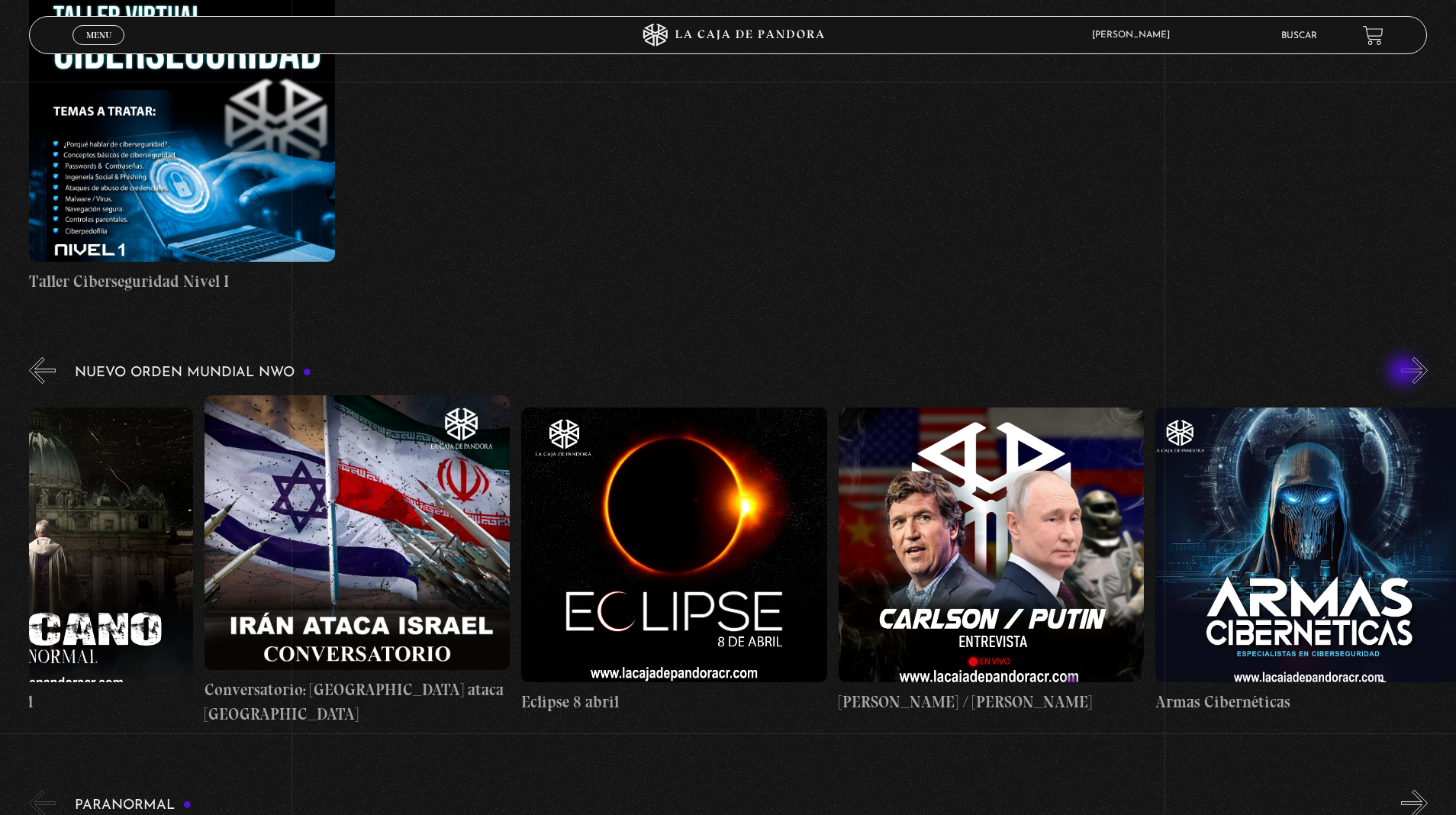
click at [1401, 357] on button "»" at bounding box center [1414, 370] width 27 height 27
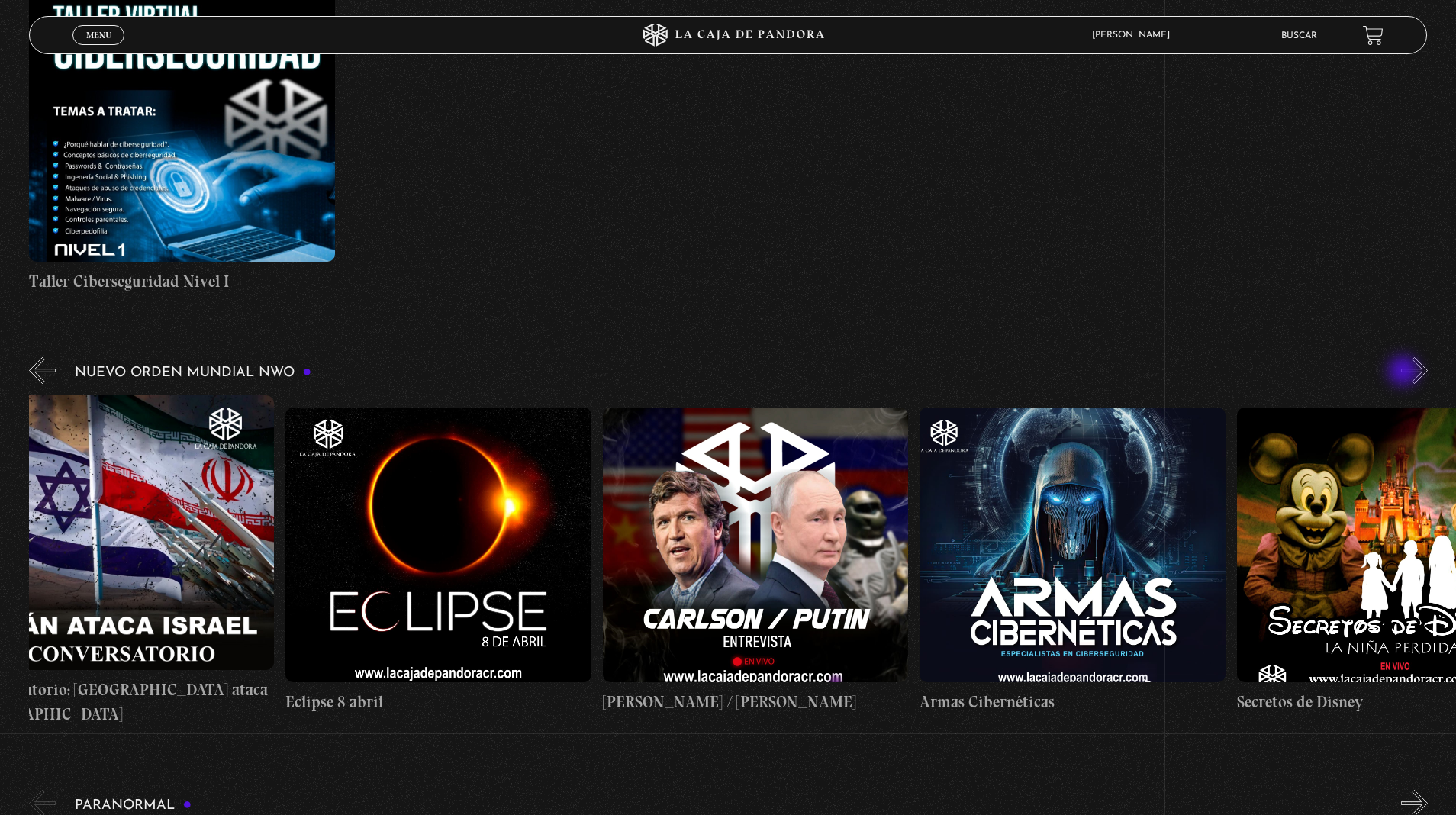
click at [1401, 357] on button "»" at bounding box center [1414, 370] width 27 height 27
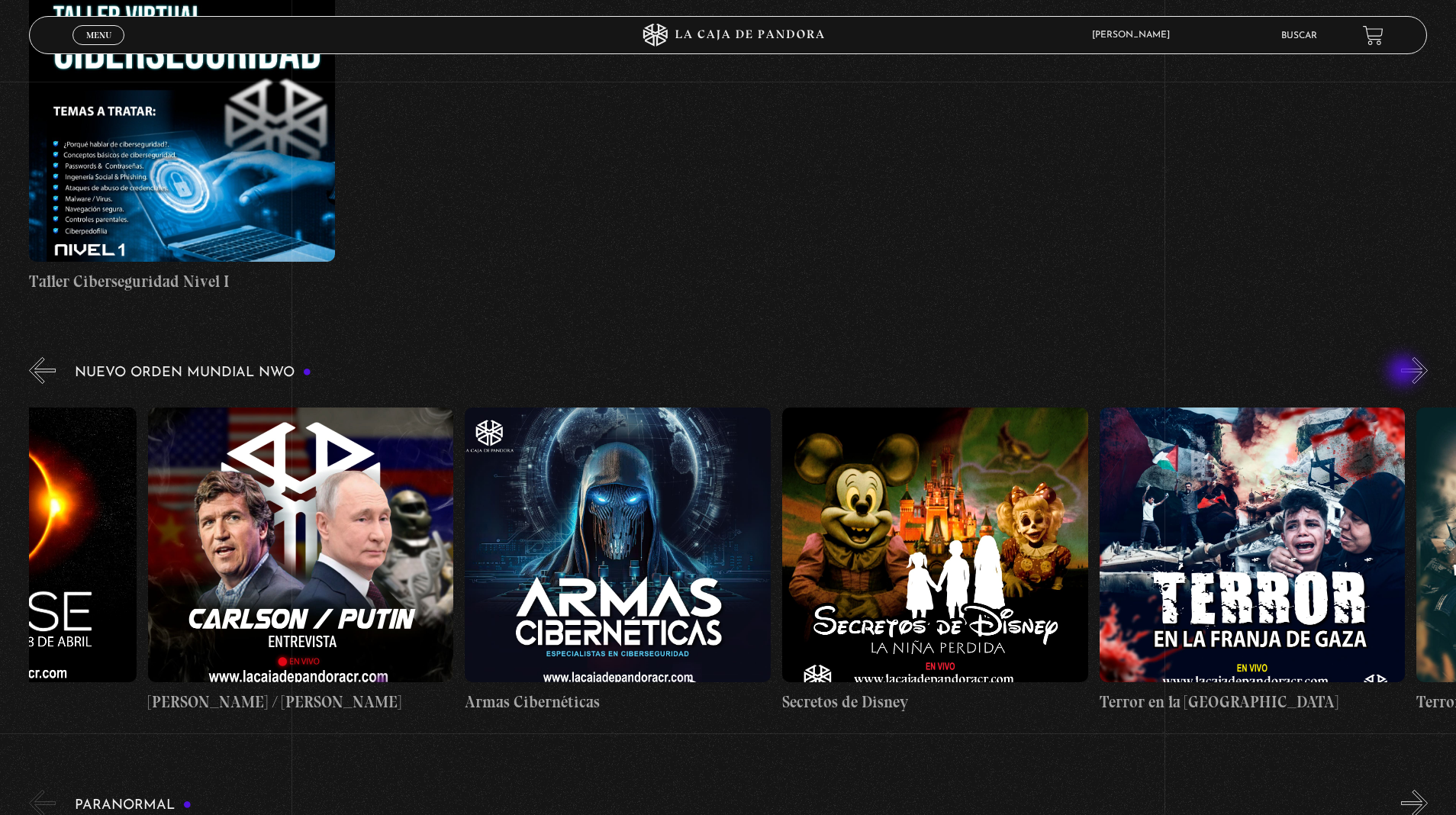
click at [1401, 357] on button "»" at bounding box center [1414, 370] width 27 height 27
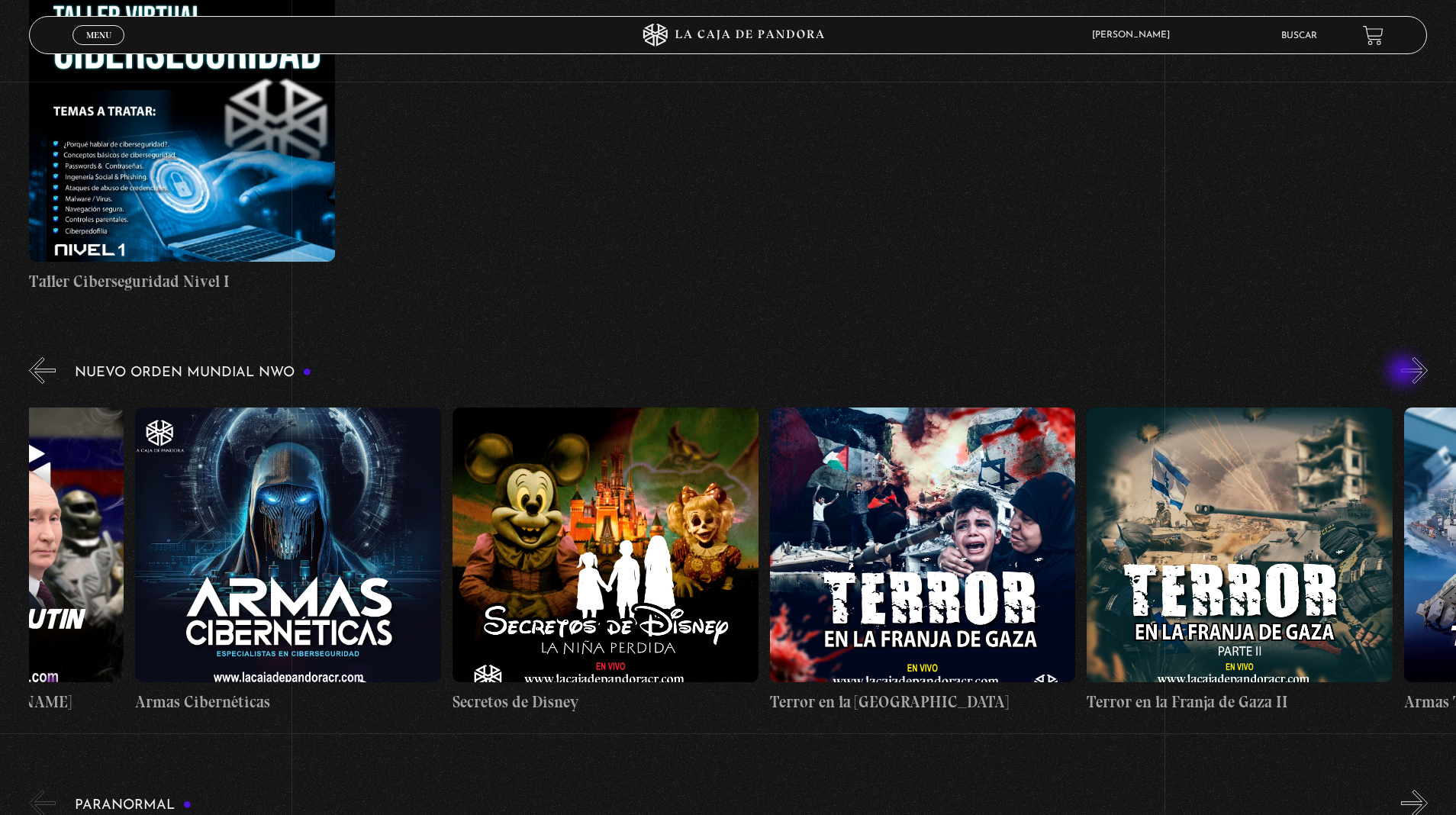
click at [1401, 357] on button "»" at bounding box center [1414, 370] width 27 height 27
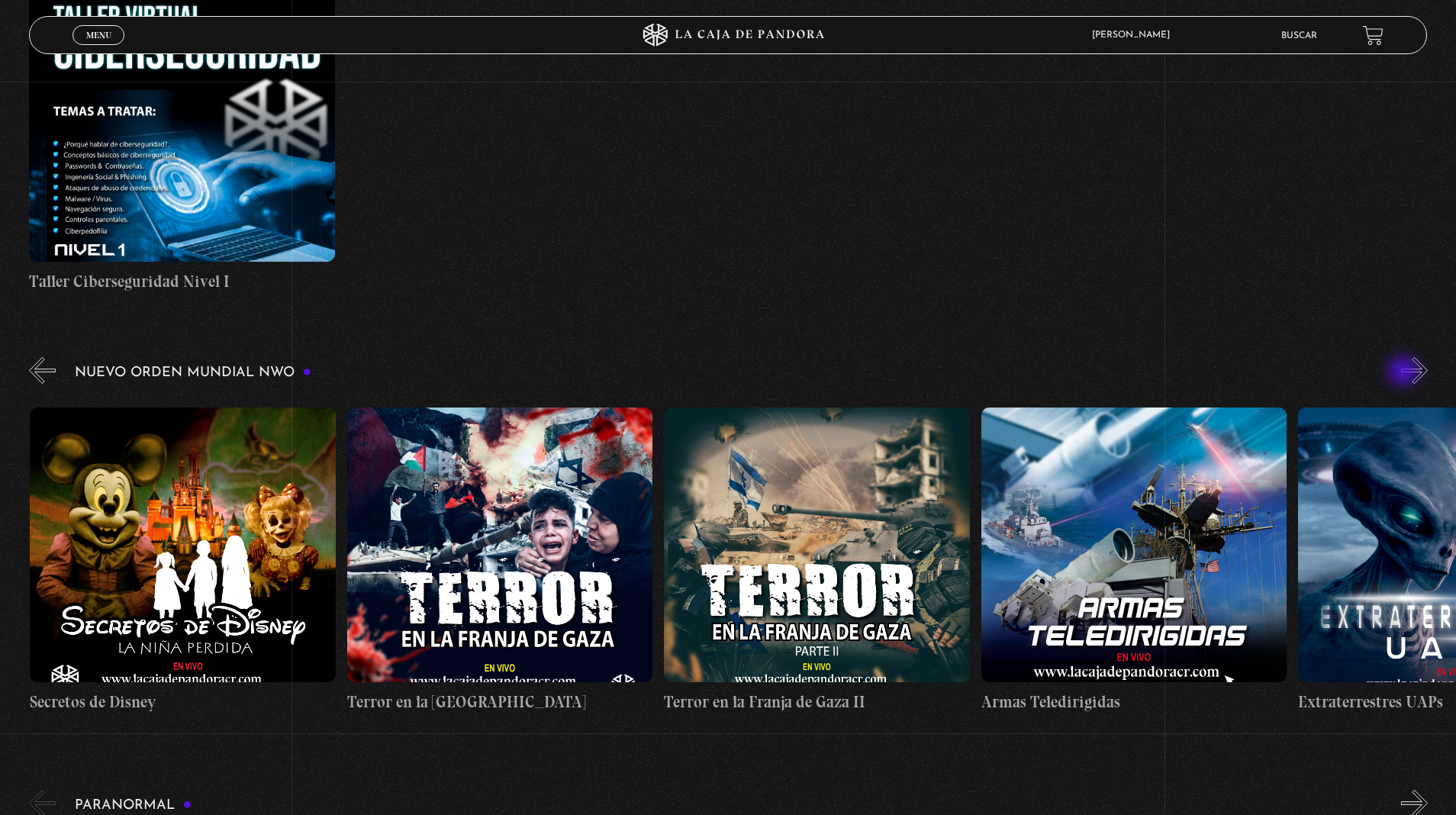
scroll to position [0, 6659]
click at [1401, 357] on button "»" at bounding box center [1414, 370] width 27 height 27
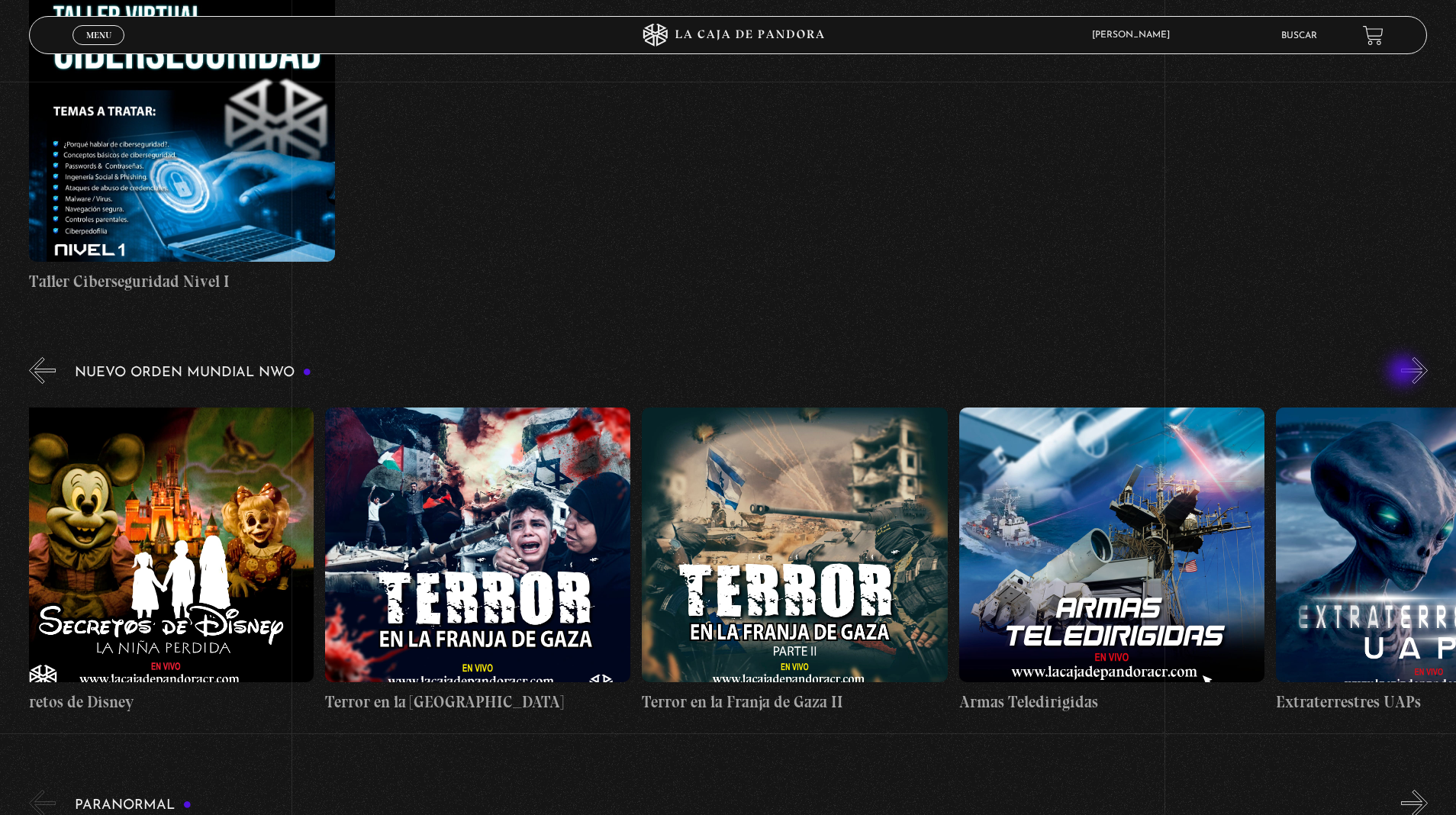
click at [1401, 357] on button "»" at bounding box center [1414, 370] width 27 height 27
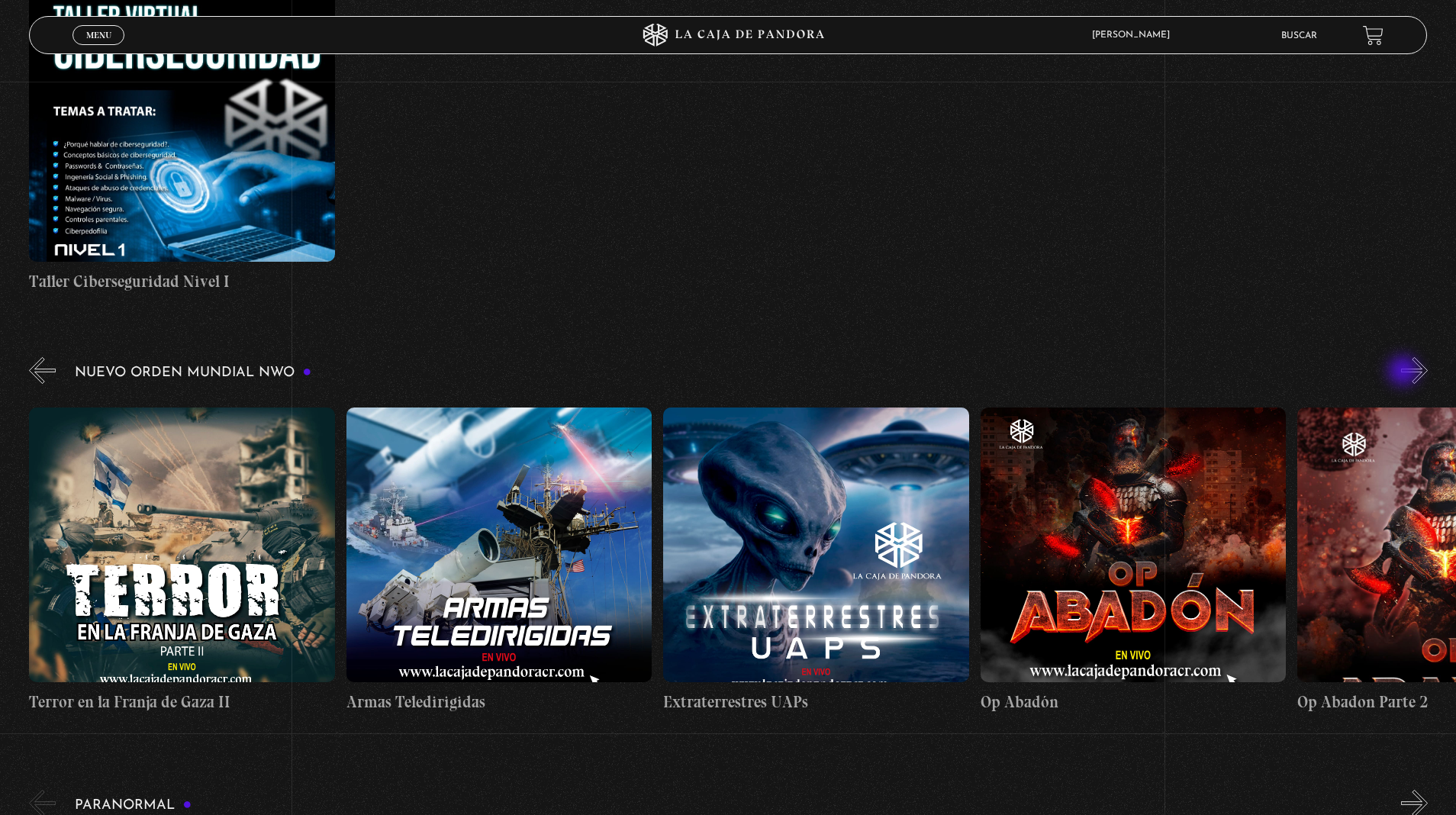
click at [1401, 357] on button "»" at bounding box center [1414, 370] width 27 height 27
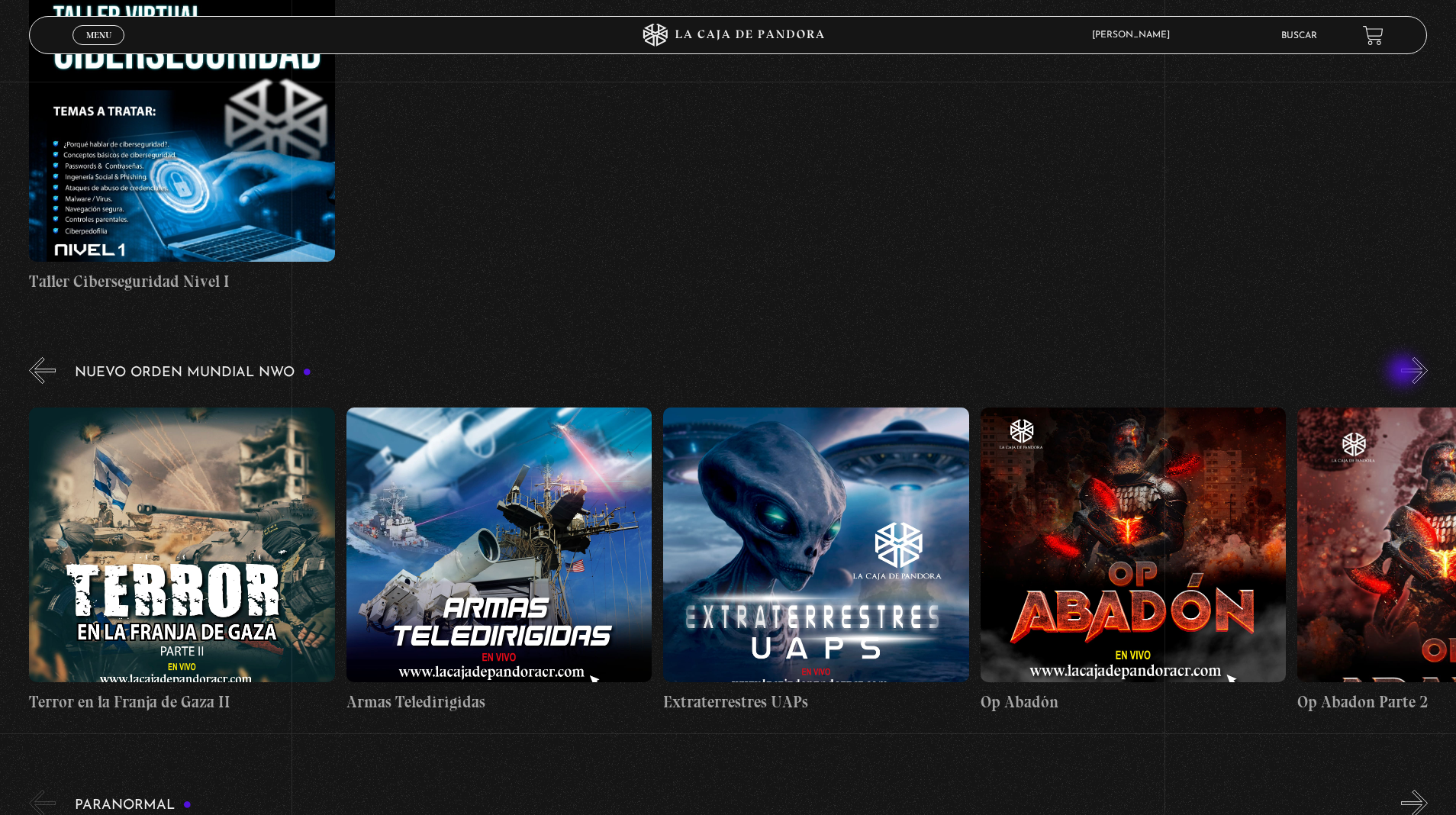
click at [1401, 357] on button "»" at bounding box center [1414, 370] width 27 height 27
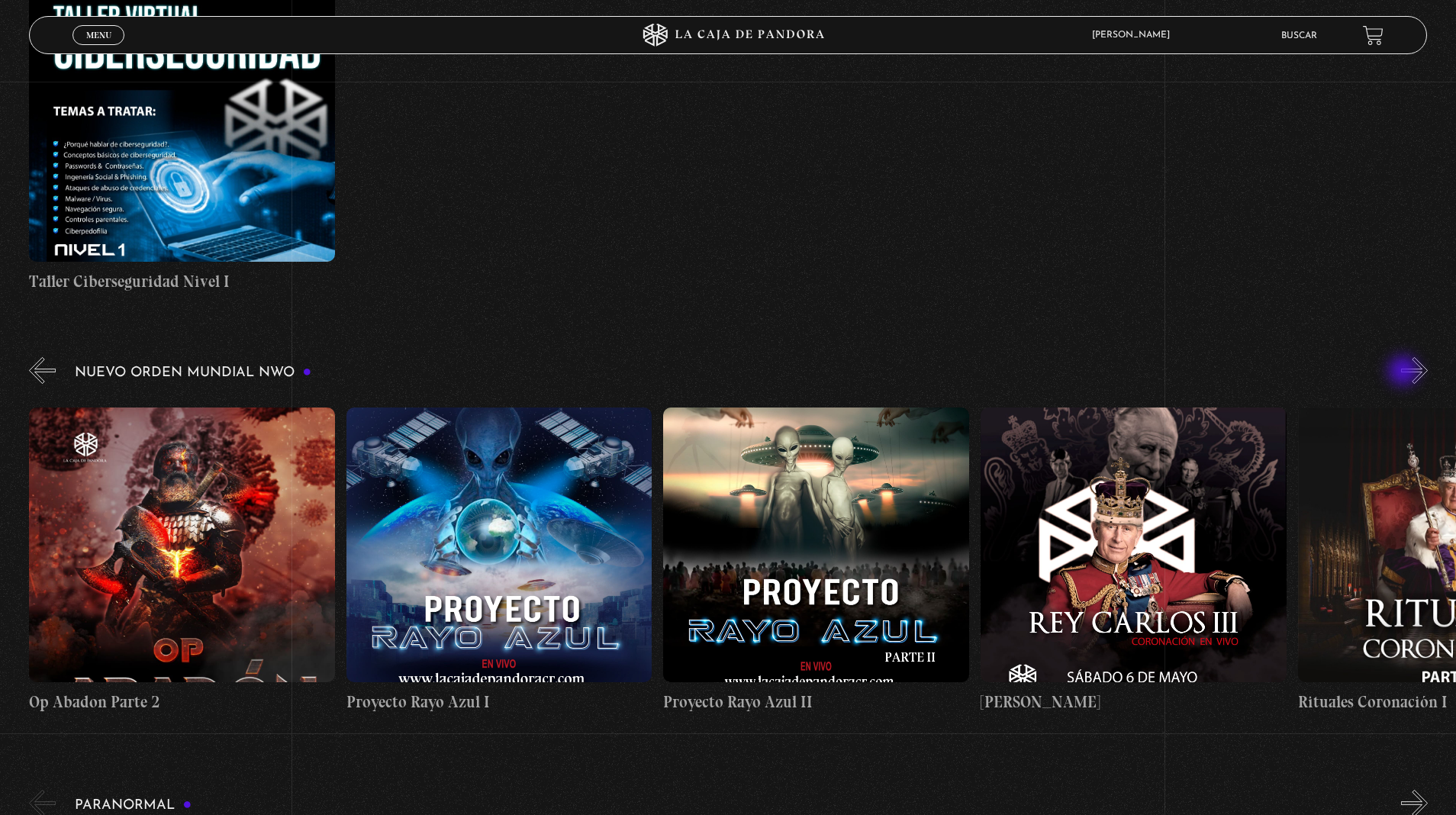
click at [1401, 357] on button "»" at bounding box center [1414, 370] width 27 height 27
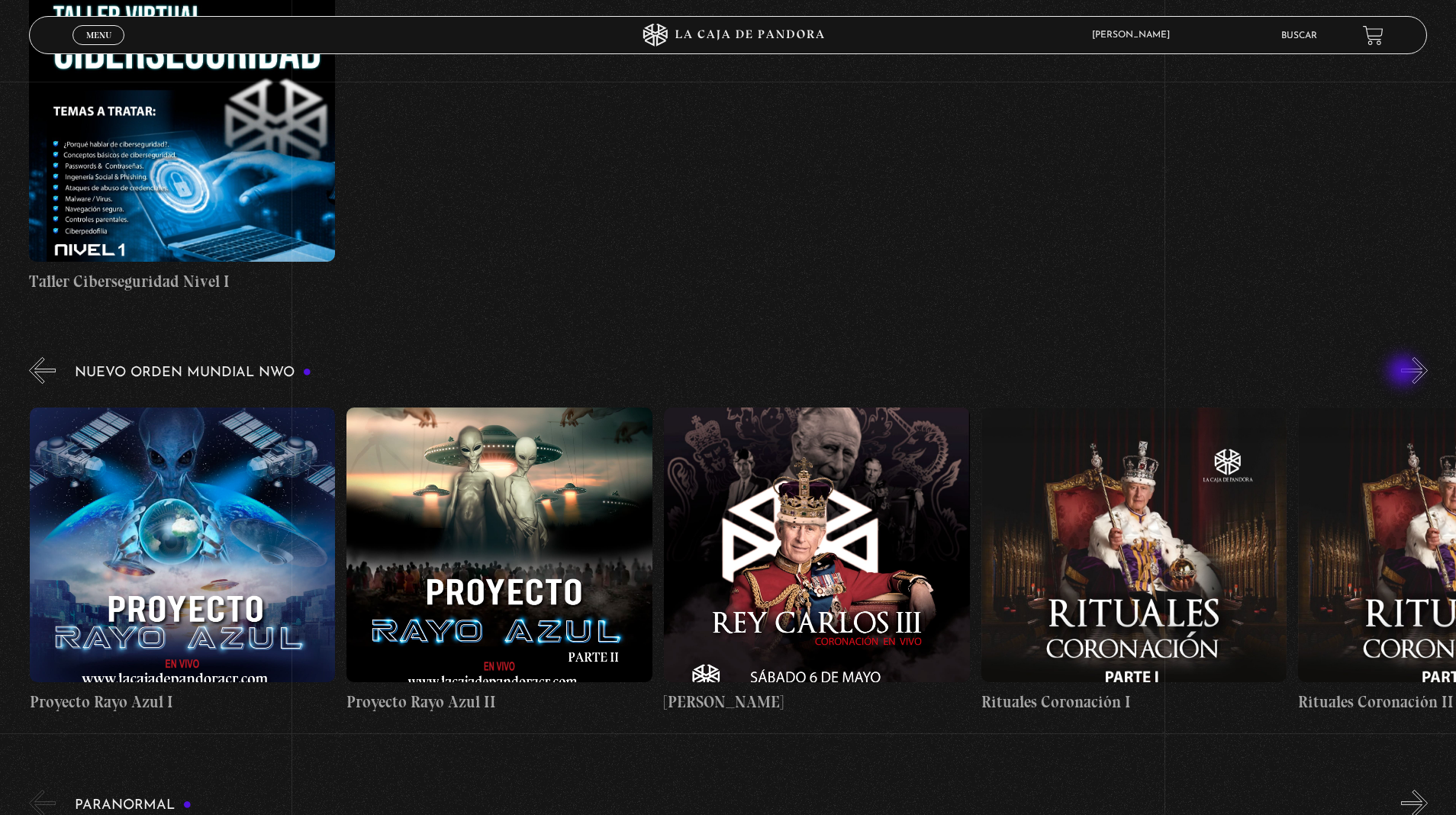
click at [1401, 357] on button "»" at bounding box center [1414, 370] width 27 height 27
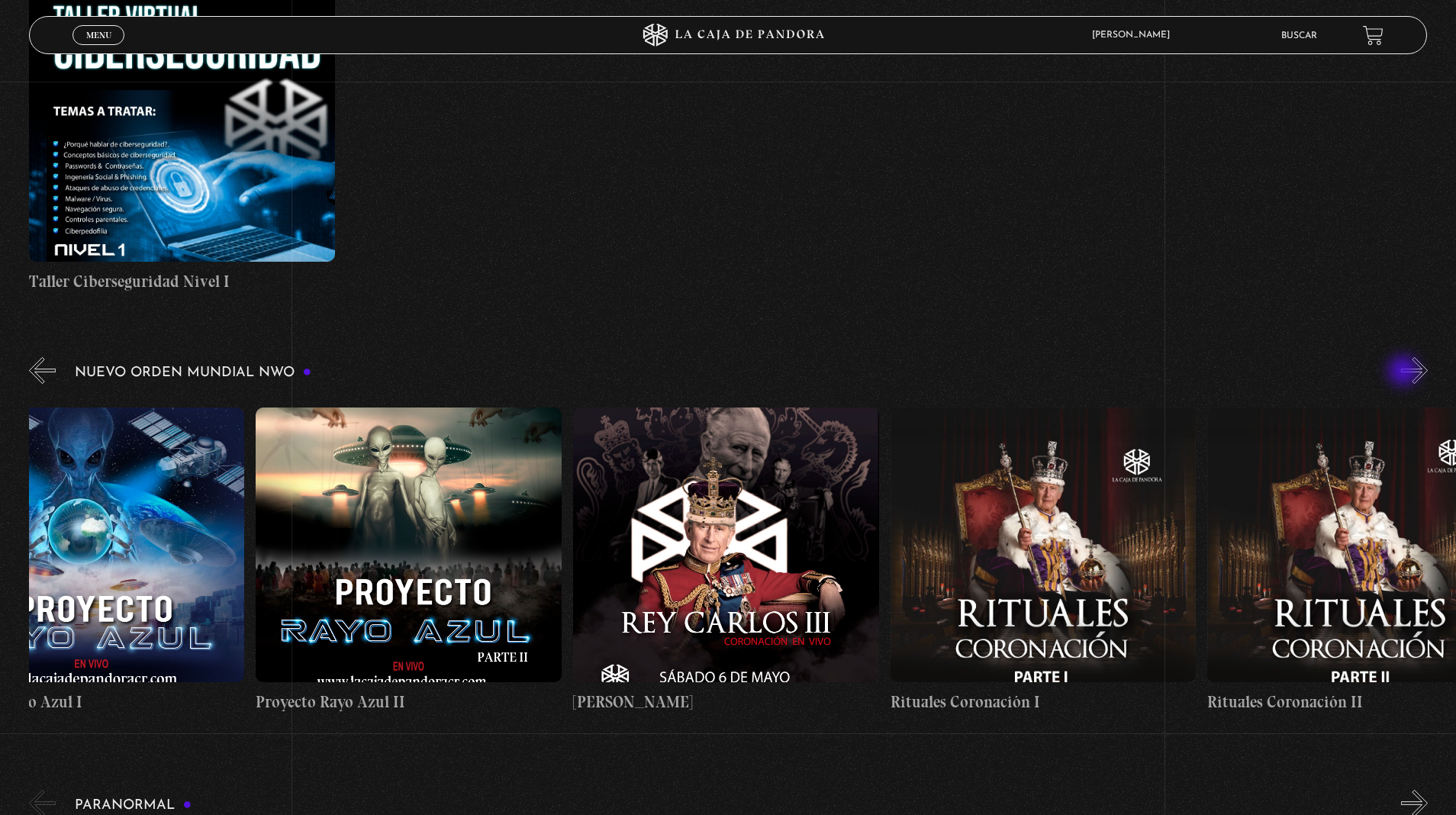
click at [1401, 357] on button "»" at bounding box center [1414, 370] width 27 height 27
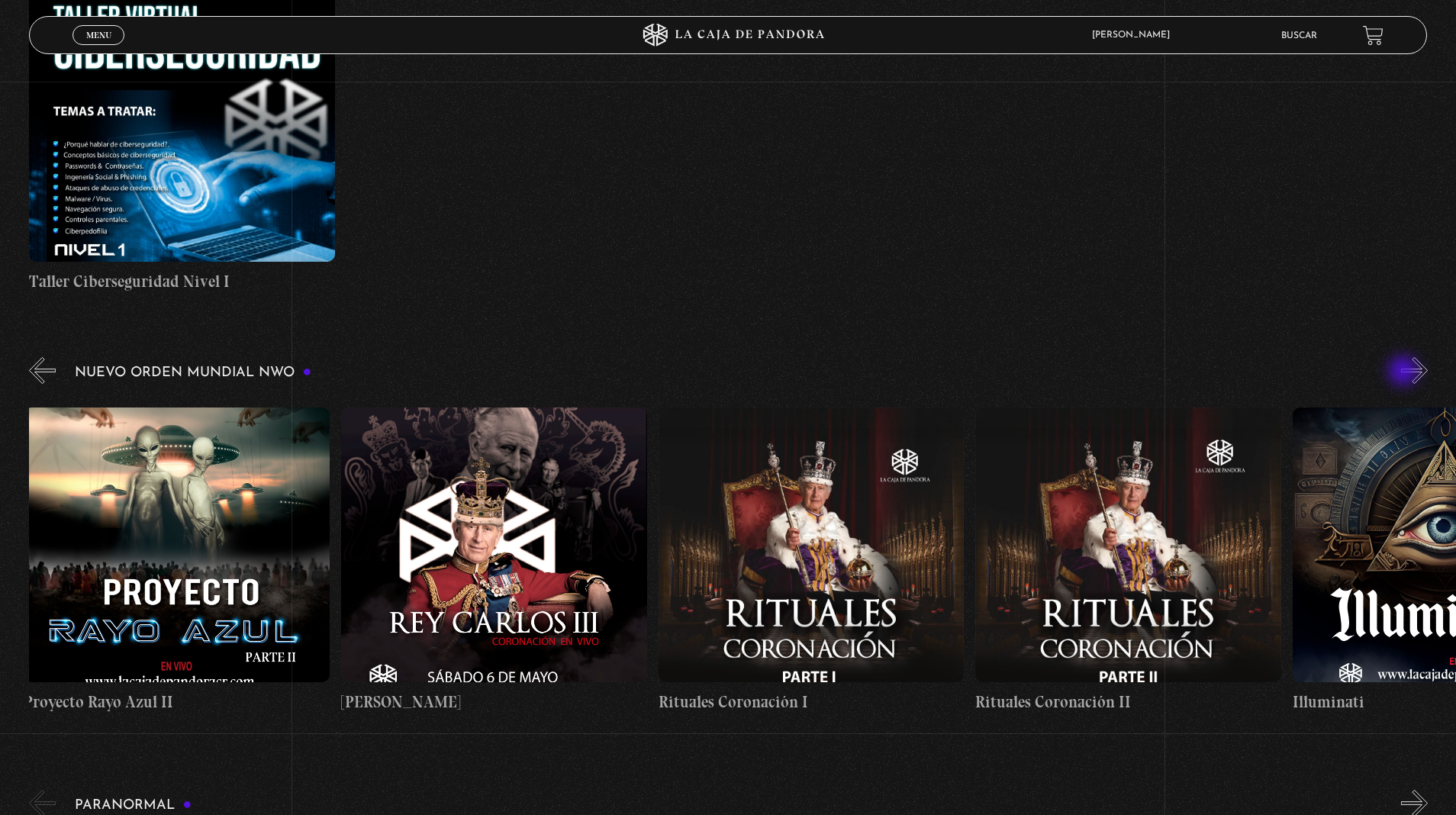
click at [1401, 357] on button "»" at bounding box center [1414, 370] width 27 height 27
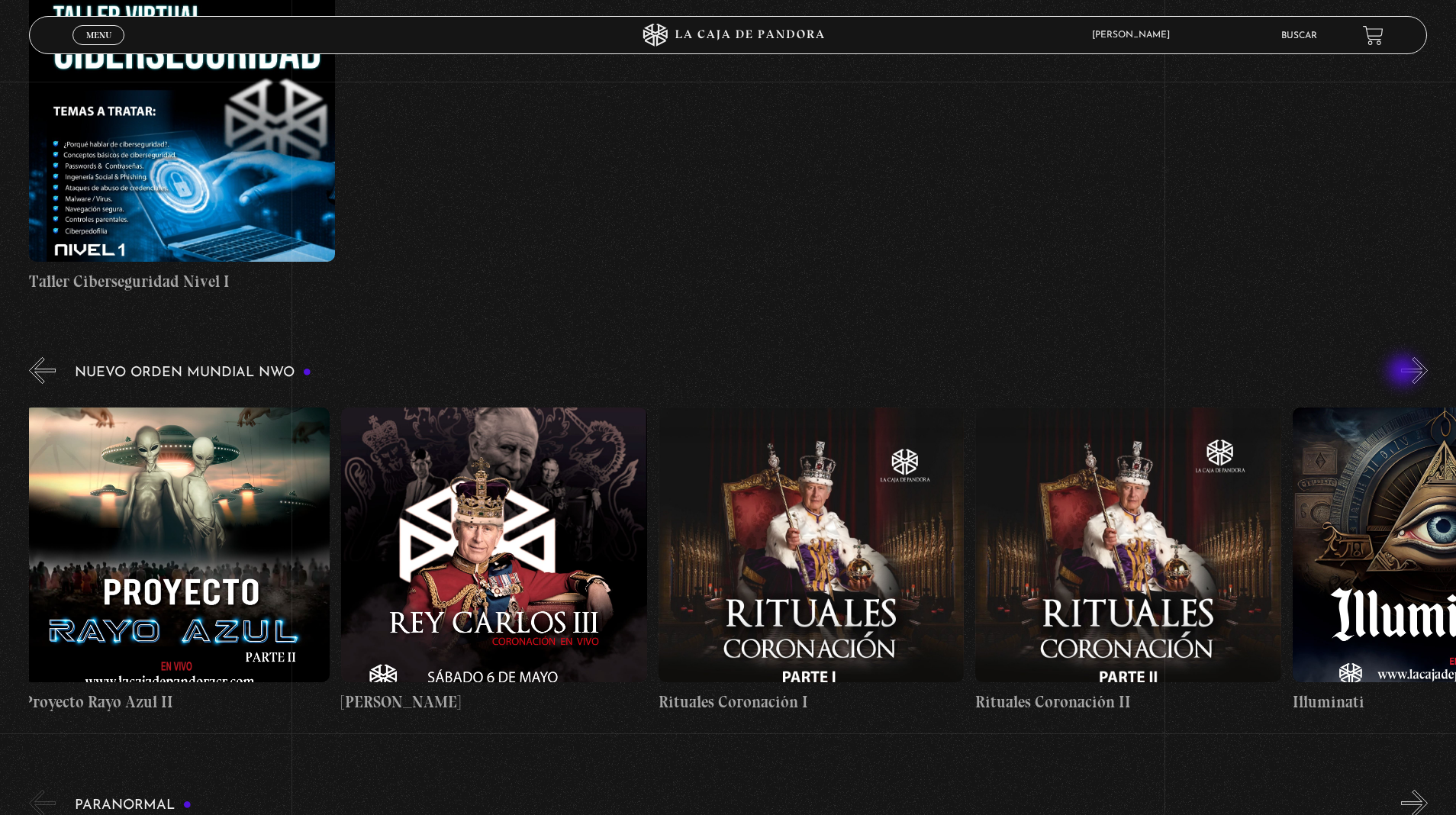
click at [1401, 357] on button "»" at bounding box center [1414, 370] width 27 height 27
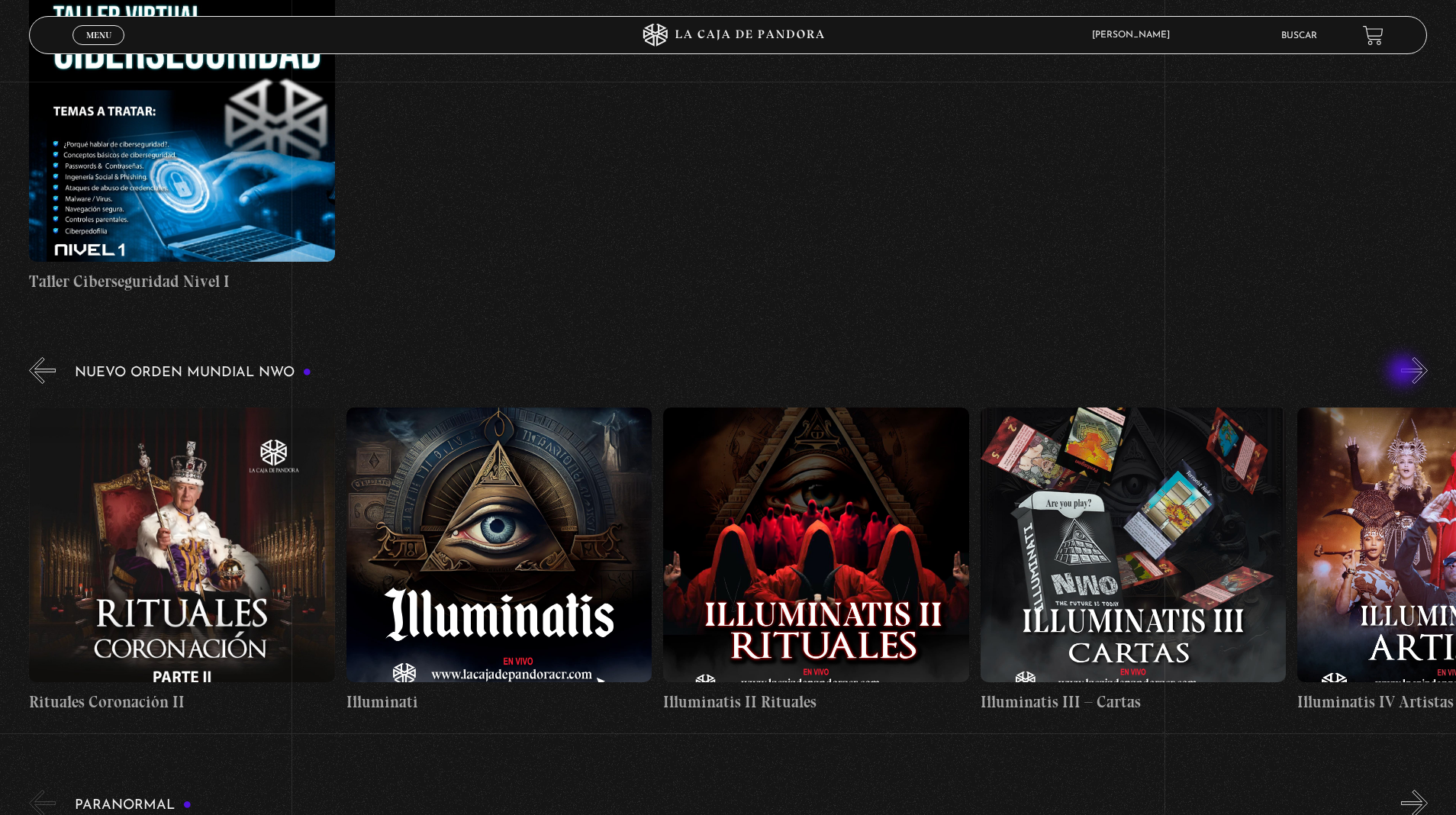
click at [1401, 357] on button "»" at bounding box center [1414, 370] width 27 height 27
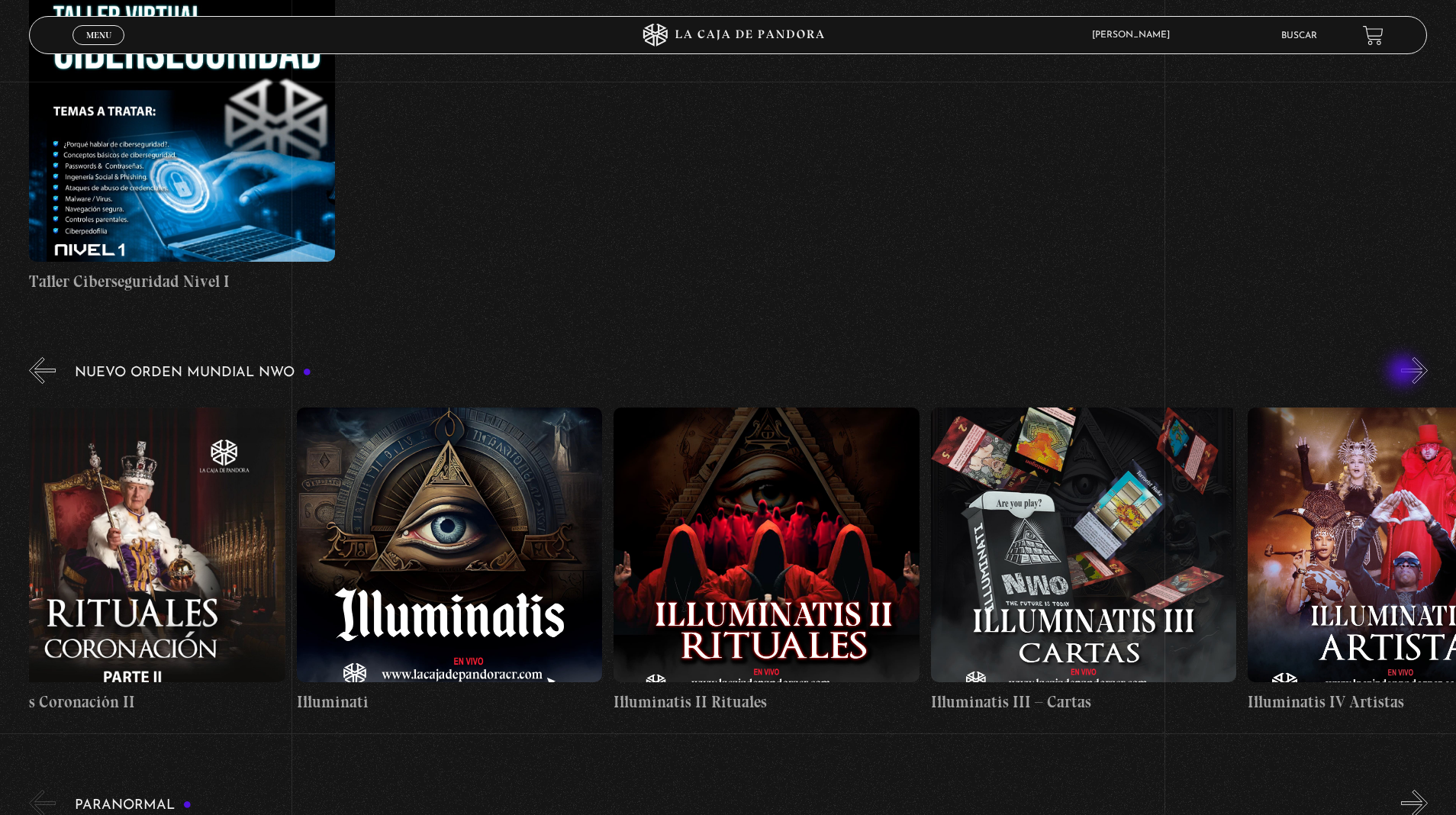
click at [1401, 357] on button "»" at bounding box center [1414, 370] width 27 height 27
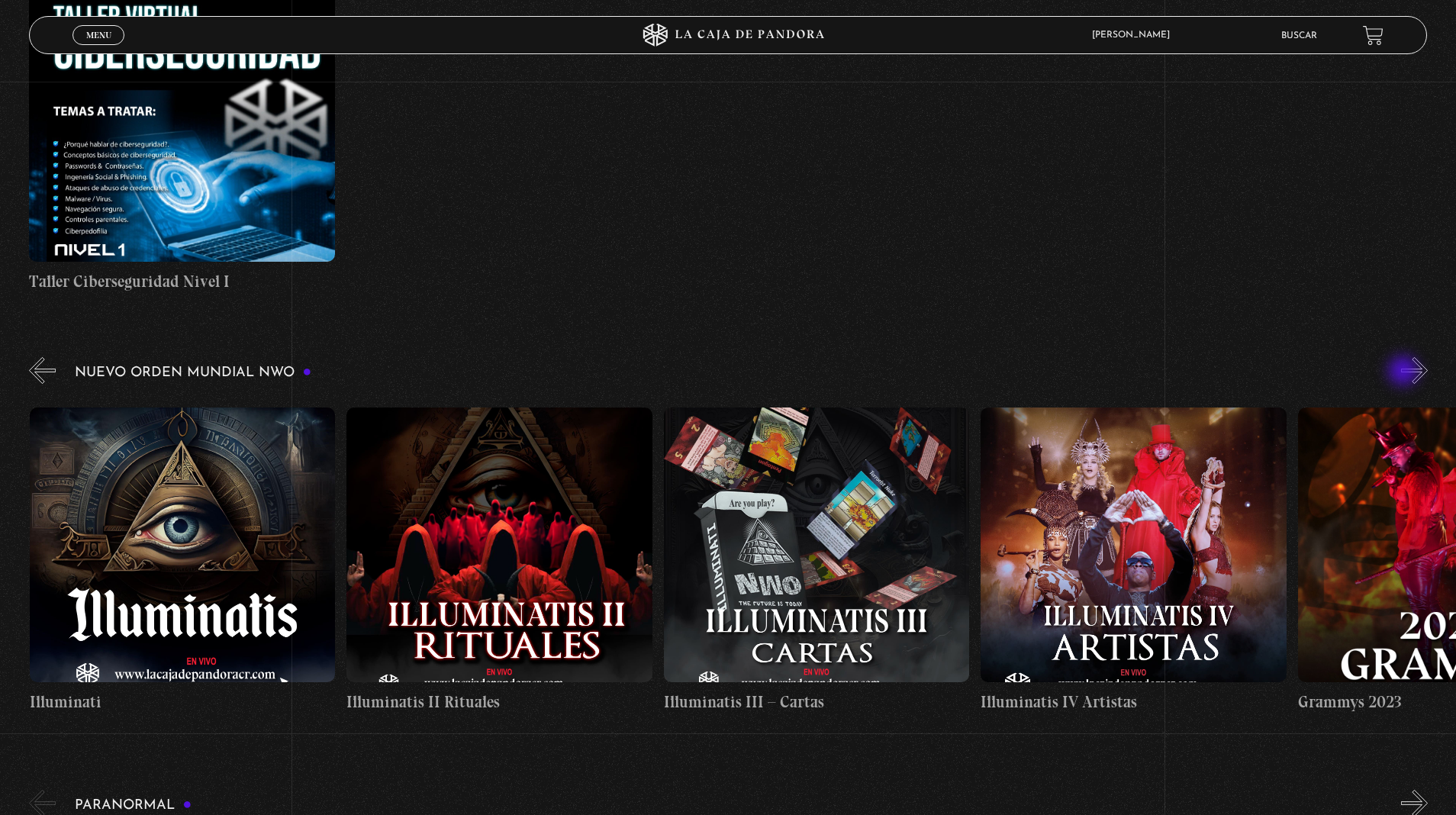
click at [1401, 357] on button "»" at bounding box center [1414, 370] width 27 height 27
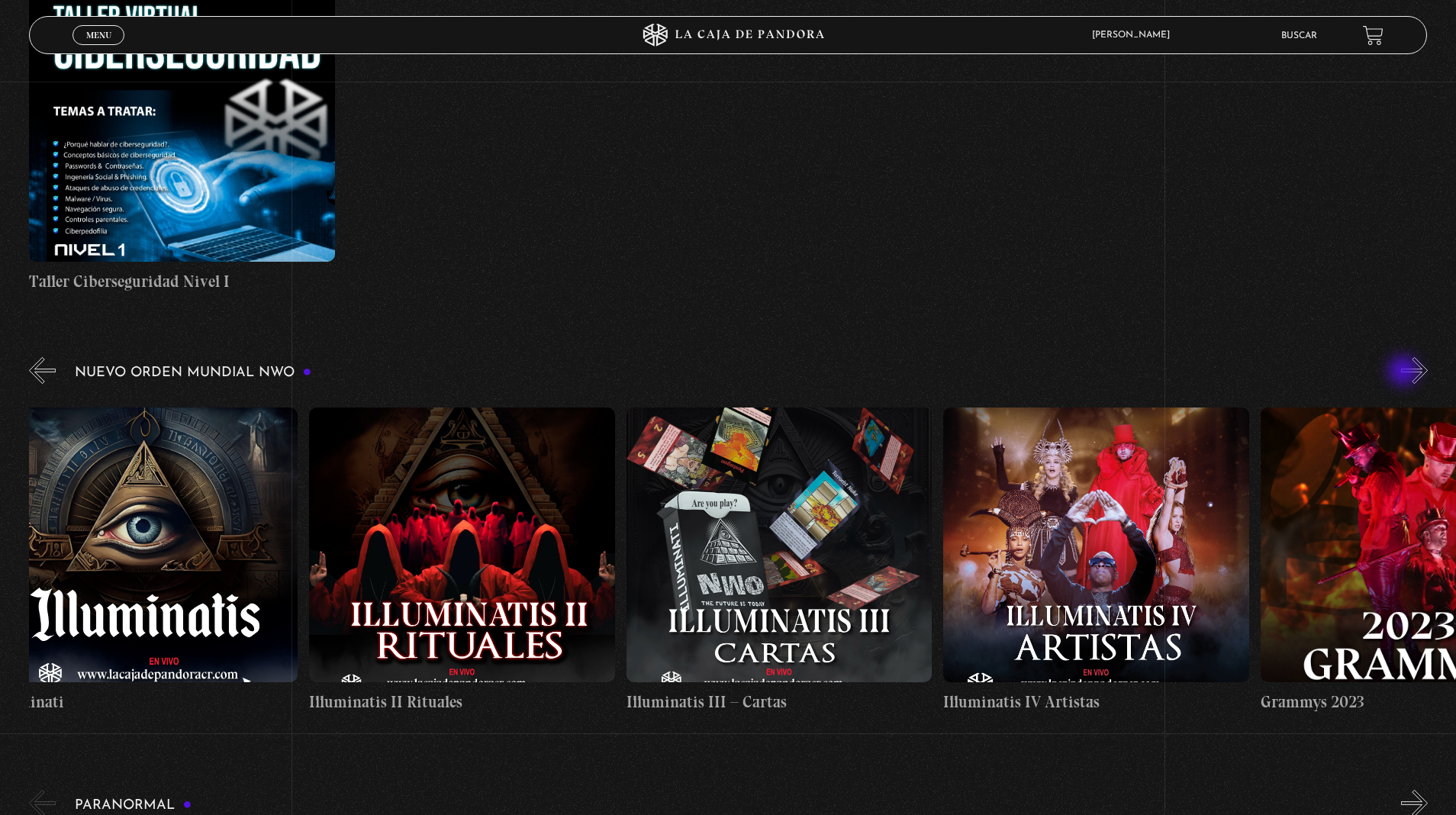
click at [1401, 357] on button "»" at bounding box center [1414, 370] width 27 height 27
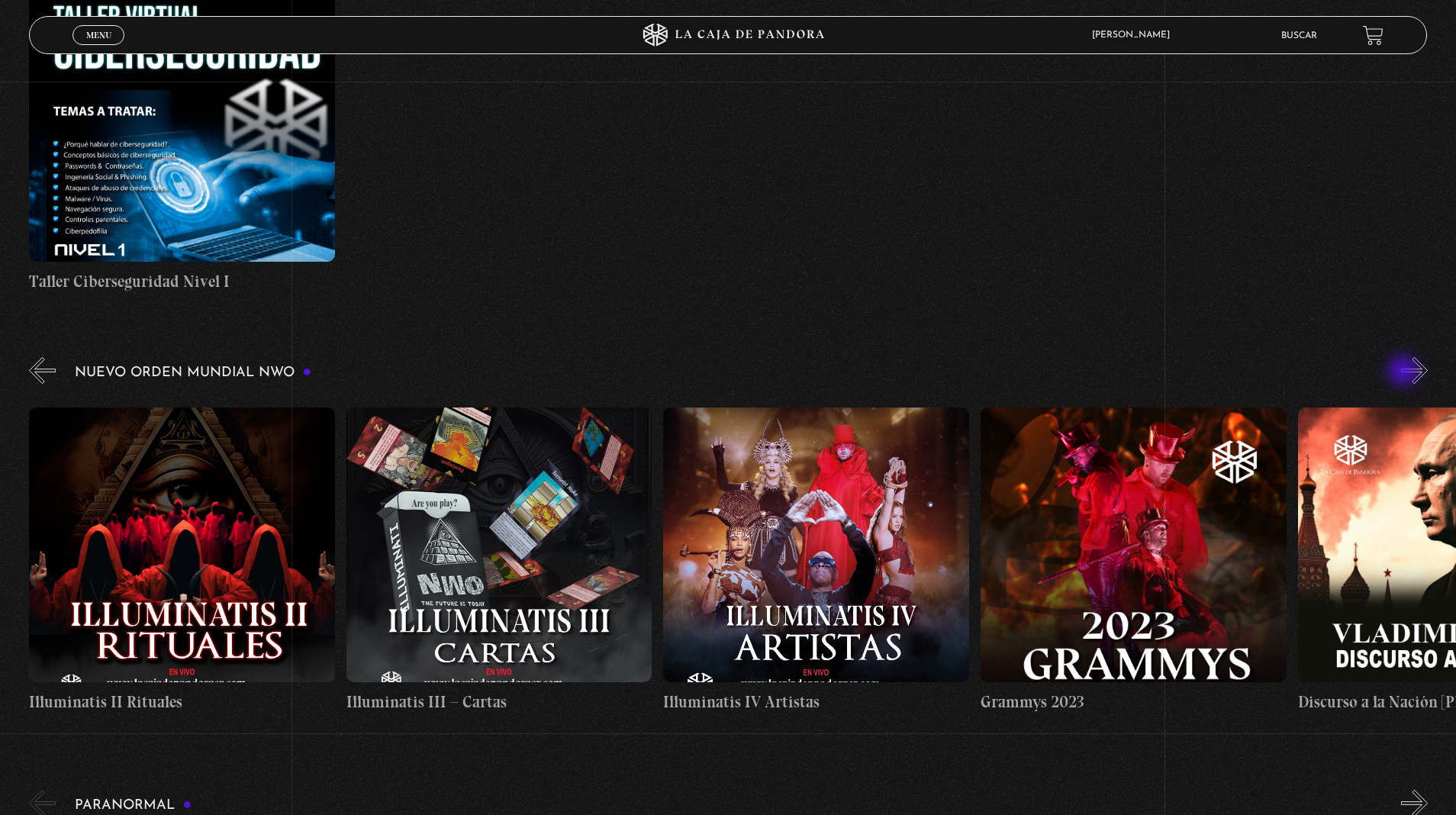
click at [1401, 357] on button "»" at bounding box center [1414, 370] width 27 height 27
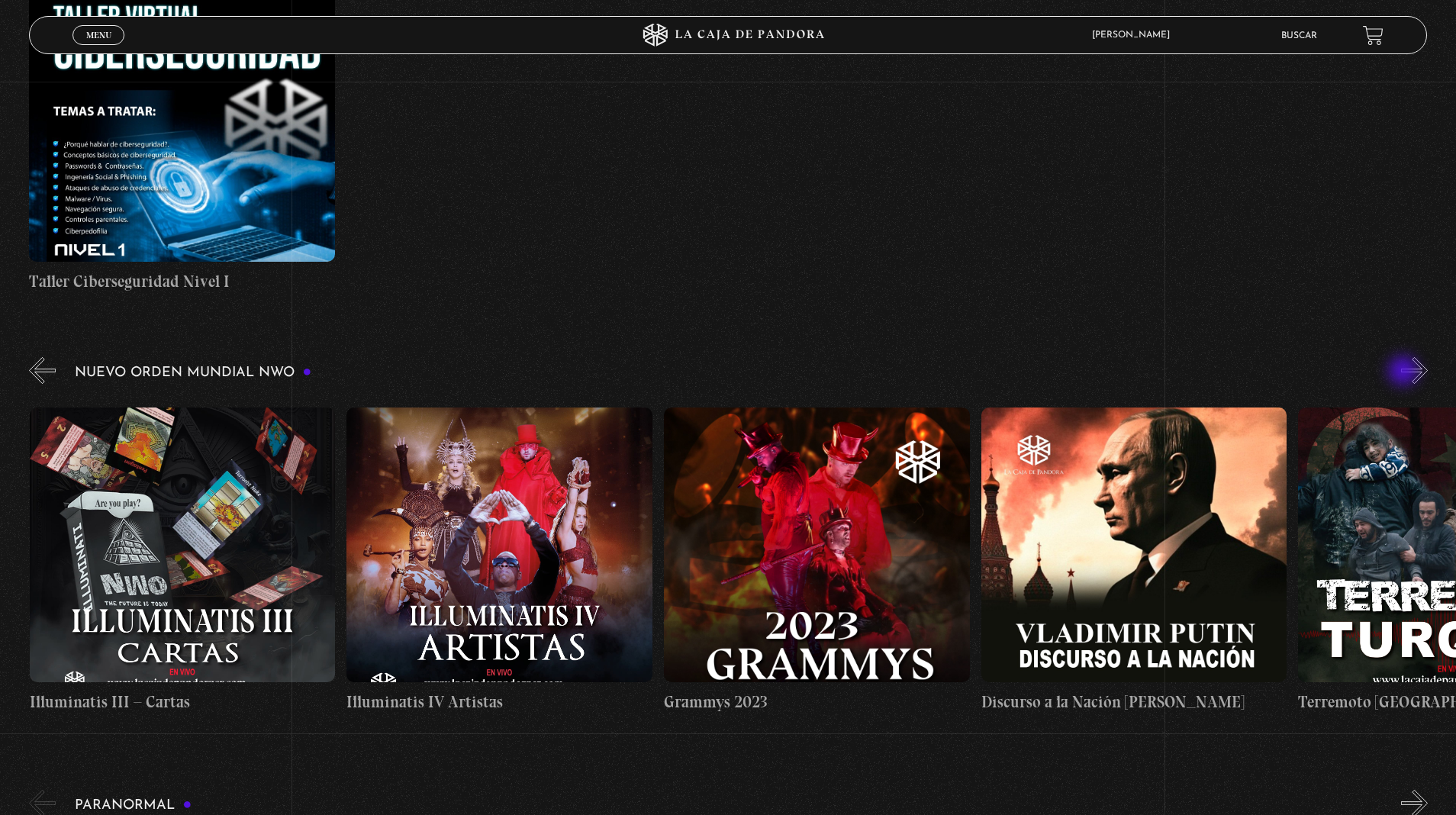
click at [1401, 357] on button "»" at bounding box center [1414, 370] width 27 height 27
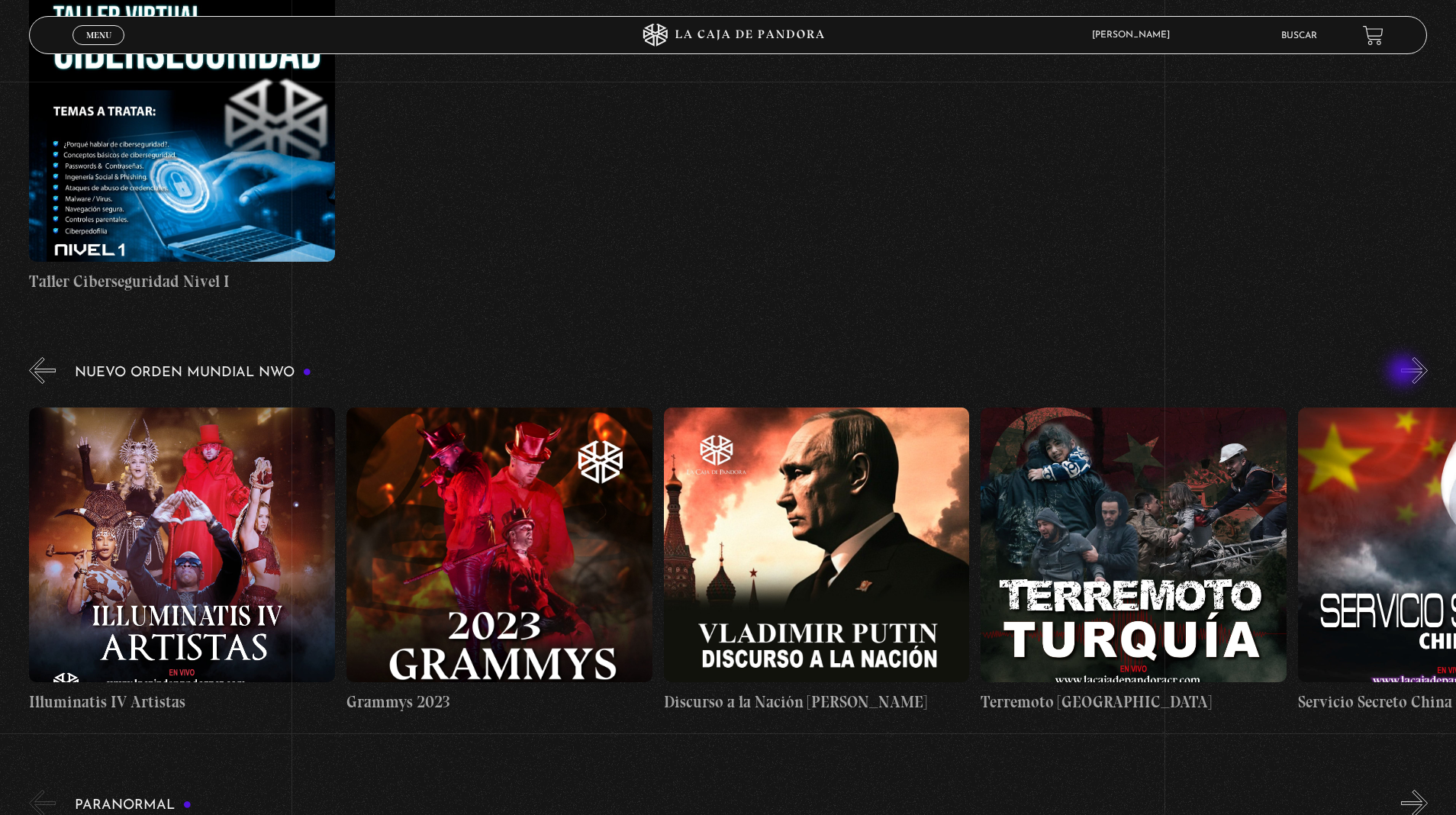
click at [1401, 357] on button "»" at bounding box center [1414, 370] width 27 height 27
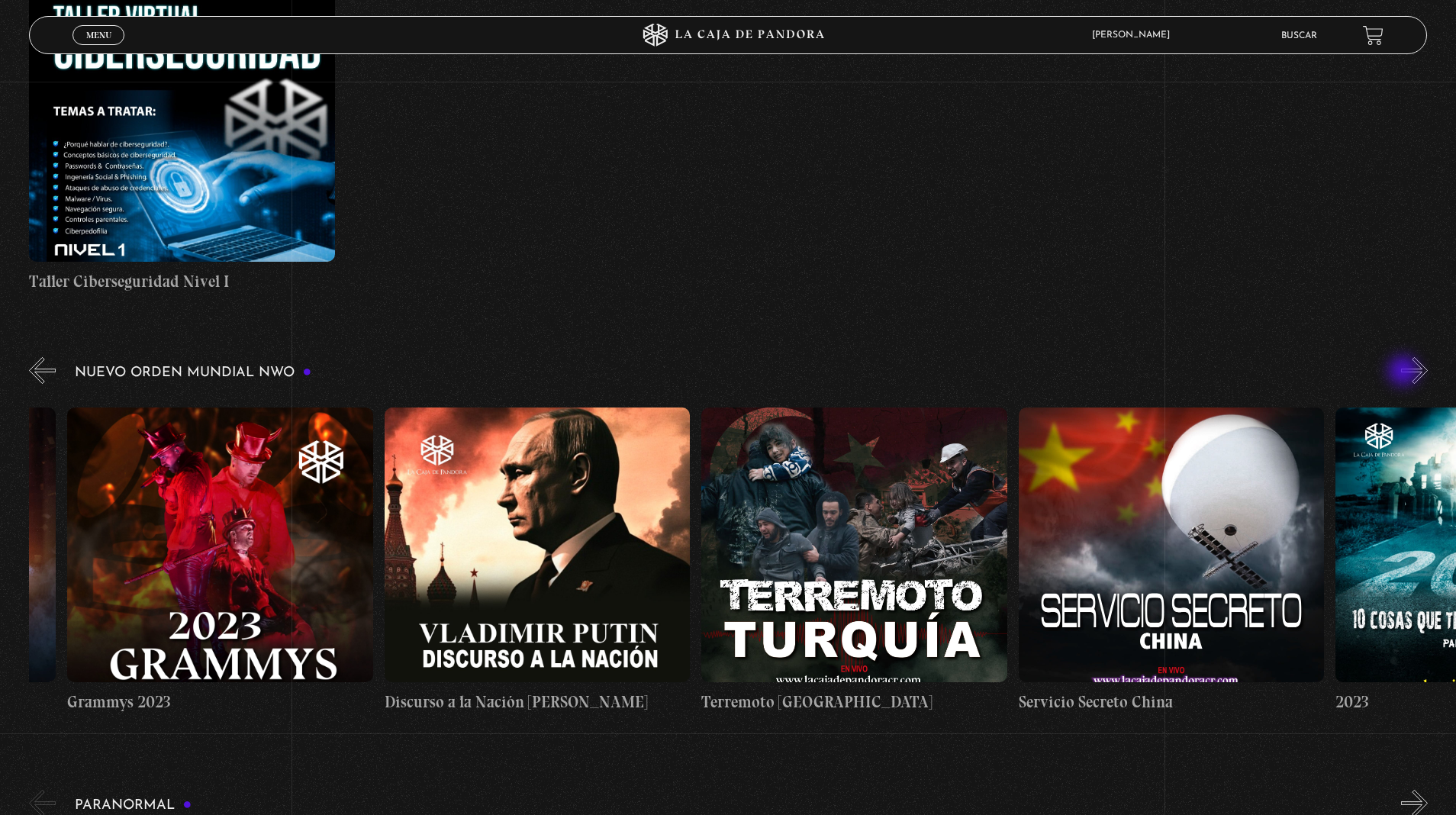
click at [1401, 357] on button "»" at bounding box center [1414, 370] width 27 height 27
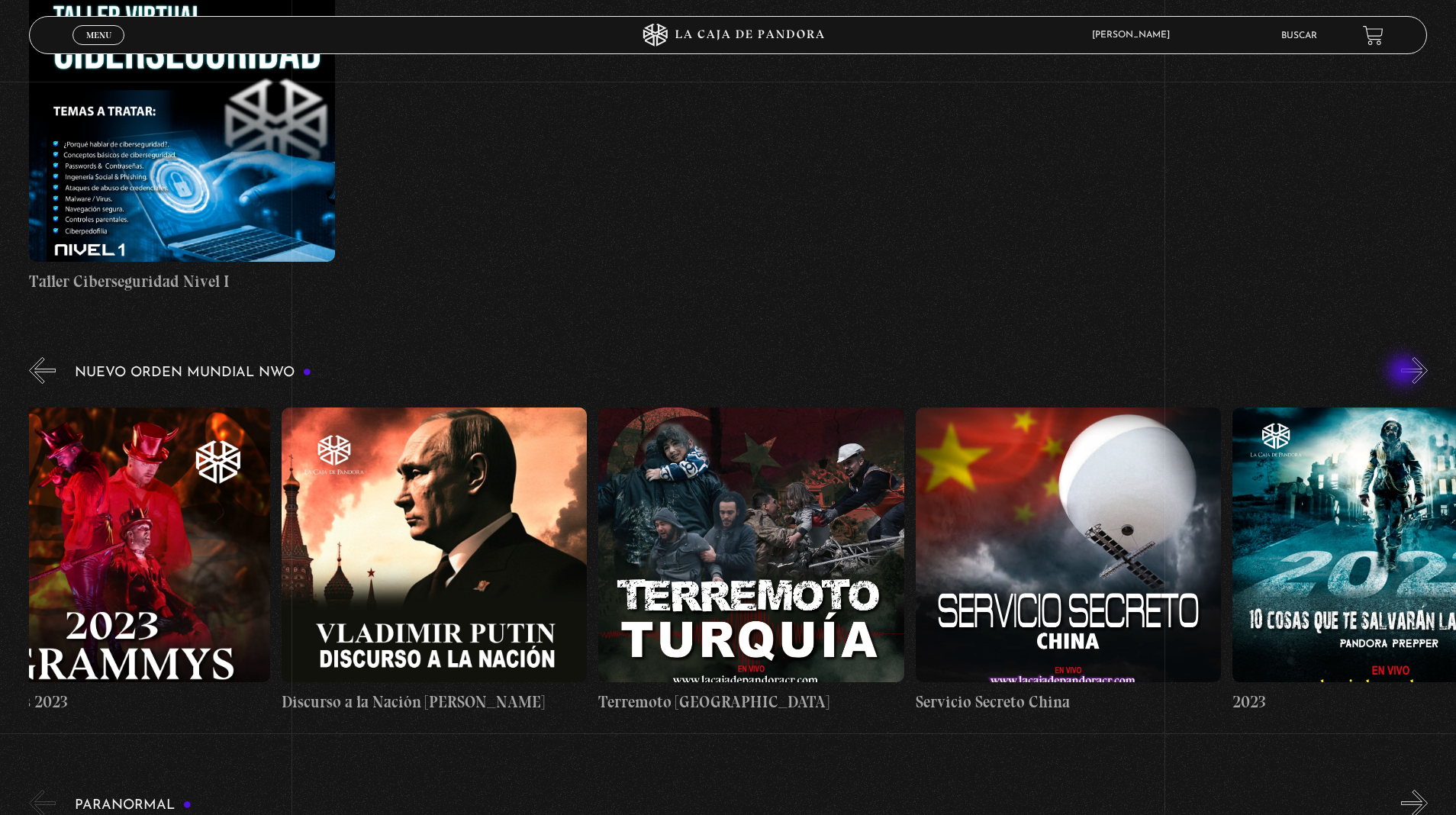
click at [1401, 357] on button "»" at bounding box center [1414, 370] width 27 height 27
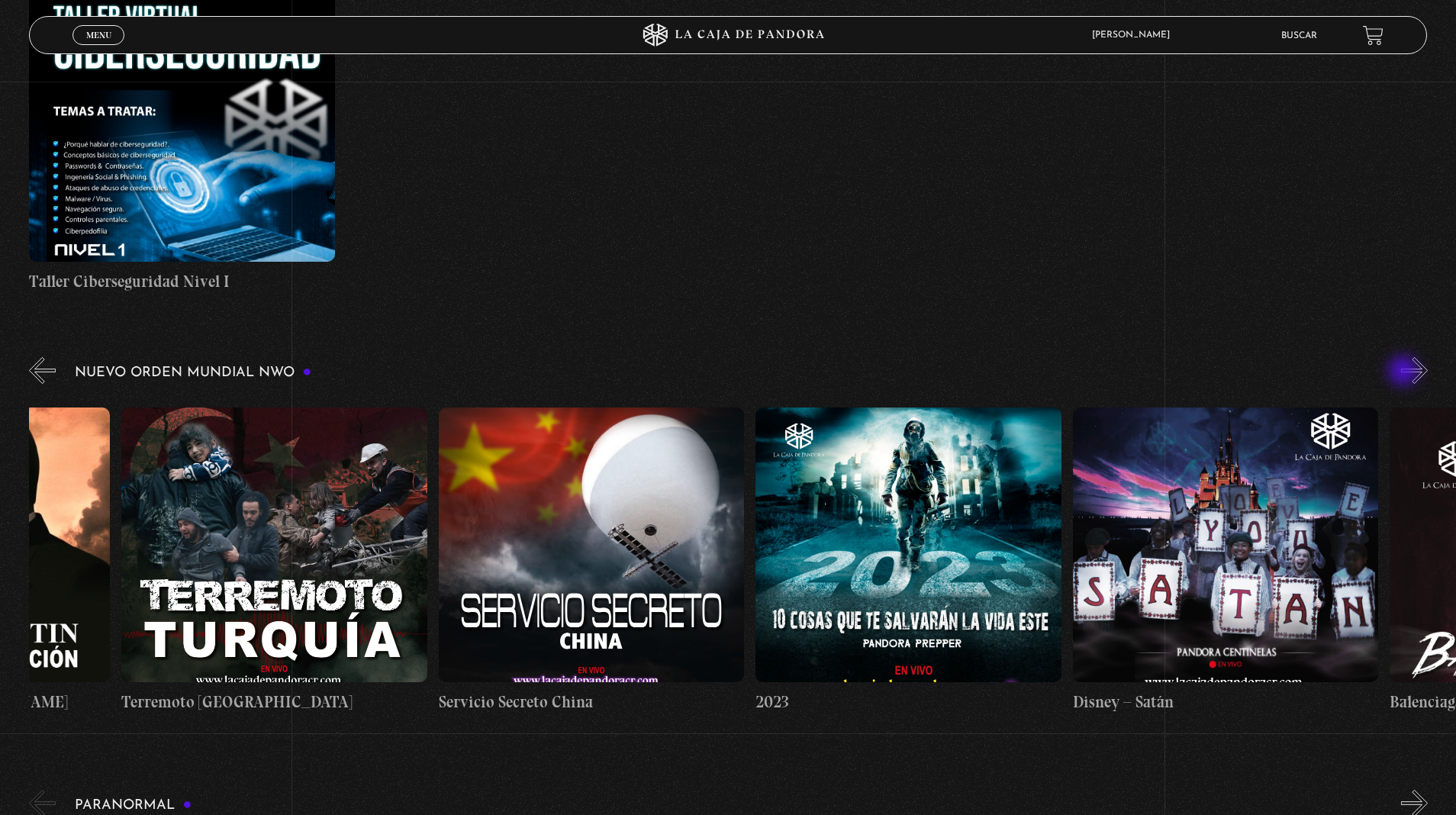
click at [1401, 357] on button "»" at bounding box center [1414, 370] width 27 height 27
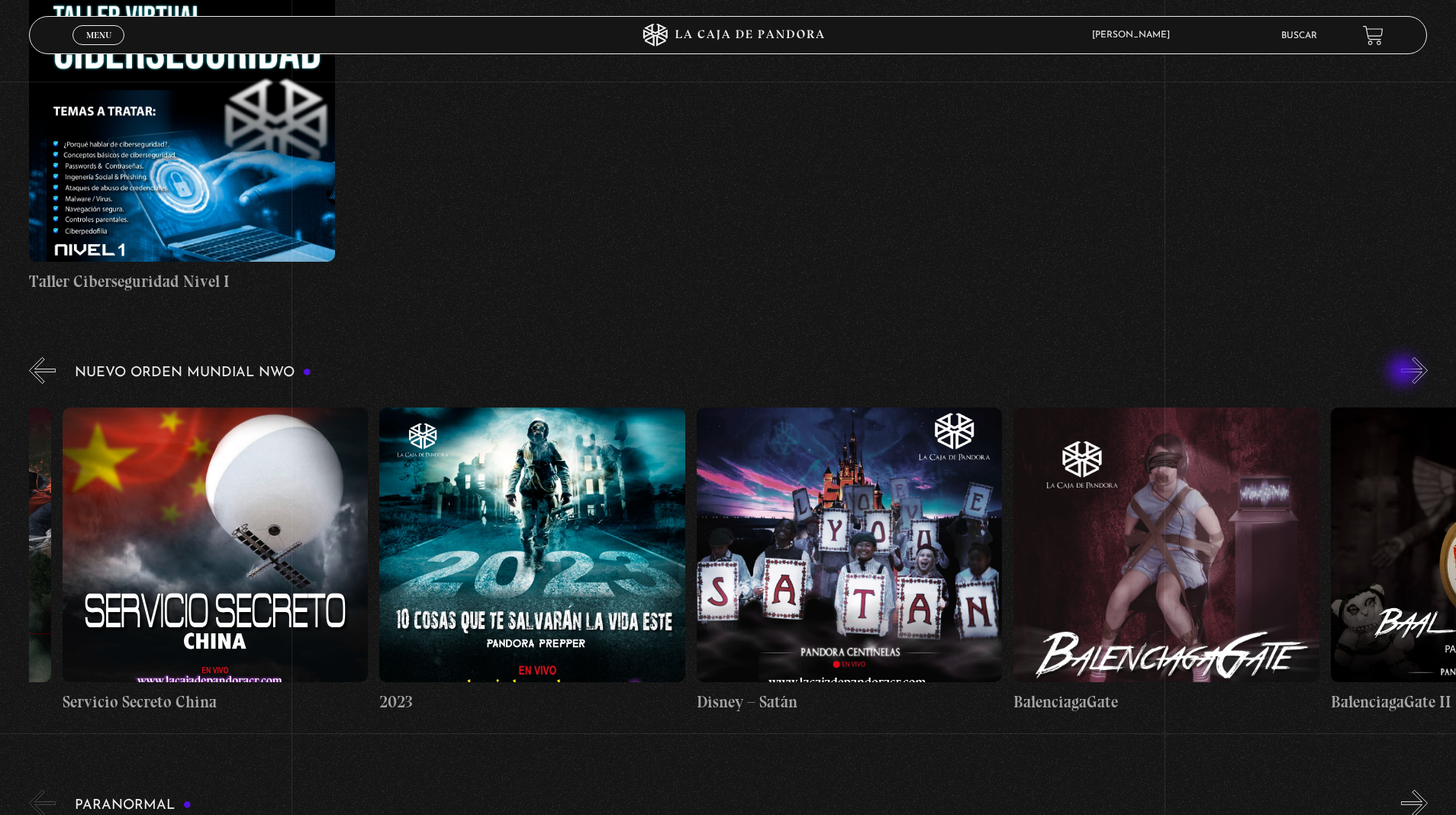
click at [1401, 357] on button "»" at bounding box center [1414, 370] width 27 height 27
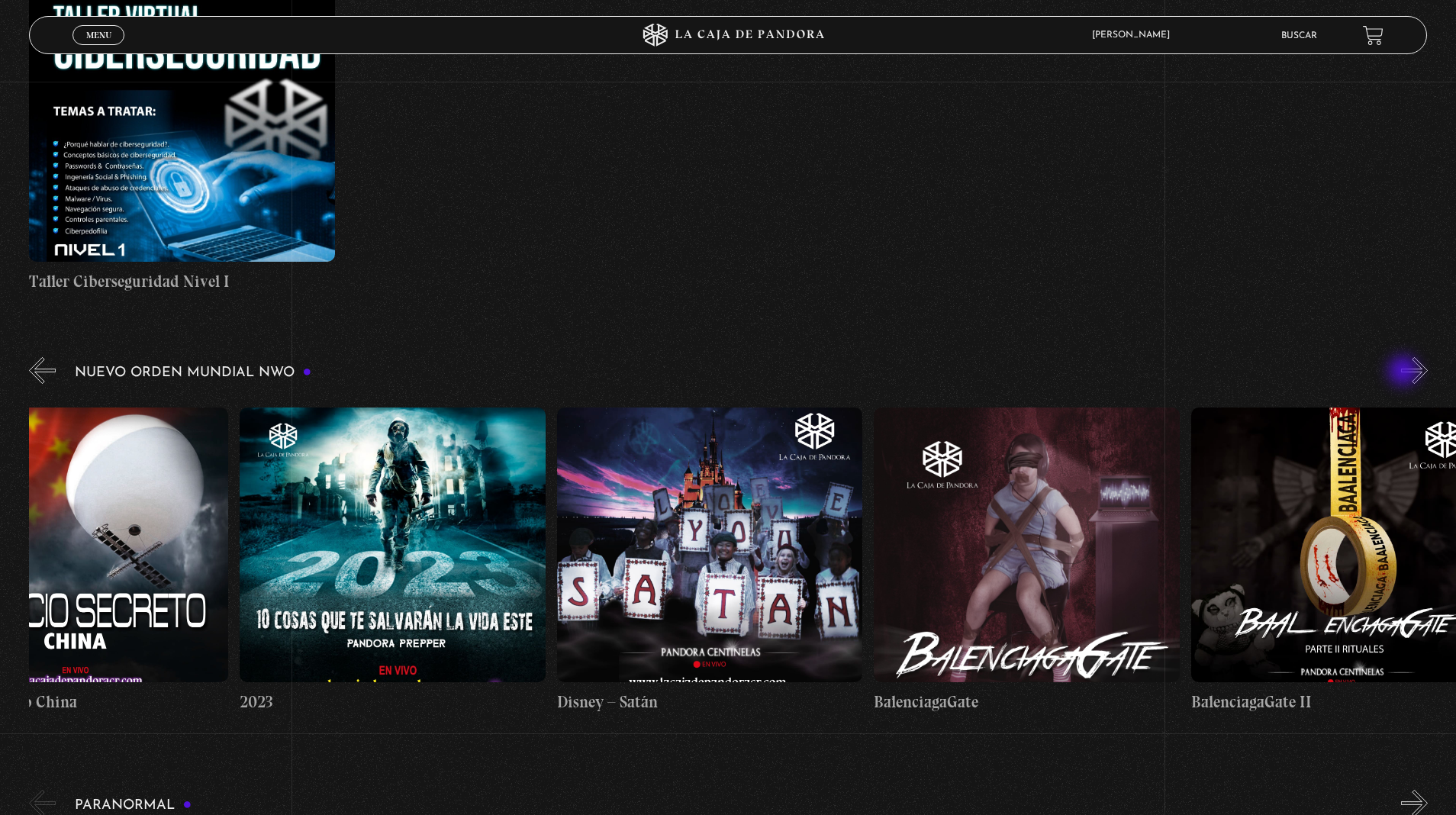
click at [1401, 357] on button "»" at bounding box center [1414, 370] width 27 height 27
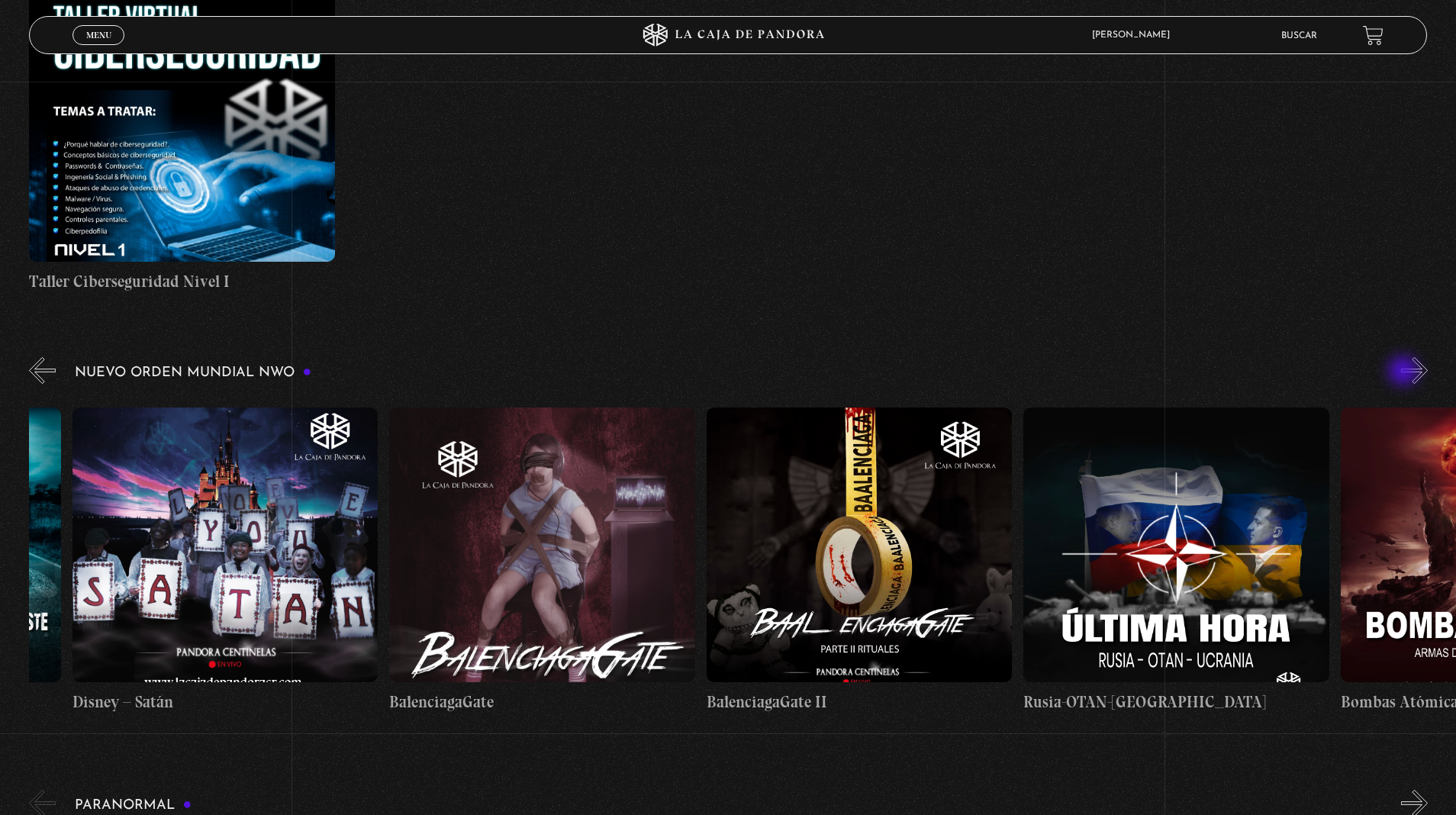
click at [1401, 357] on button "»" at bounding box center [1414, 370] width 27 height 27
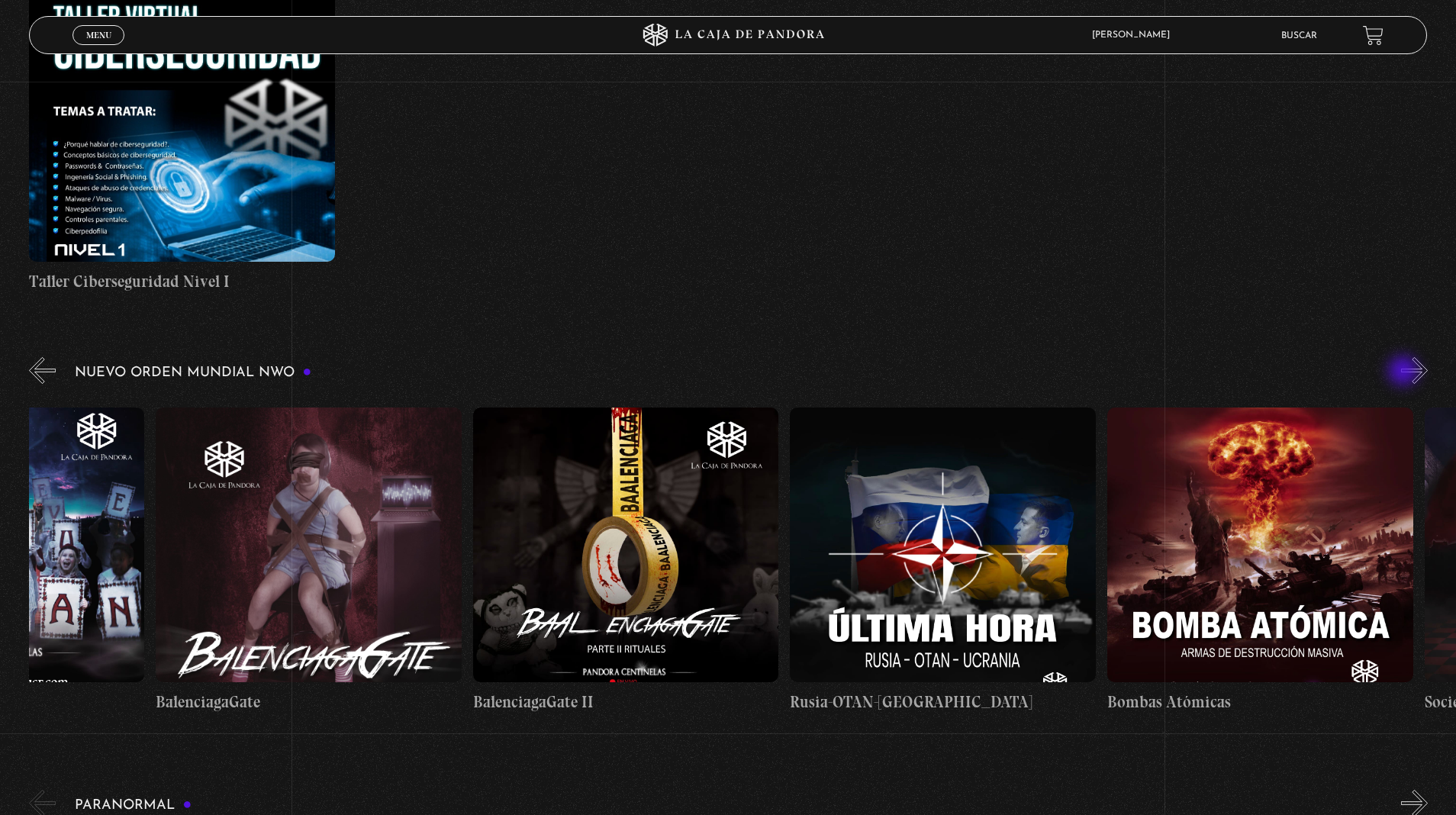
click at [1401, 357] on button "»" at bounding box center [1414, 370] width 27 height 27
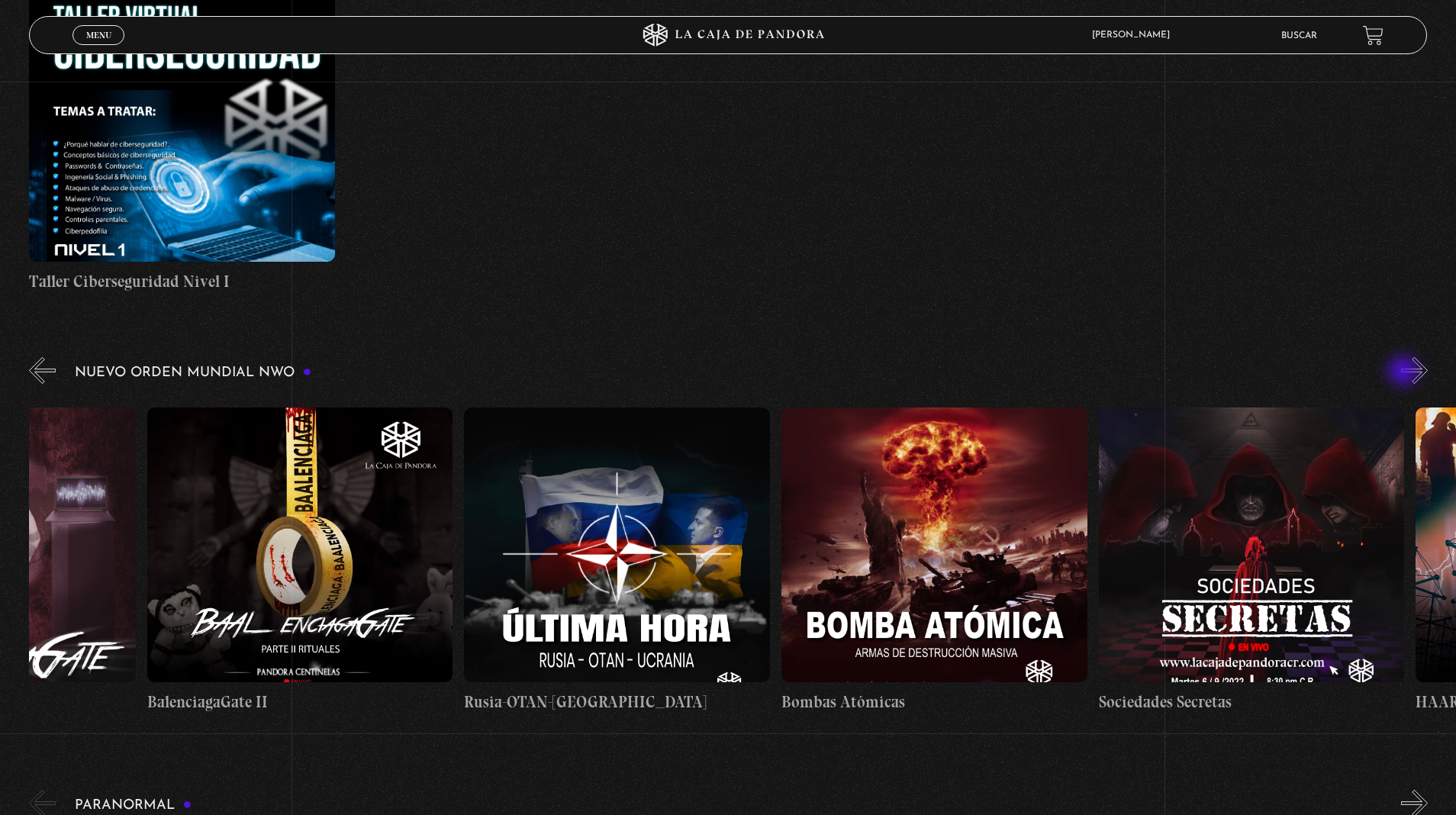
click at [1401, 357] on button "»" at bounding box center [1414, 370] width 27 height 27
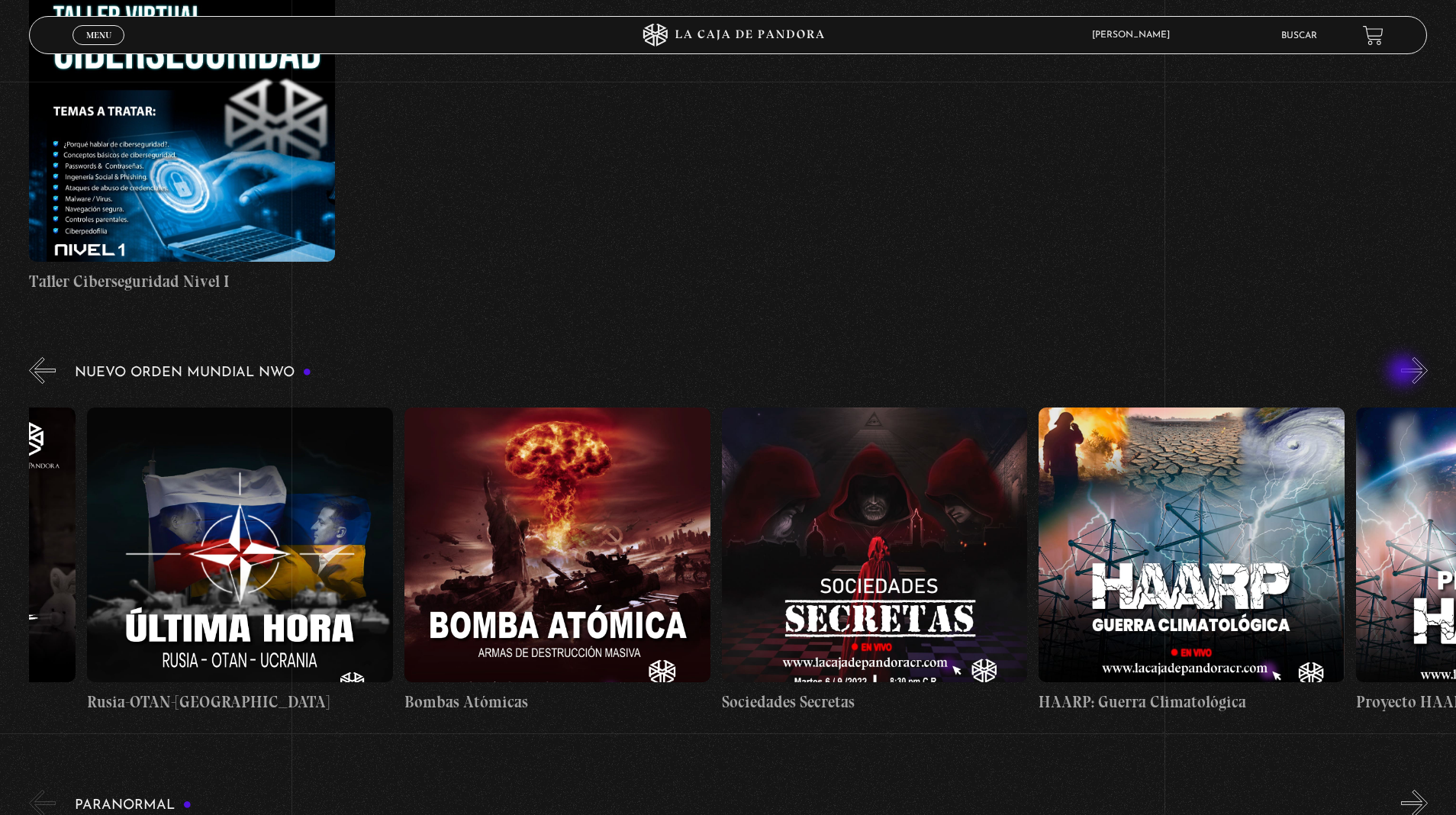
click at [1401, 357] on button "»" at bounding box center [1414, 370] width 27 height 27
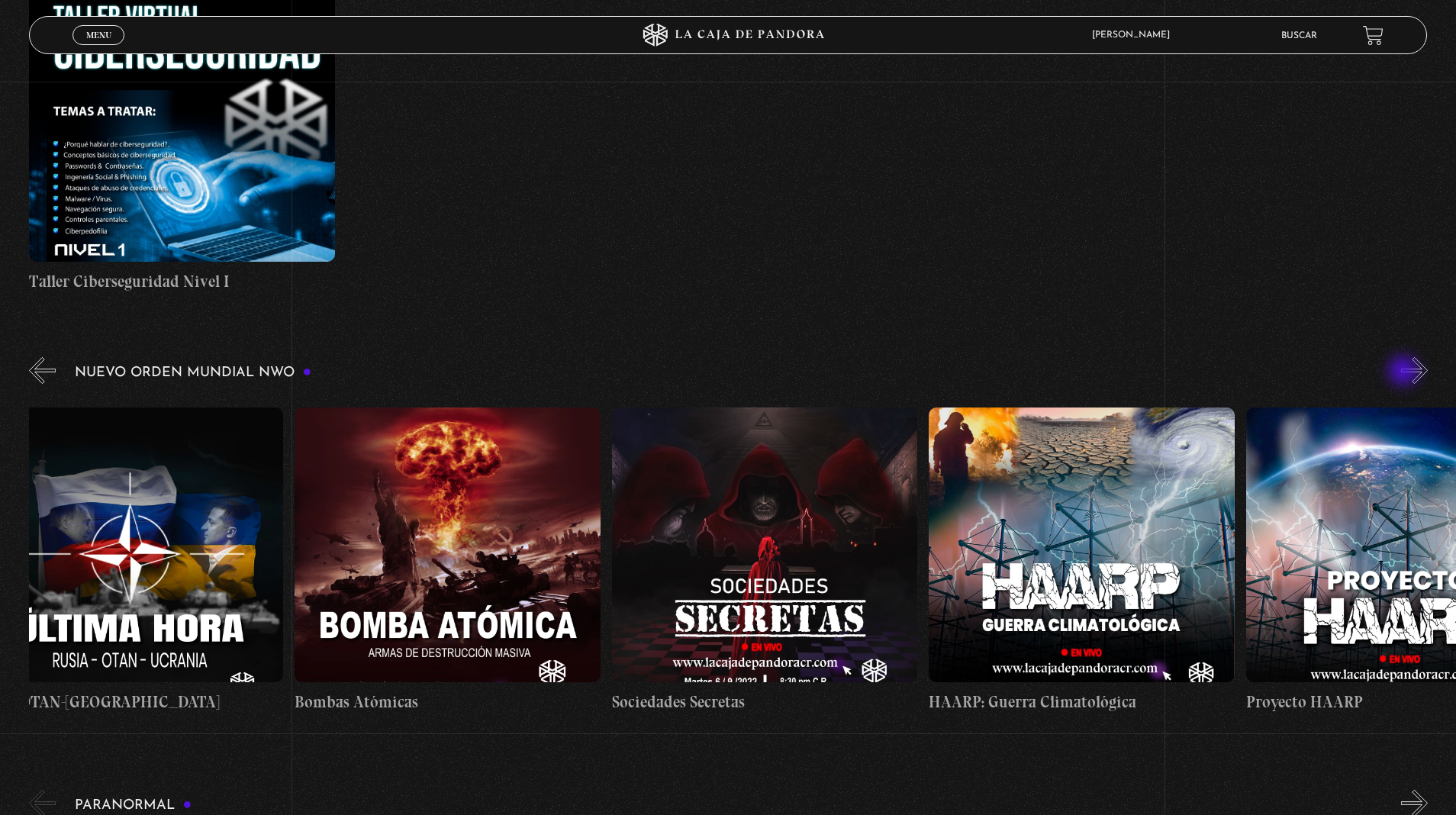
click at [1401, 357] on button "»" at bounding box center [1414, 370] width 27 height 27
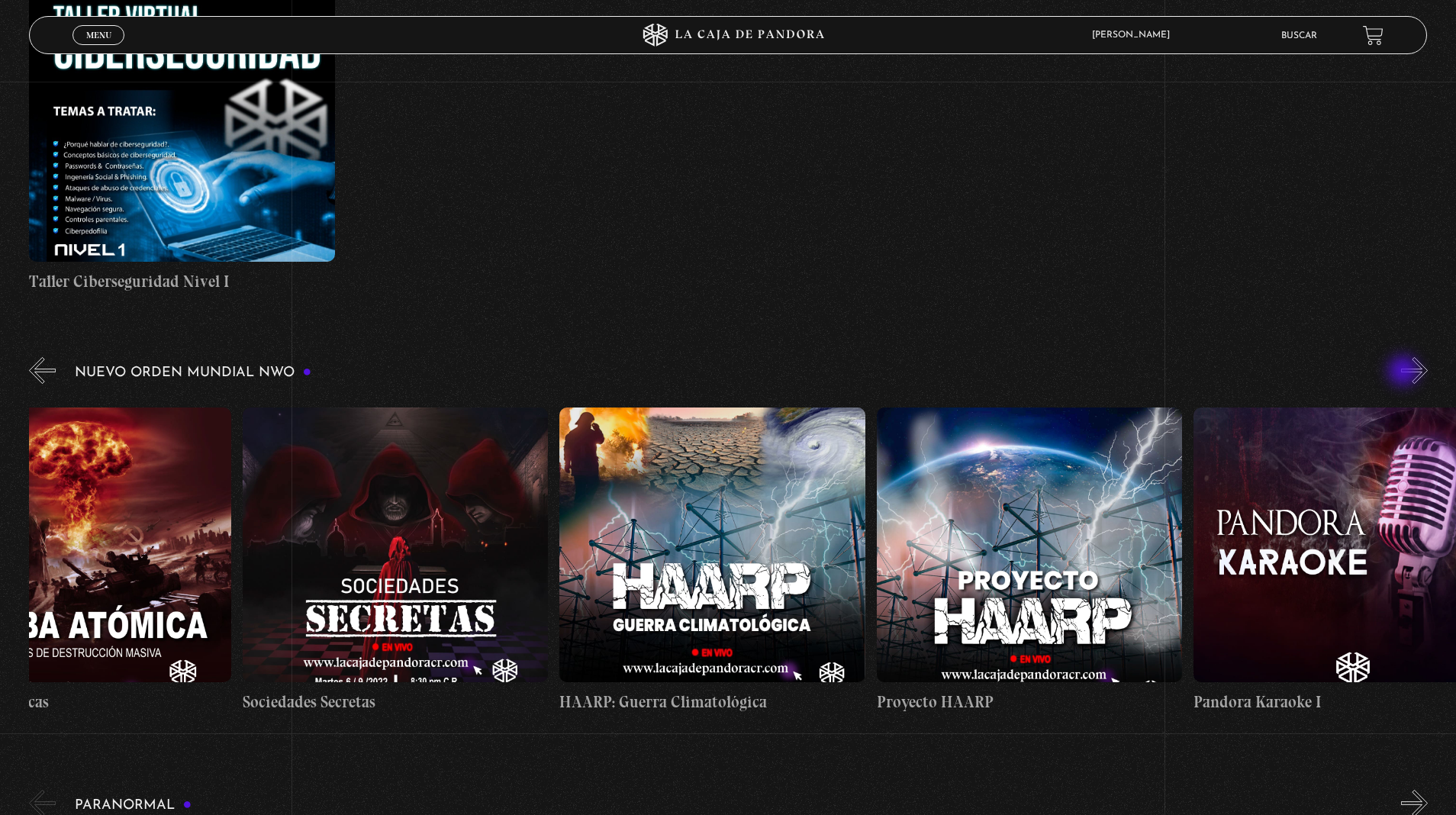
click at [1401, 357] on button "»" at bounding box center [1414, 370] width 27 height 27
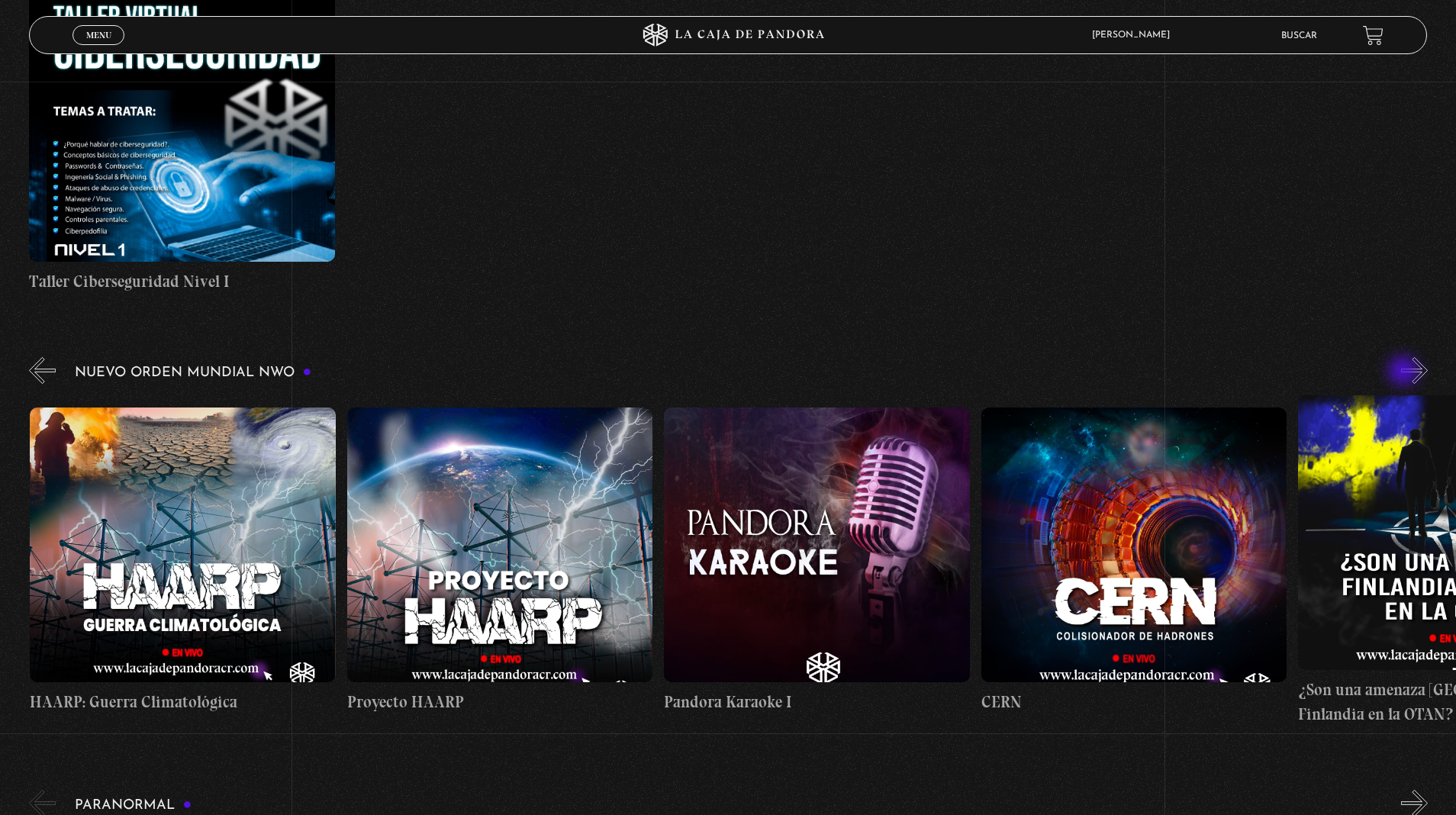
click at [1401, 357] on button "»" at bounding box center [1414, 370] width 27 height 27
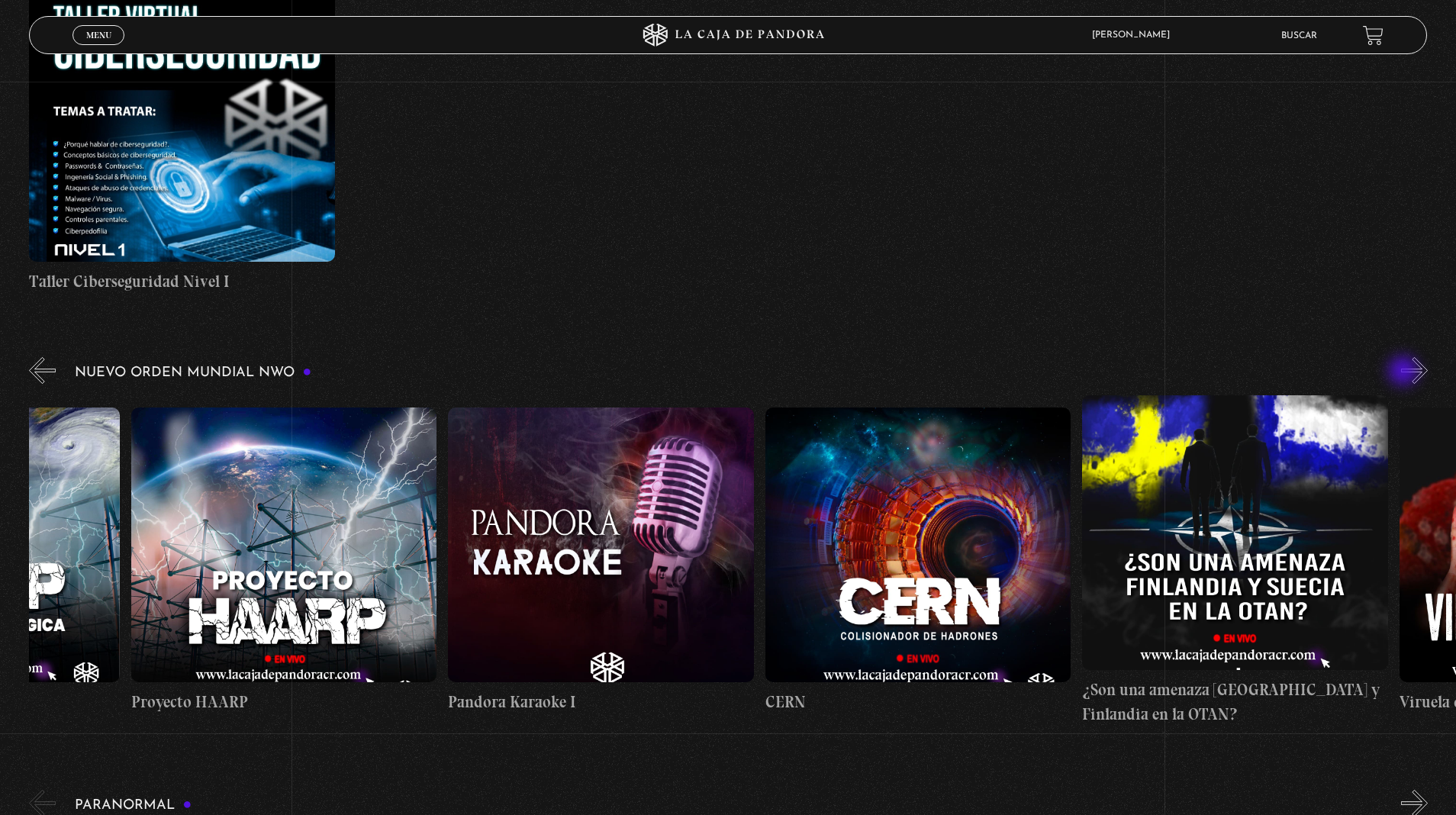
click at [1401, 357] on button "»" at bounding box center [1414, 370] width 27 height 27
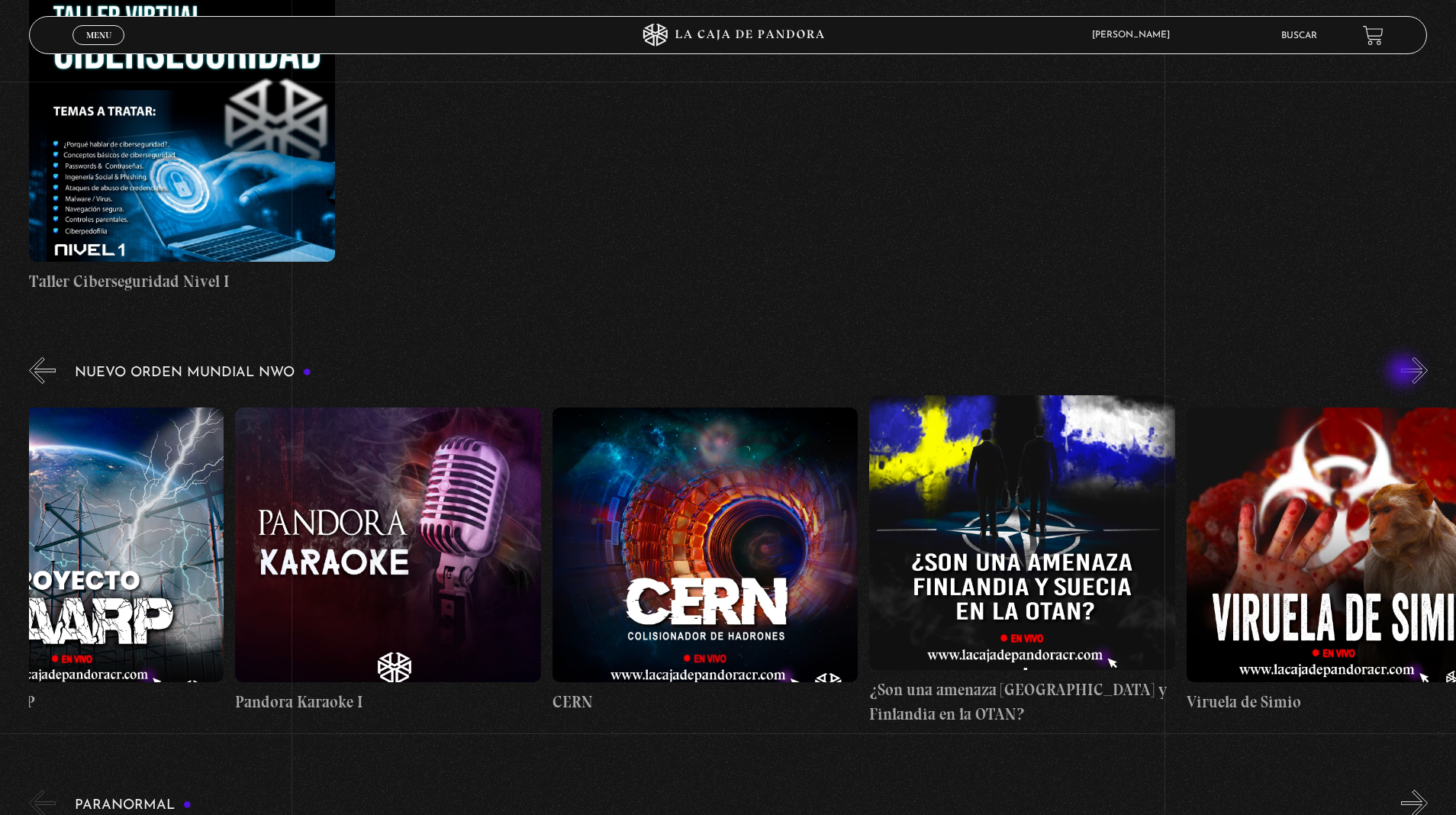
click at [1401, 357] on button "»" at bounding box center [1414, 370] width 27 height 27
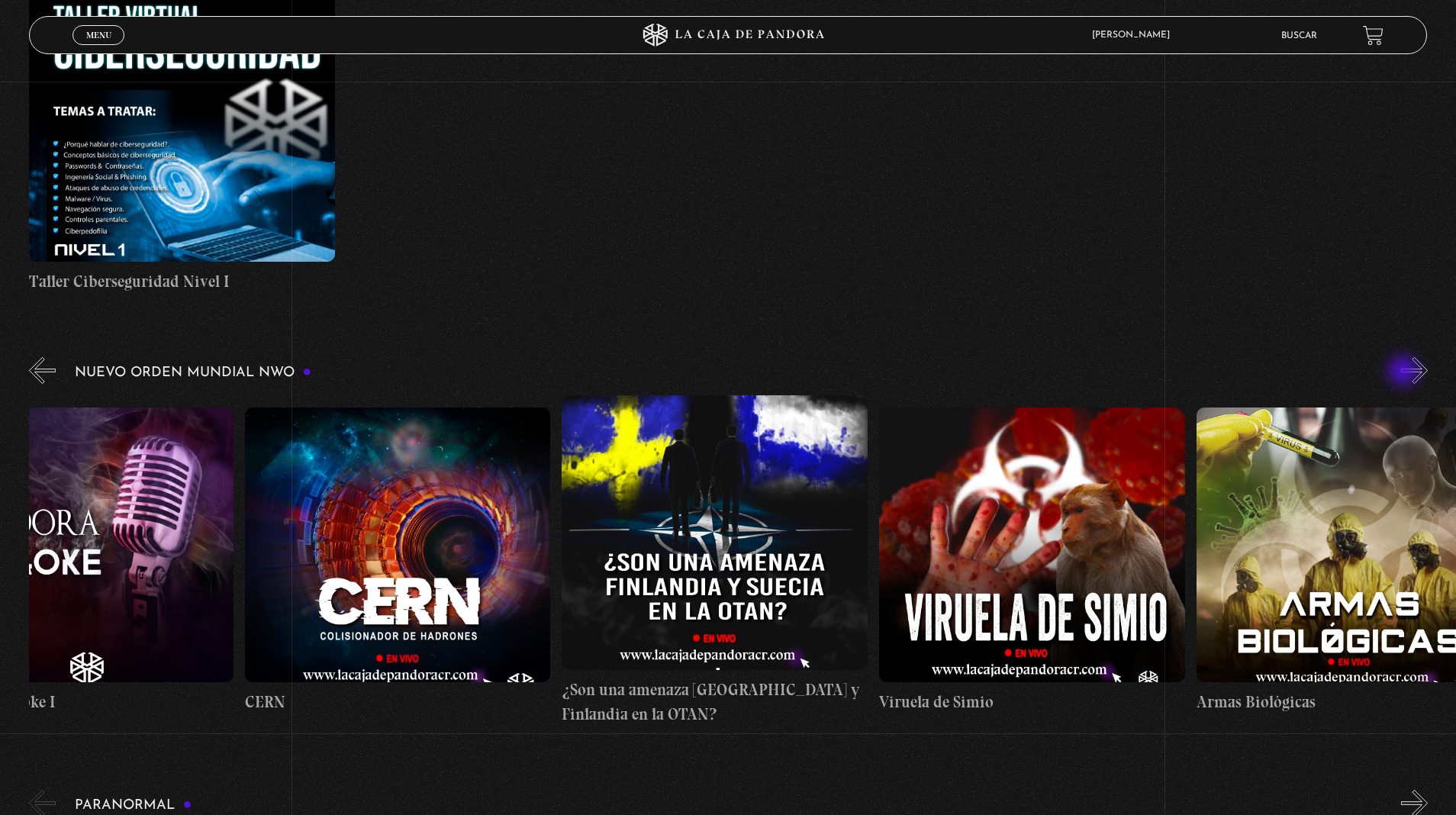
click at [1401, 357] on button "»" at bounding box center [1414, 370] width 27 height 27
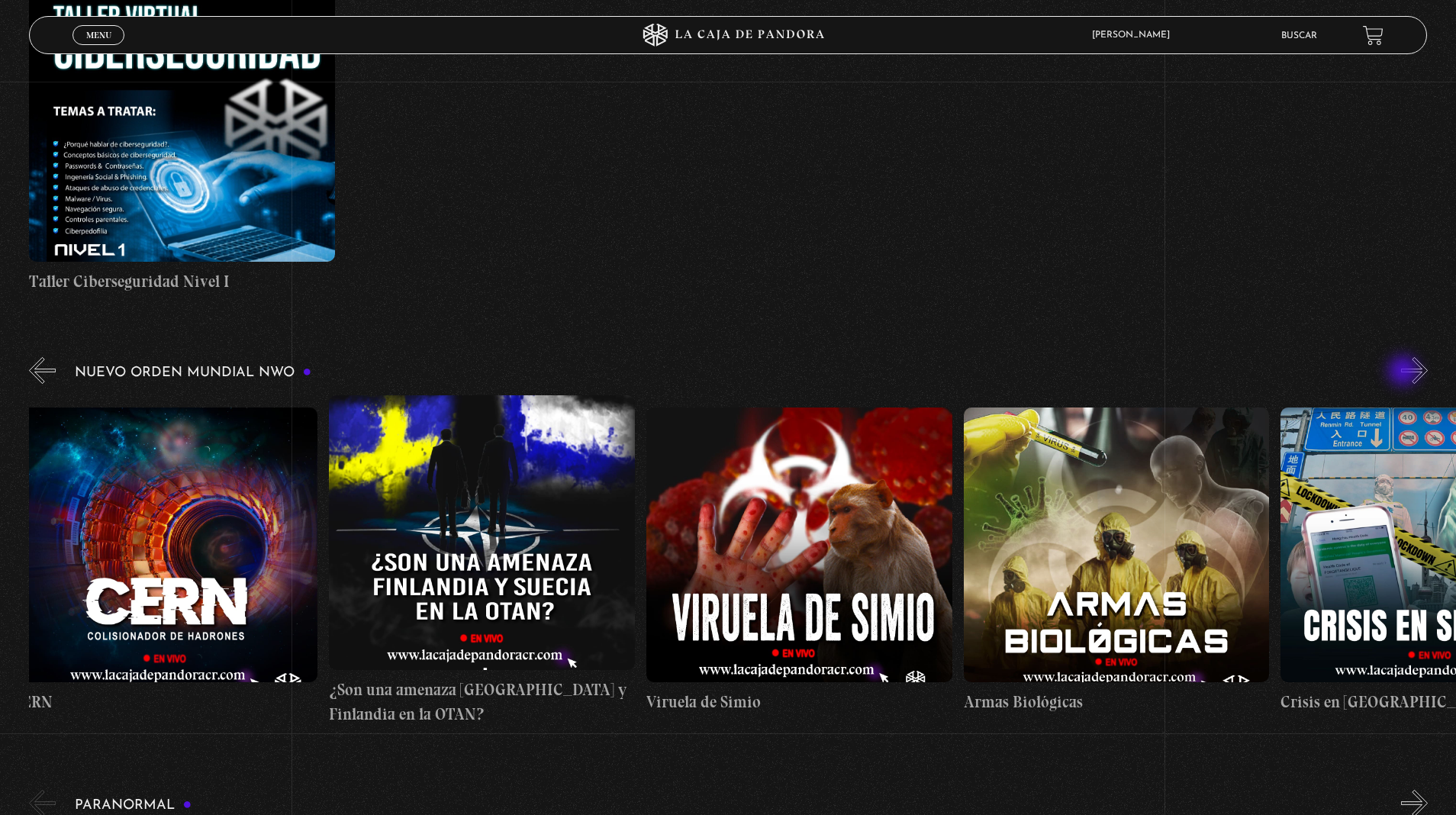
click at [1401, 357] on button "»" at bounding box center [1414, 370] width 27 height 27
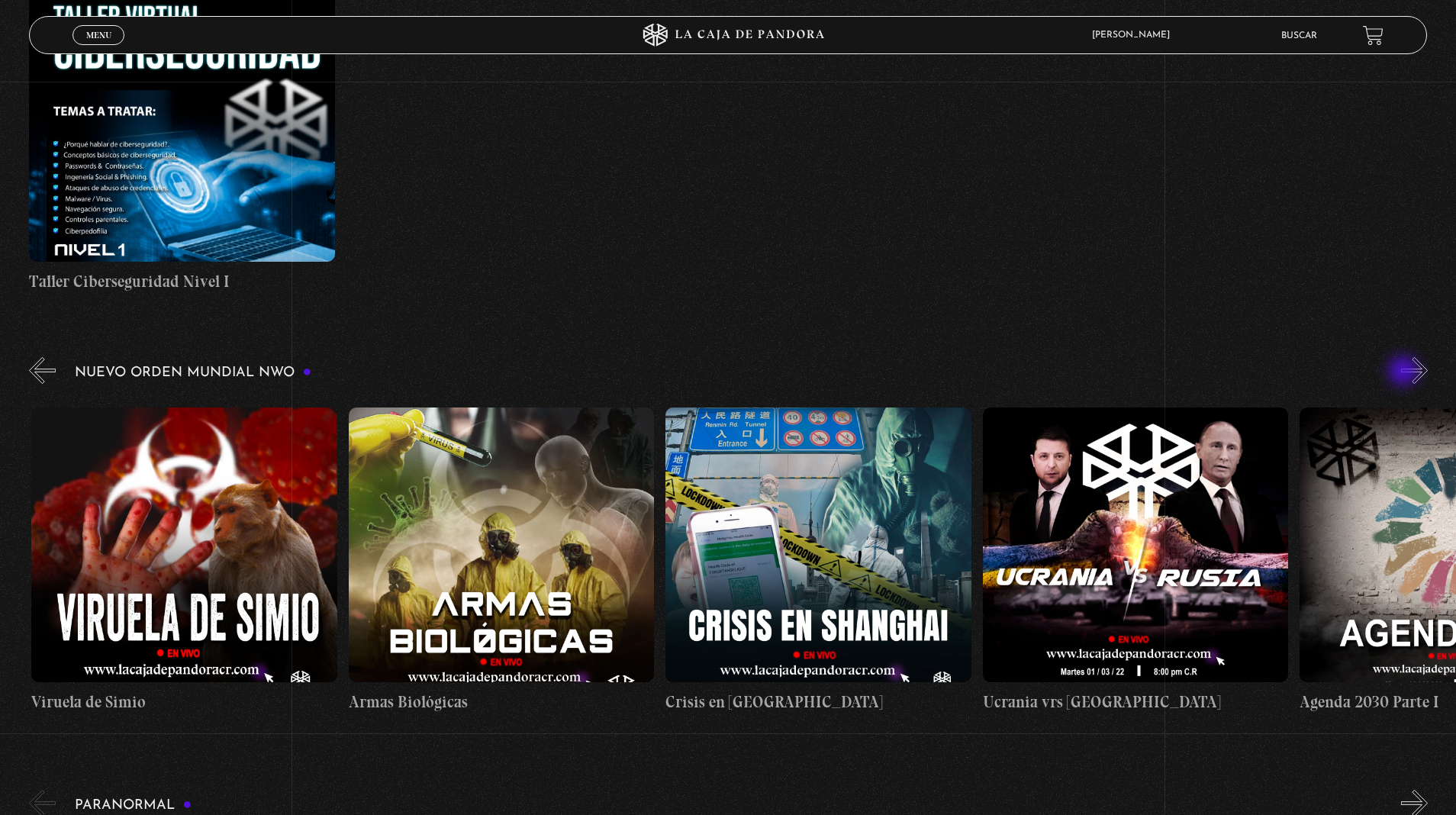
click at [1401, 357] on button "»" at bounding box center [1414, 370] width 27 height 27
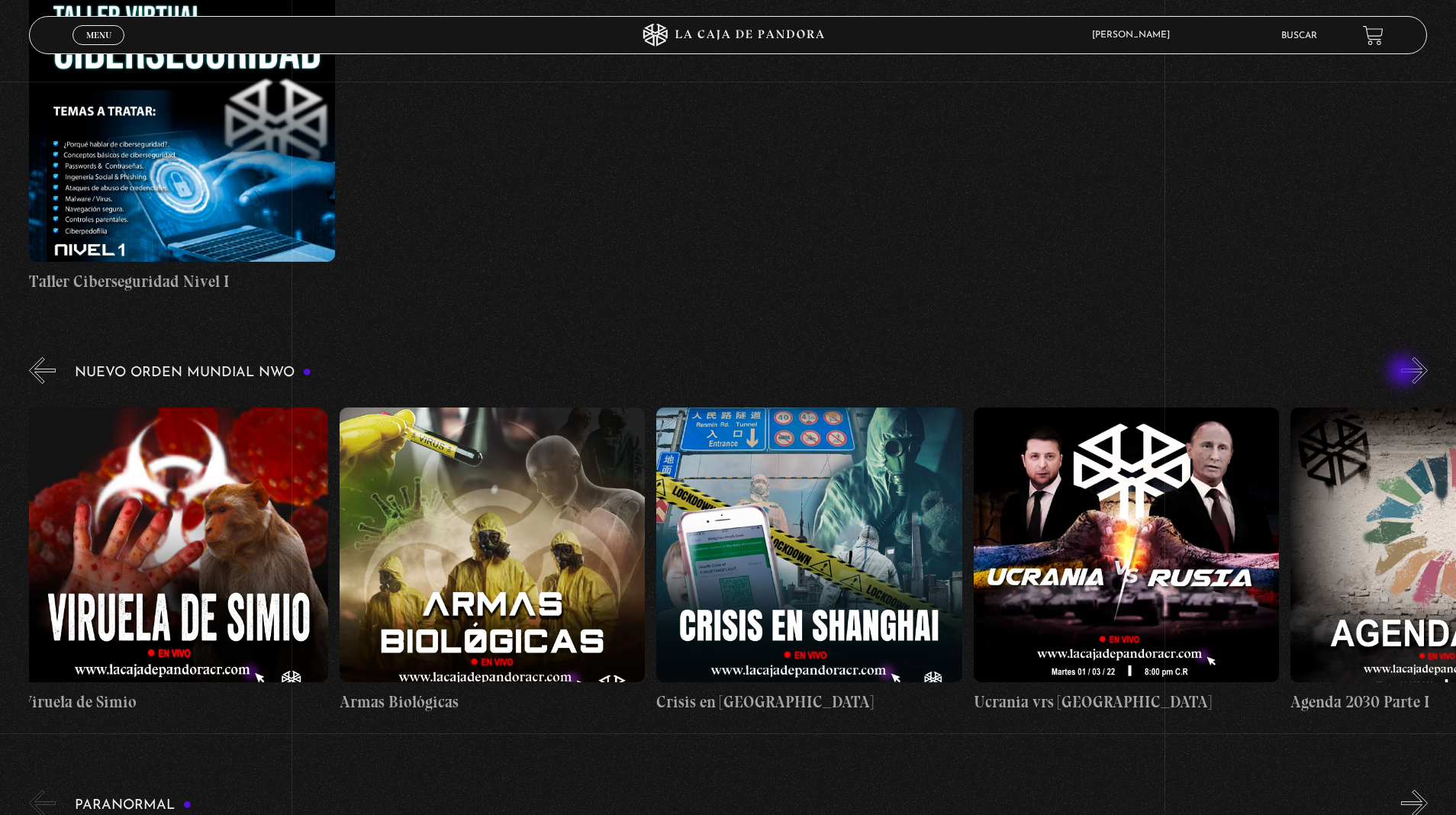
click at [1401, 357] on button "»" at bounding box center [1414, 370] width 27 height 27
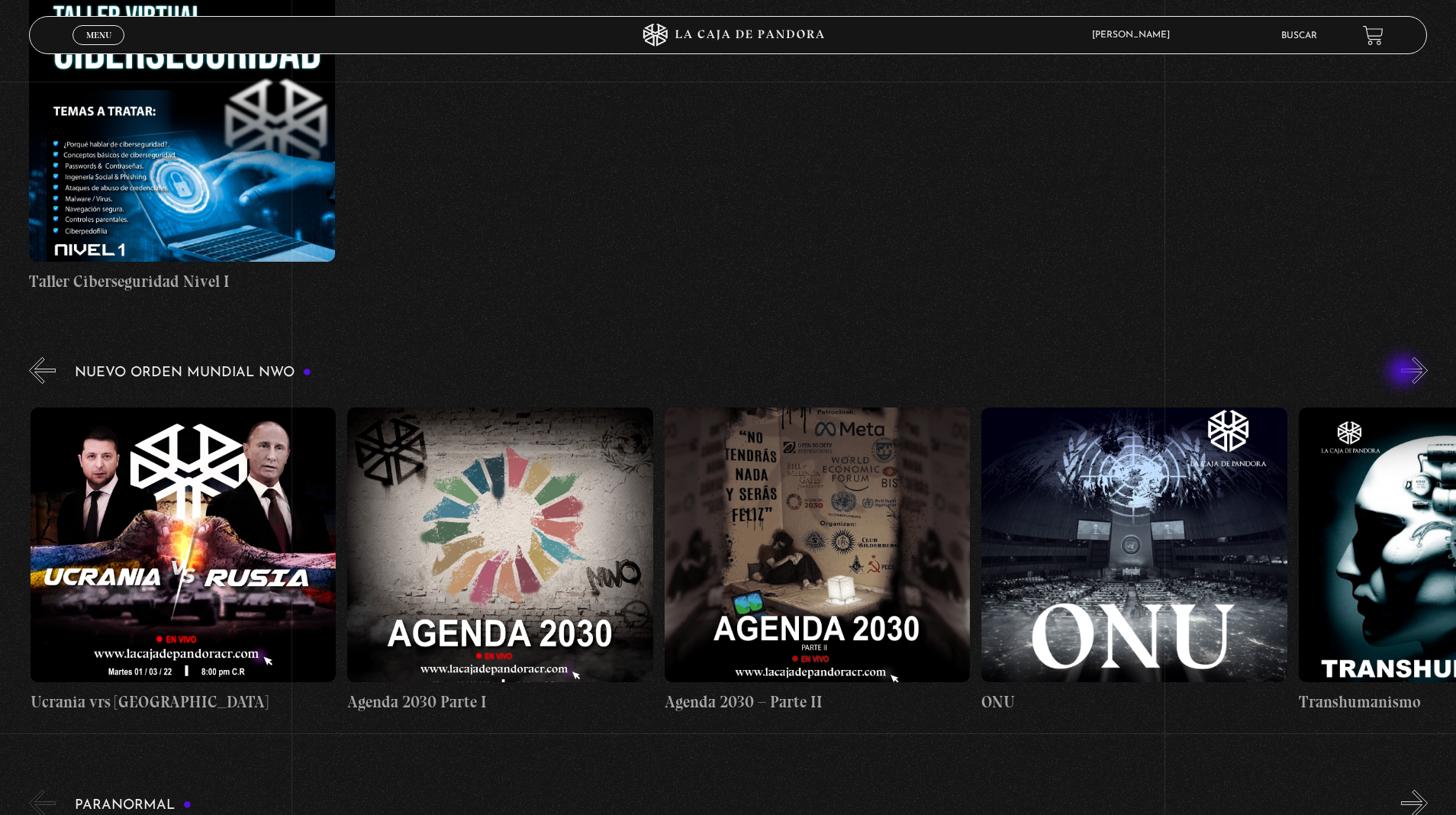
scroll to position [0, 17759]
click at [1401, 357] on button "»" at bounding box center [1414, 370] width 27 height 27
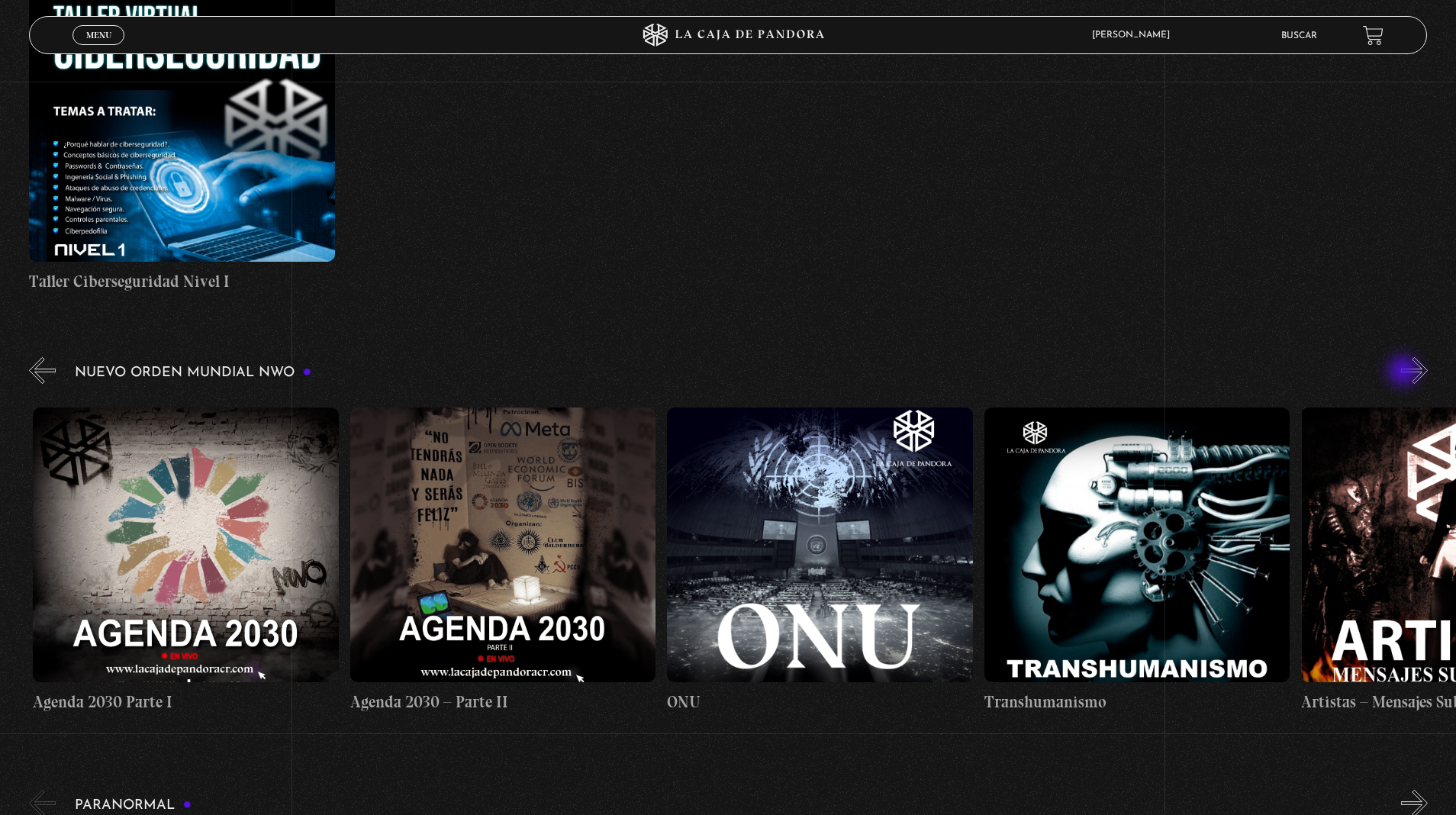
click at [1401, 357] on button "»" at bounding box center [1414, 370] width 27 height 27
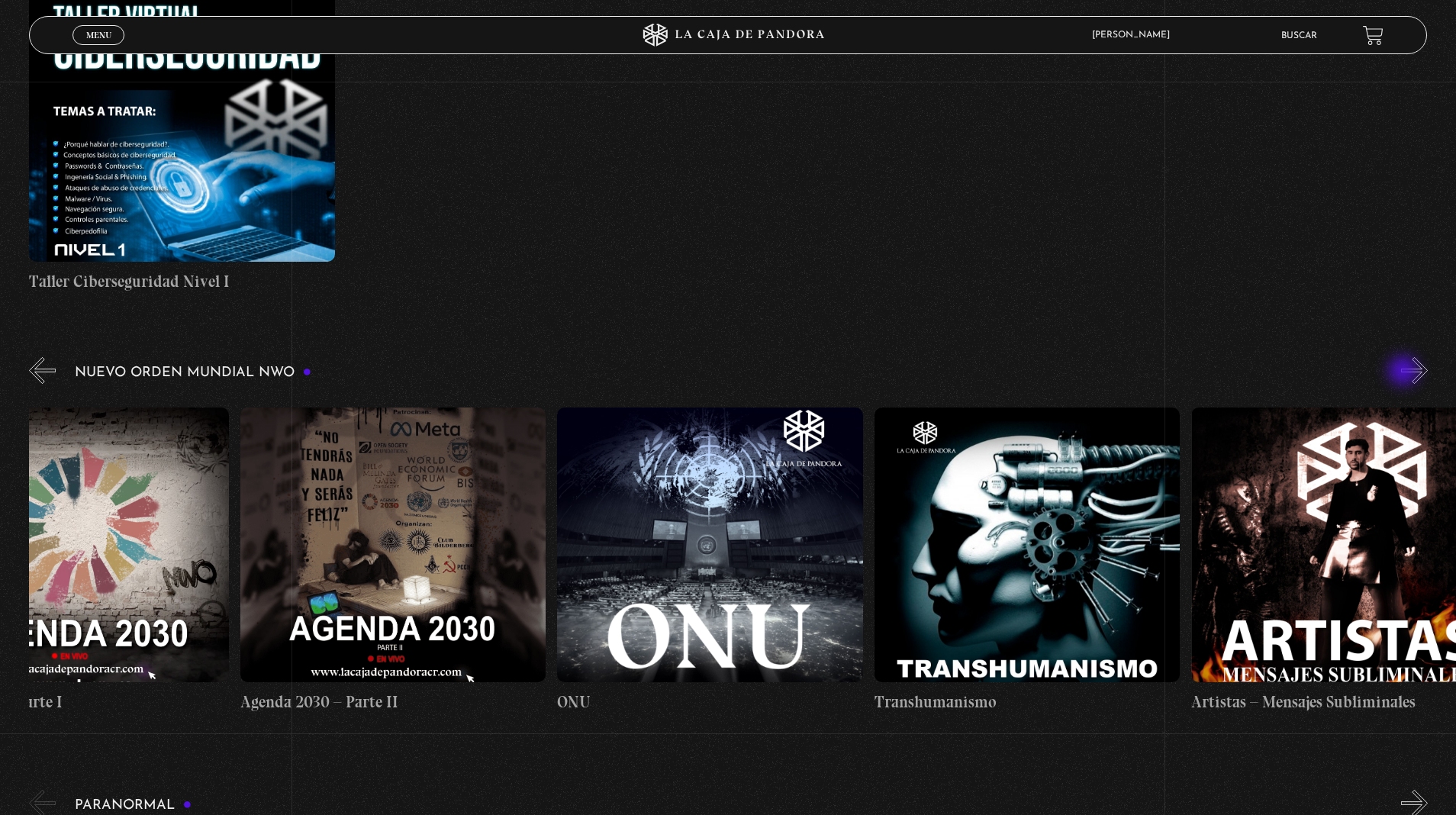
click at [1401, 357] on button "»" at bounding box center [1414, 370] width 27 height 27
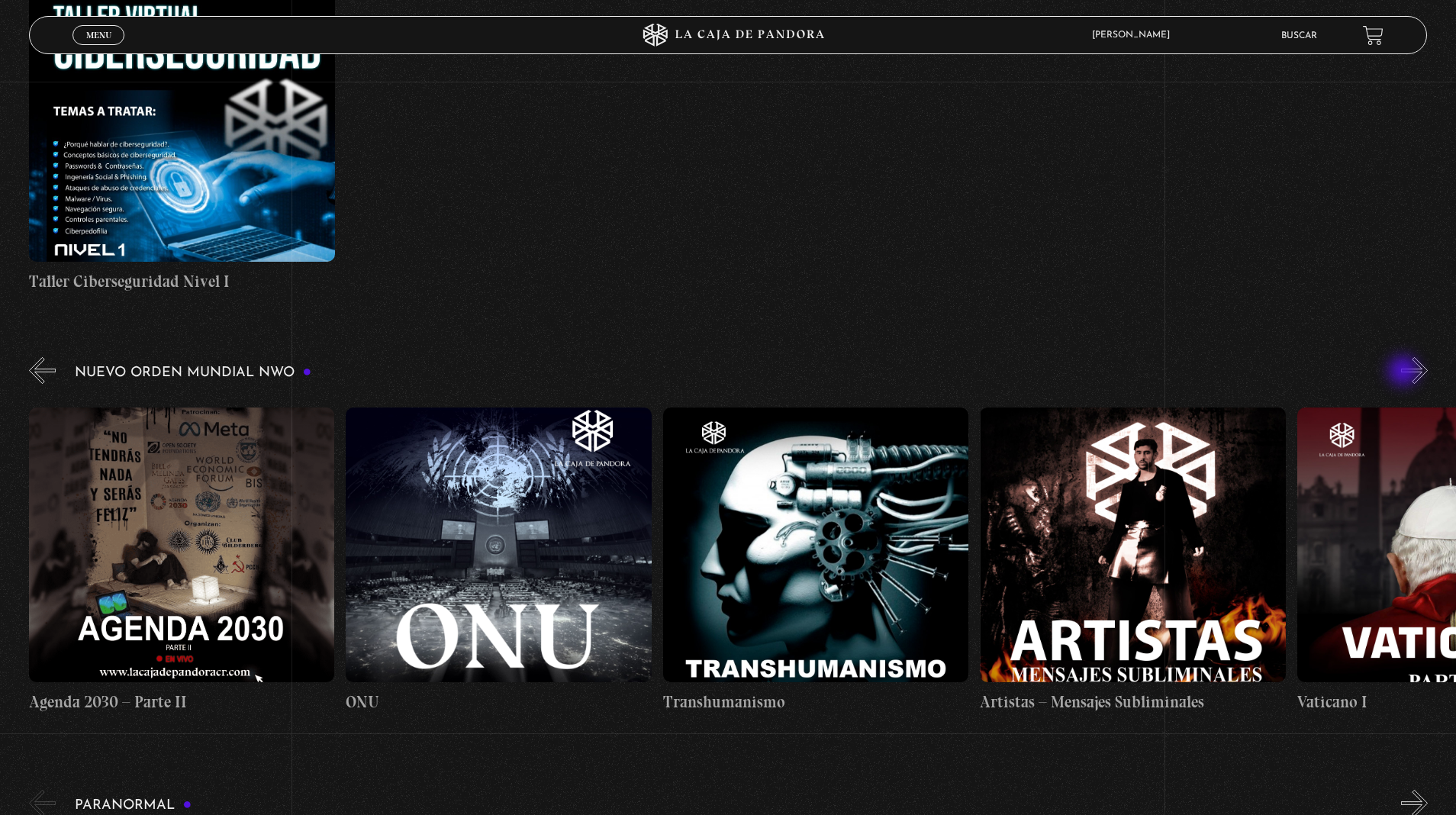
click at [1401, 357] on button "»" at bounding box center [1414, 370] width 27 height 27
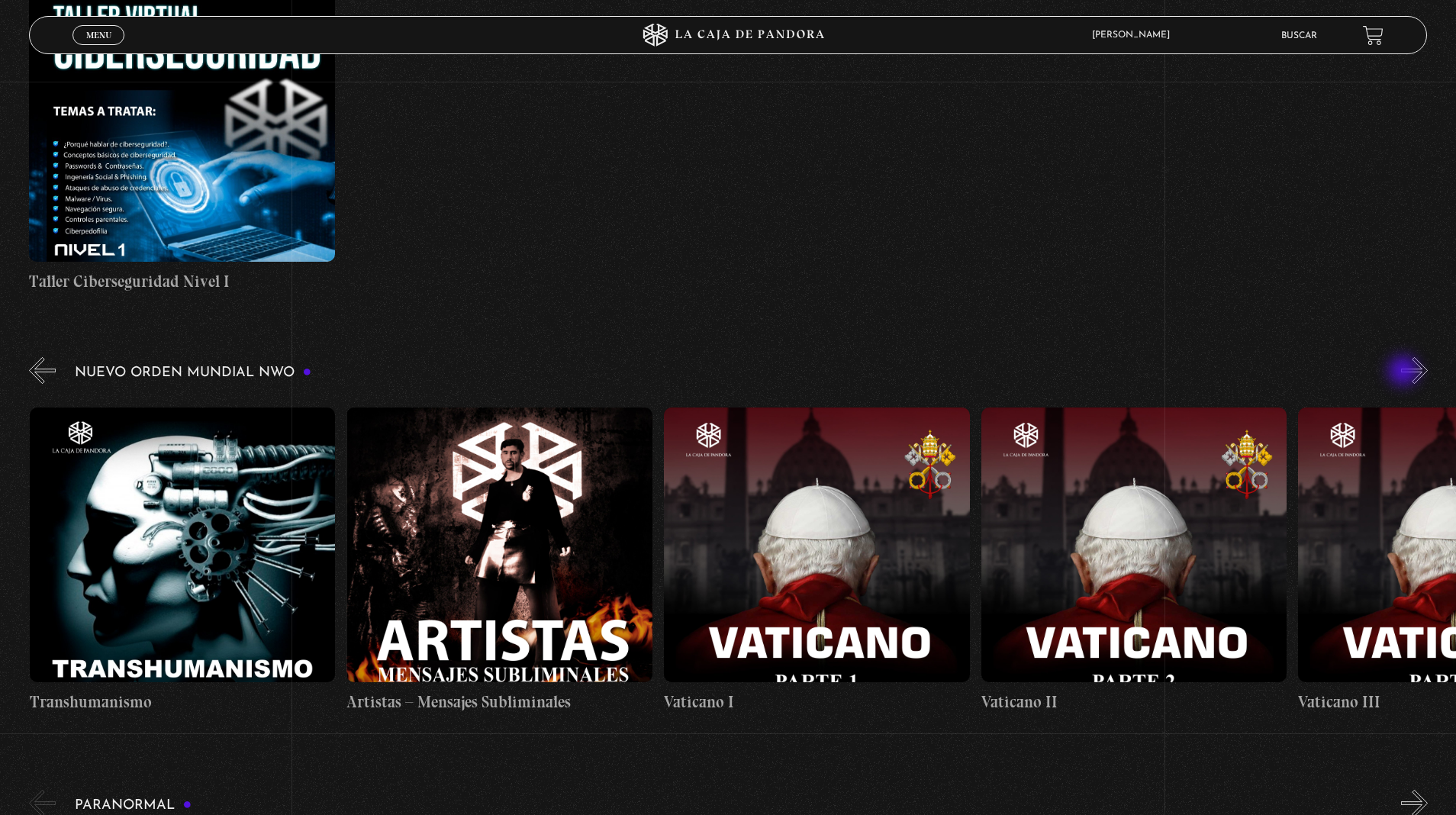
scroll to position [0, 19026]
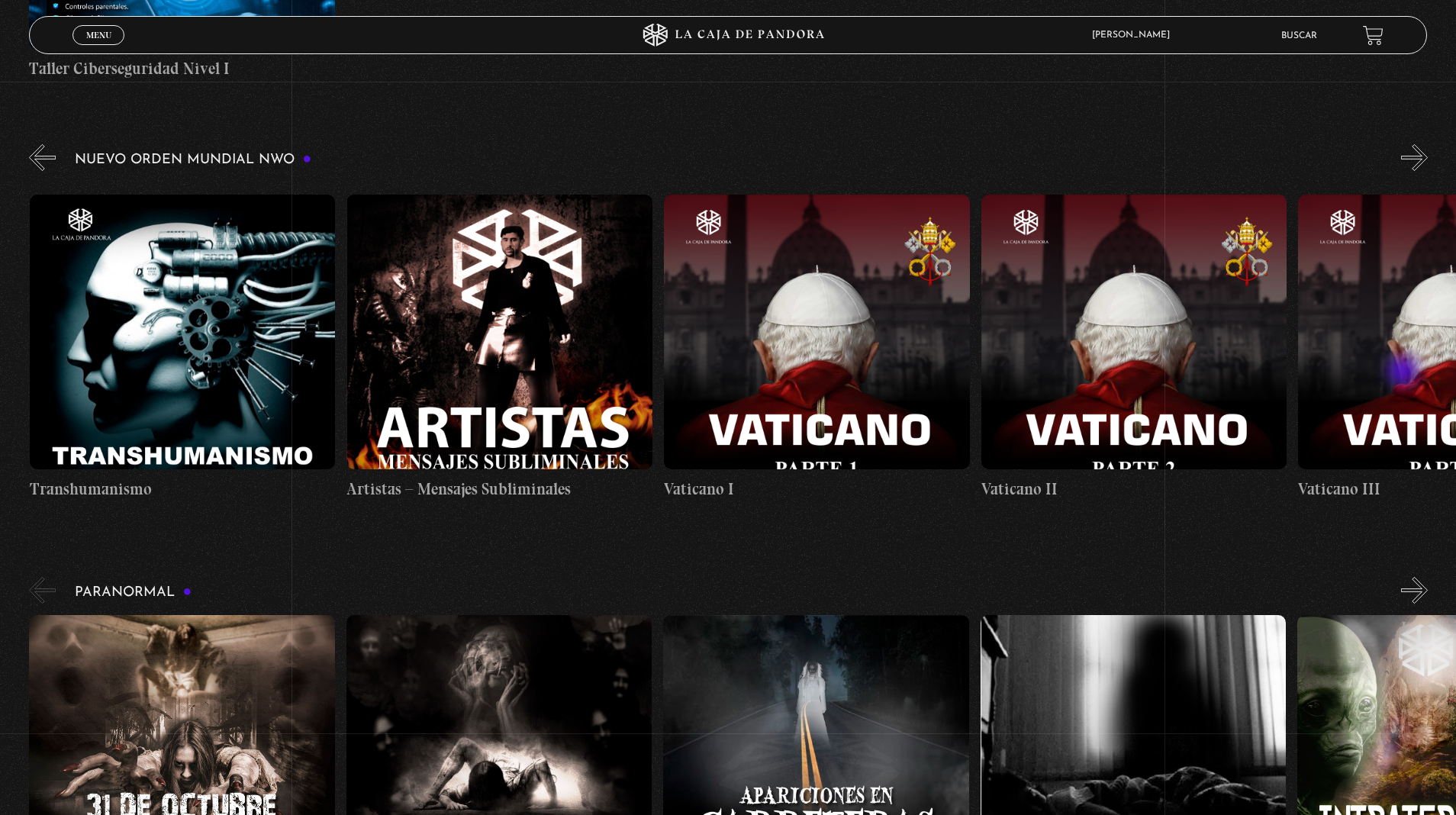
click at [1300, 37] on link "Buscar" at bounding box center [1300, 35] width 36 height 9
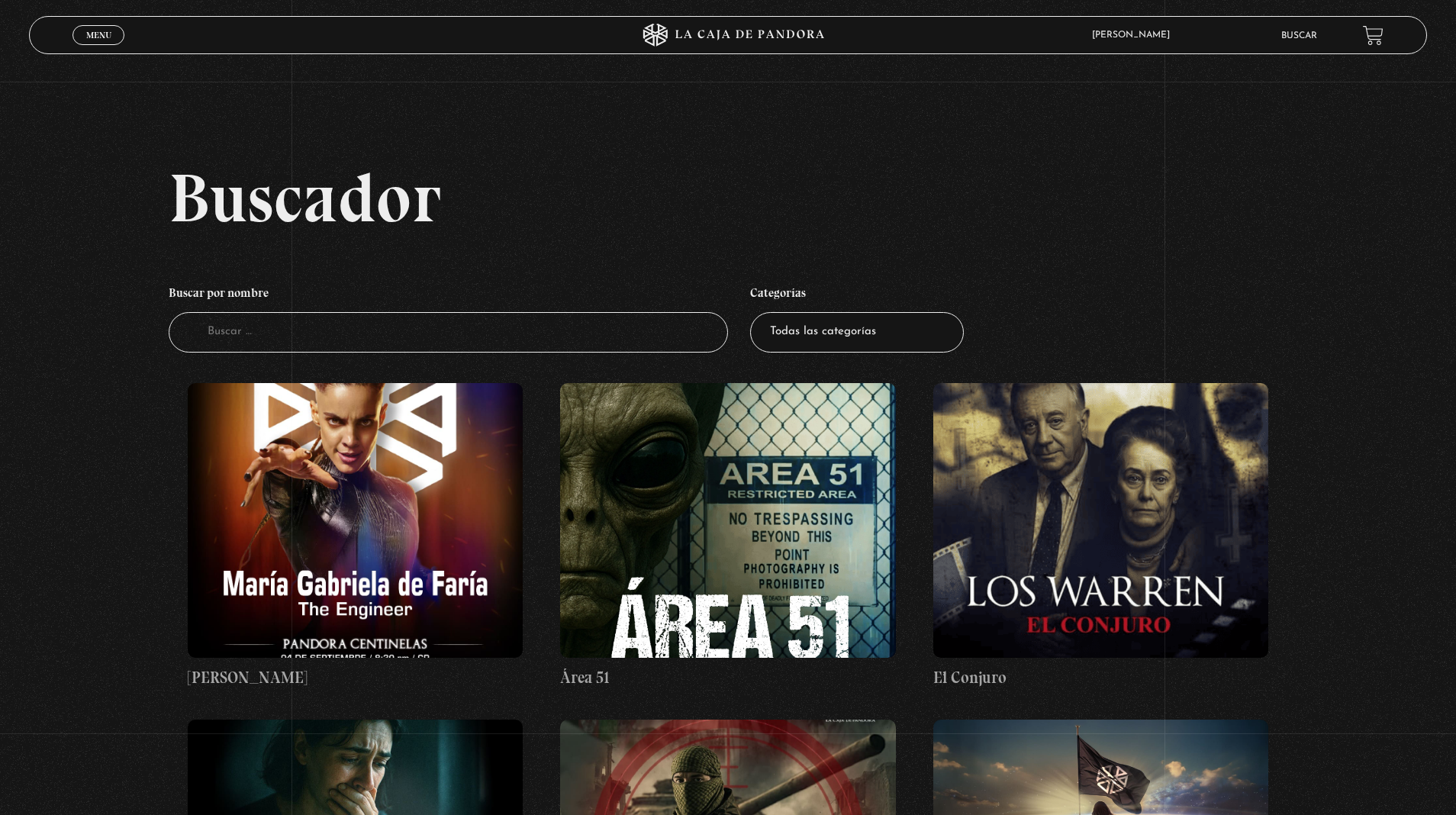
click at [524, 337] on input "Buscador" at bounding box center [448, 332] width 560 height 41
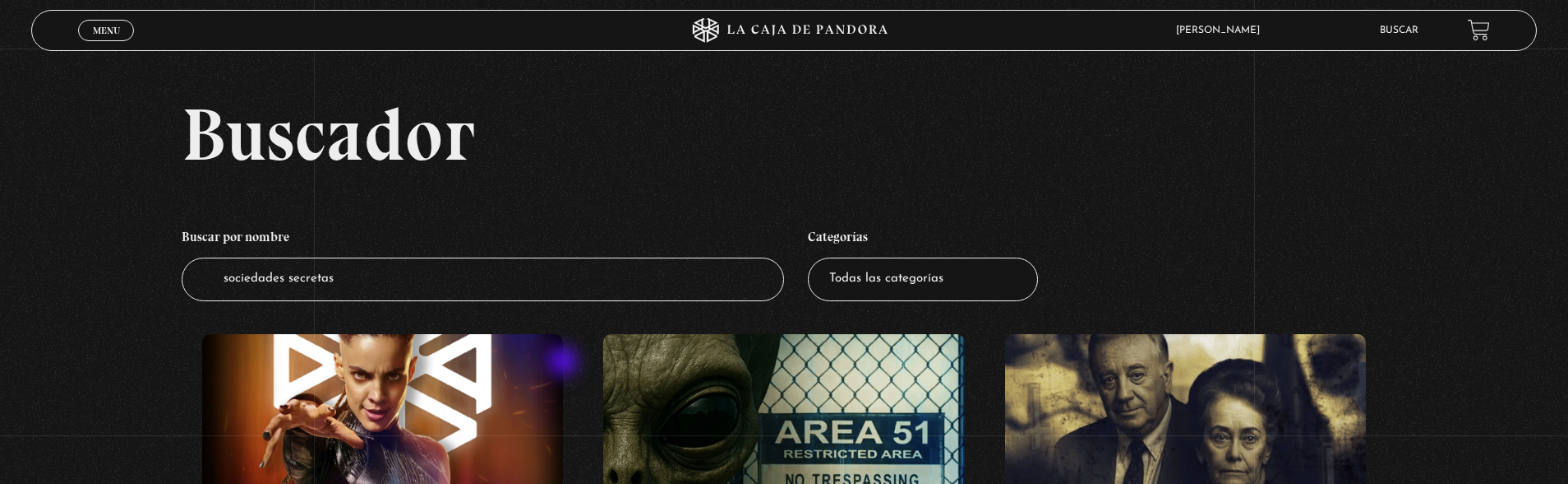
type input "sociedades secretas"
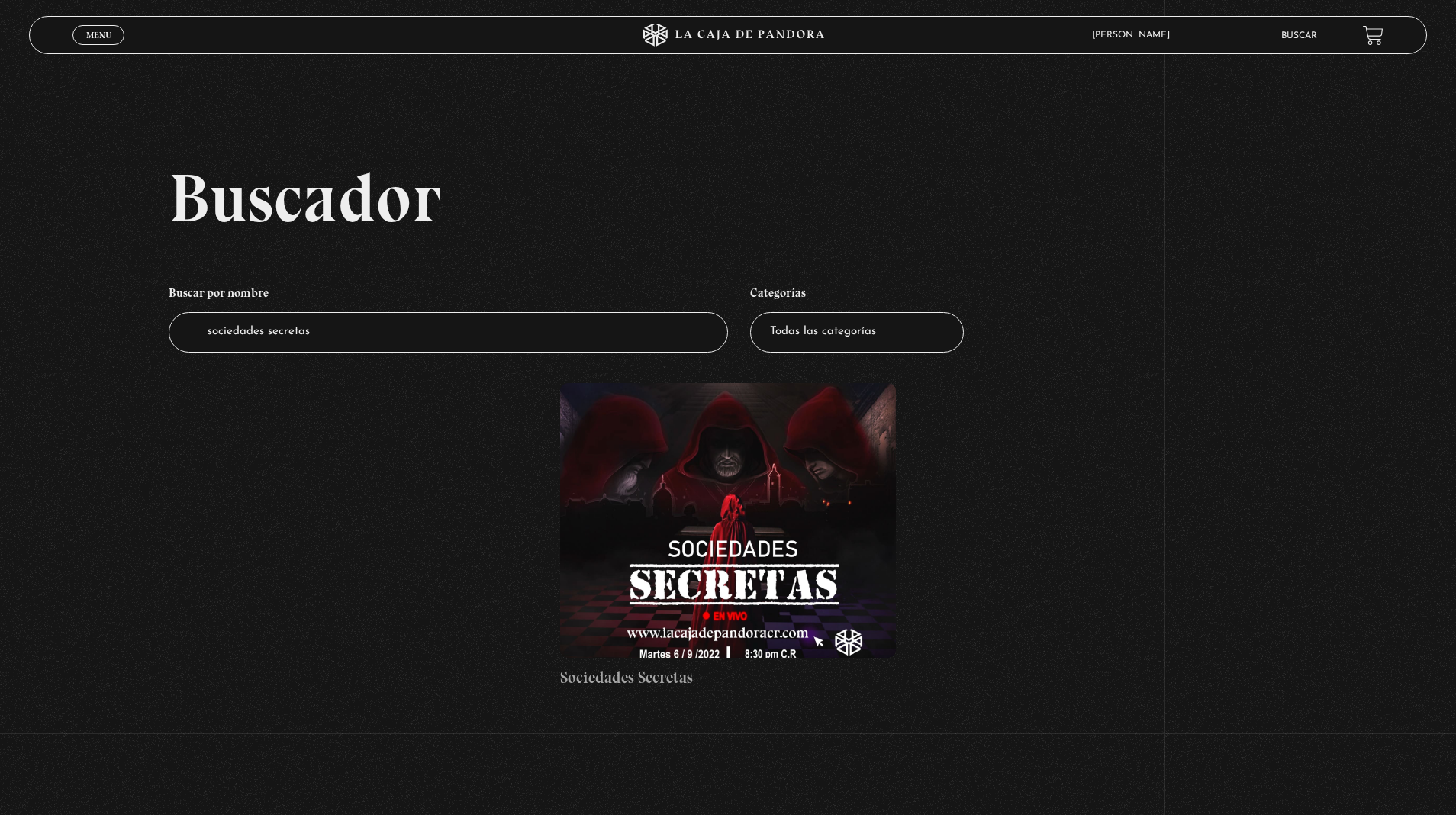
click at [728, 484] on figure at bounding box center [728, 521] width 336 height 275
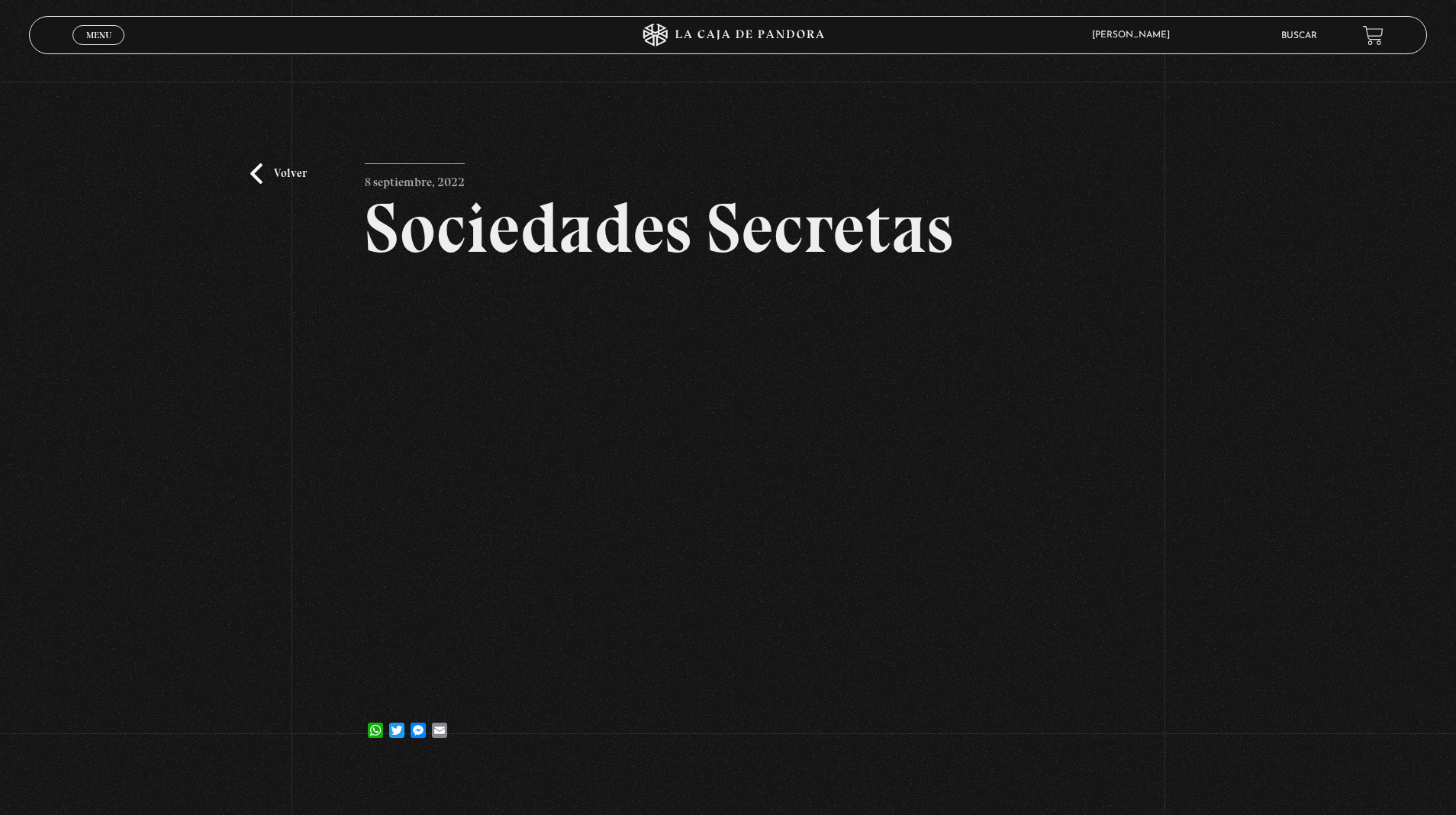
click at [1160, 647] on div "Volver [DATE] Sociedades Secretas WhatsApp Twitter Messenger Email" at bounding box center [728, 424] width 1456 height 684
